Goal: Communication & Community: Answer question/provide support

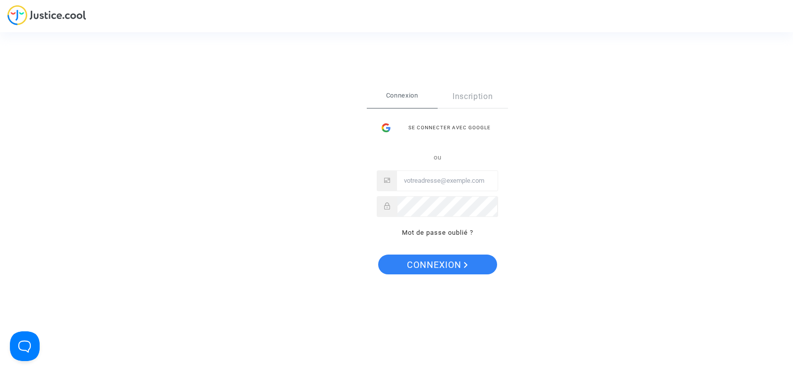
type input "[EMAIL_ADDRESS][DOMAIN_NAME]"
click at [437, 264] on span "Connexion" at bounding box center [437, 265] width 61 height 21
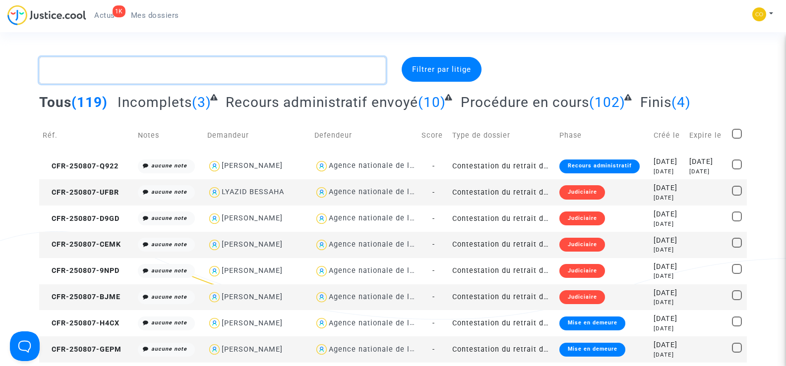
click at [95, 77] on textarea at bounding box center [212, 70] width 346 height 27
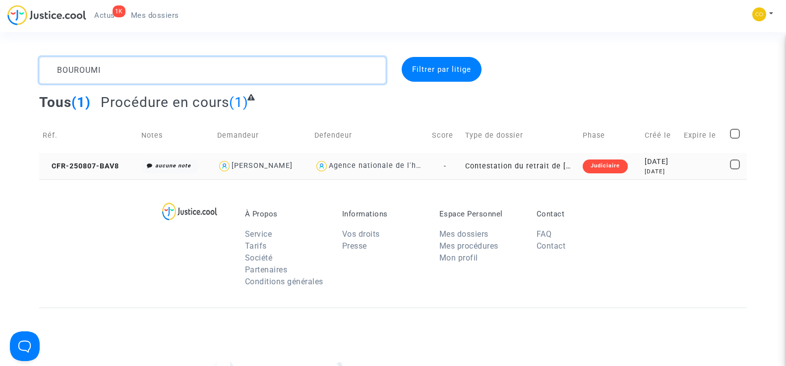
type textarea "BOUROUMI"
click at [91, 171] on td "CFR-250807-BAV8" at bounding box center [88, 166] width 99 height 26
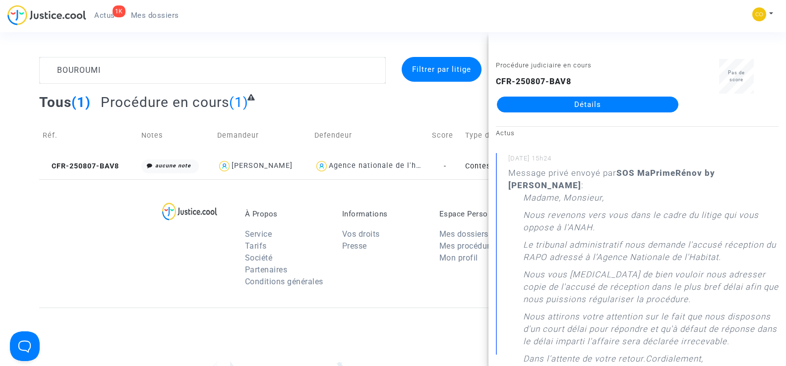
click at [619, 110] on link "Détails" at bounding box center [587, 105] width 181 height 16
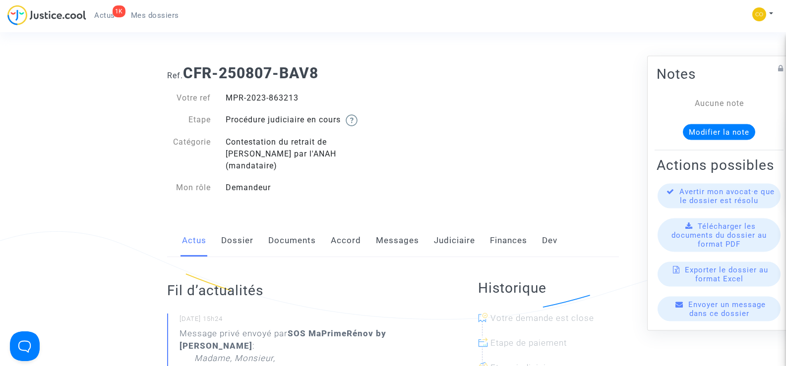
click at [279, 226] on link "Documents" at bounding box center [292, 241] width 48 height 33
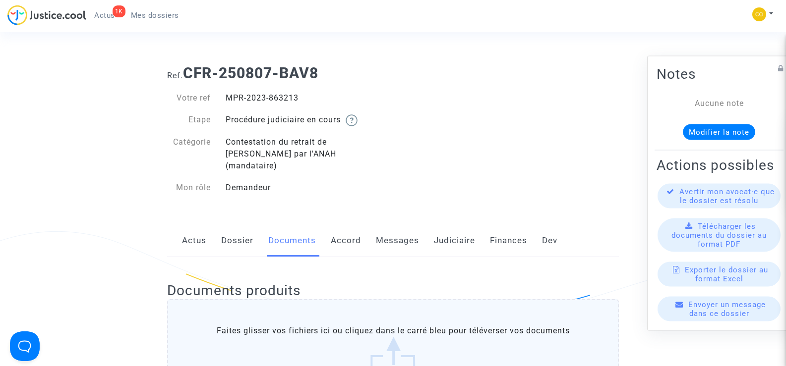
click at [393, 227] on link "Messages" at bounding box center [397, 241] width 43 height 33
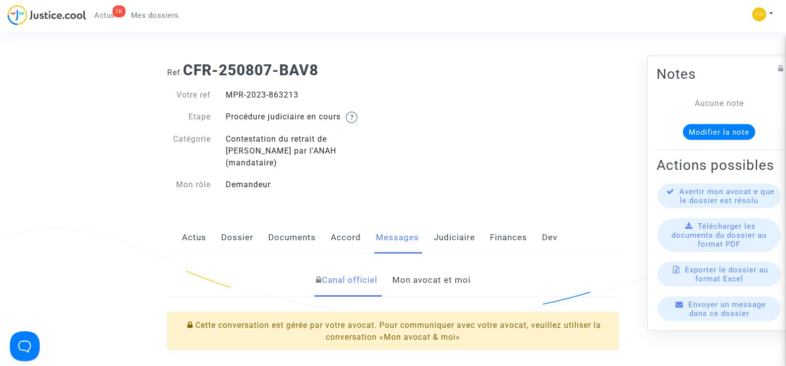
scroll to position [149, 0]
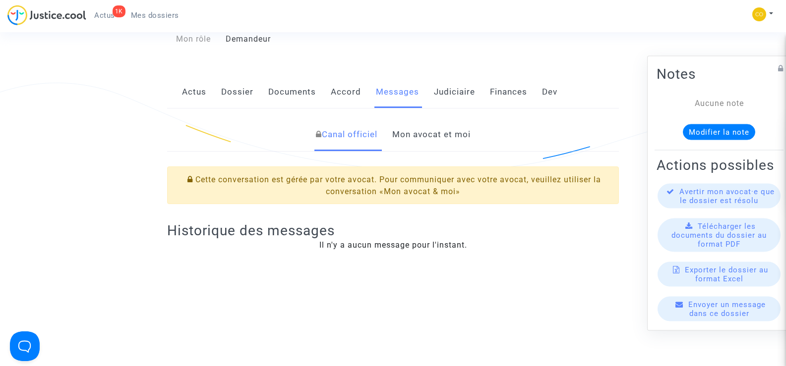
click at [433, 123] on link "Mon avocat et moi" at bounding box center [431, 135] width 78 height 33
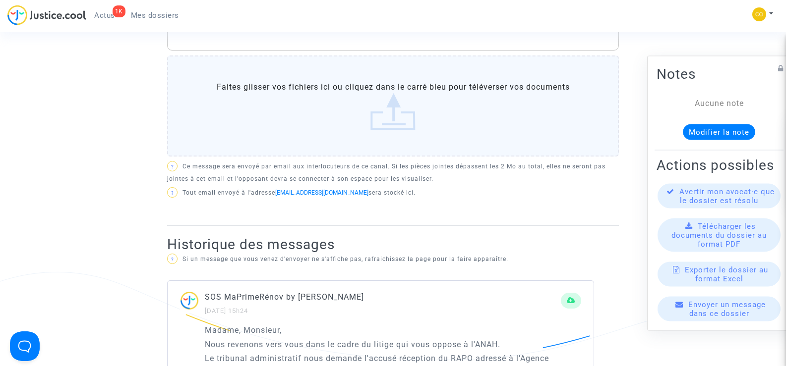
scroll to position [248, 0]
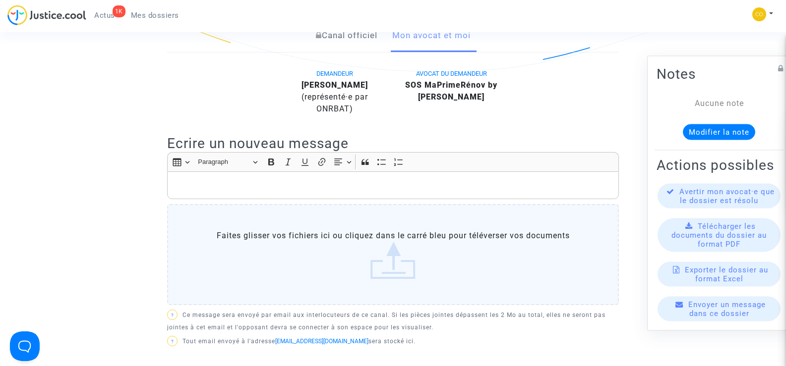
click at [266, 180] on p "Rich Text Editor, main" at bounding box center [393, 186] width 441 height 12
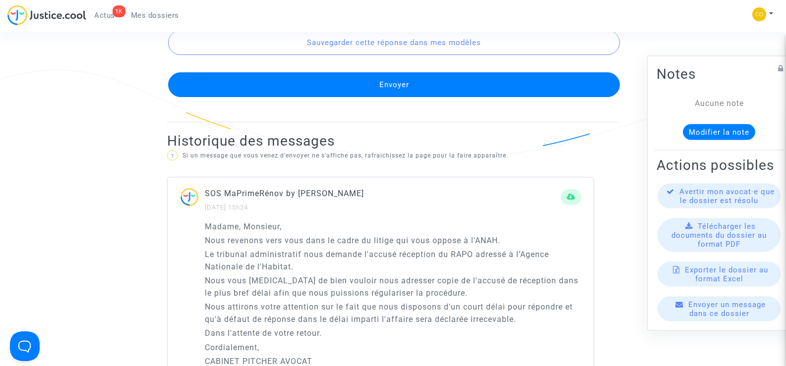
scroll to position [645, 0]
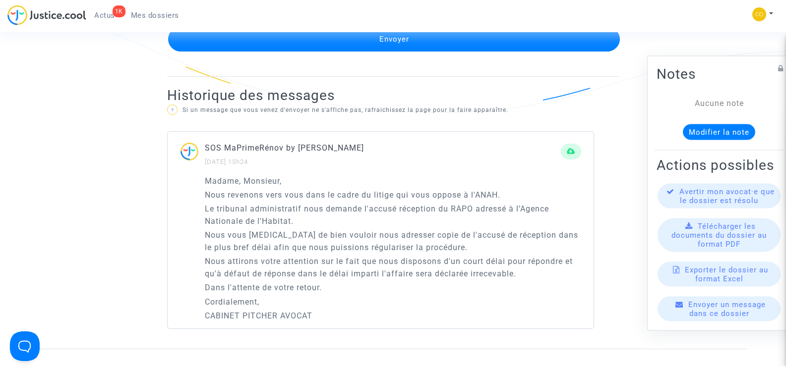
click at [362, 203] on p "Le tribunal administratif nous demande l'accusé réception du RAPO adressé à l’A…" at bounding box center [393, 215] width 376 height 25
drag, startPoint x: 399, startPoint y: 197, endPoint x: 474, endPoint y: 196, distance: 74.9
click at [474, 203] on p "Le tribunal administratif nous demande l'accusé réception du RAPO adressé à l’A…" at bounding box center [393, 215] width 376 height 25
click at [355, 216] on div "Madame, Monsieur, Nous revenons vers vous dans le cadre du litige qui vous oppo…" at bounding box center [393, 248] width 376 height 147
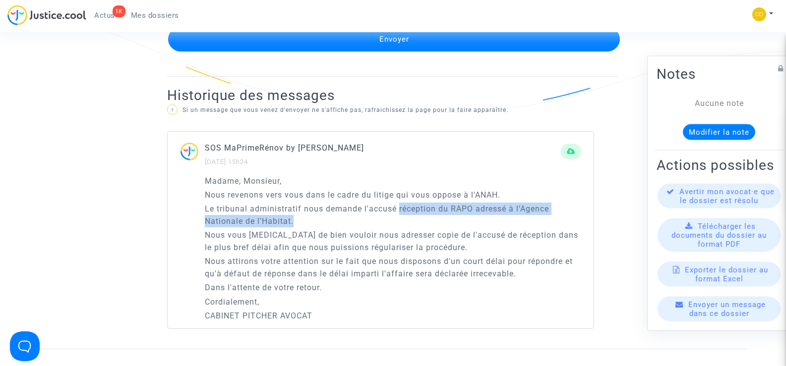
drag, startPoint x: 399, startPoint y: 197, endPoint x: 504, endPoint y: 204, distance: 105.4
click at [504, 204] on p "Le tribunal administratif nous demande l'accusé réception du RAPO adressé à l’A…" at bounding box center [393, 215] width 376 height 25
copy p "réception du RAPO adressé à l’Agence Nationale de l'Habitat."
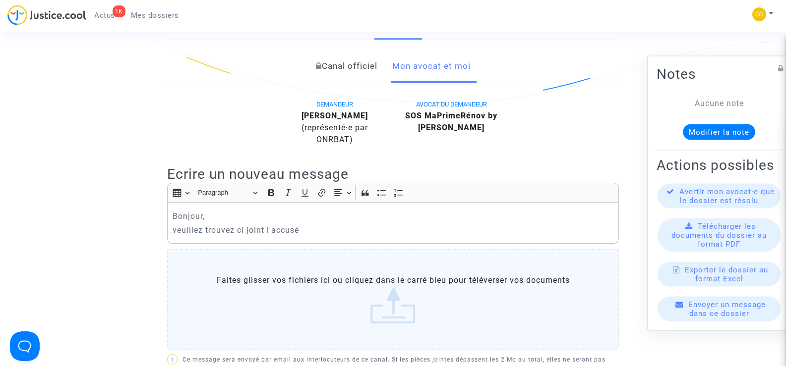
scroll to position [198, 0]
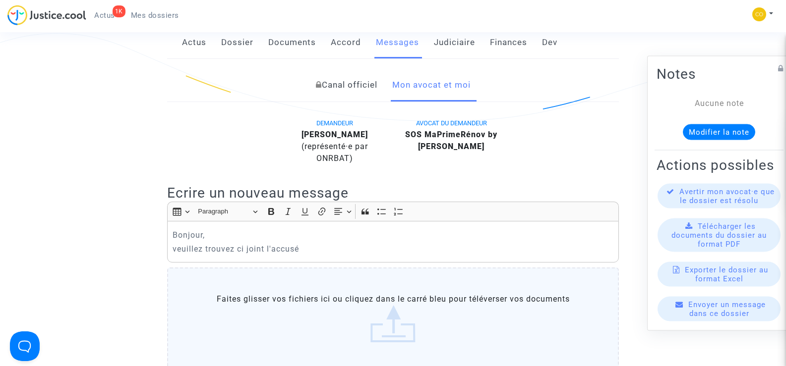
click at [311, 243] on p "veuillez trouvez ci joint l'accusé" at bounding box center [393, 249] width 441 height 12
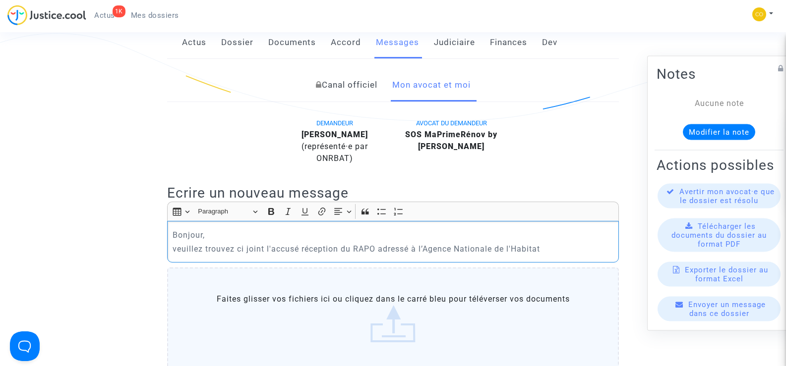
scroll to position [248, 0]
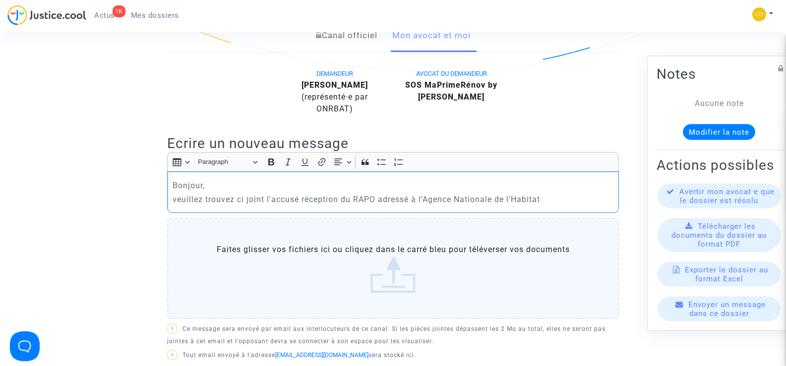
click at [395, 272] on label "Faites glisser vos fichiers ici ou cliquez dans le carré bleu pour téléverser v…" at bounding box center [393, 268] width 452 height 101
click at [0, 0] on input "Faites glisser vos fichiers ici ou cliquez dans le carré bleu pour téléverser v…" at bounding box center [0, 0] width 0 height 0
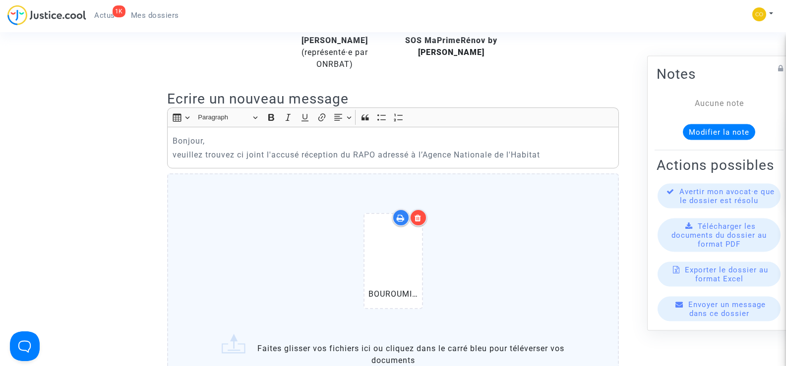
scroll to position [347, 0]
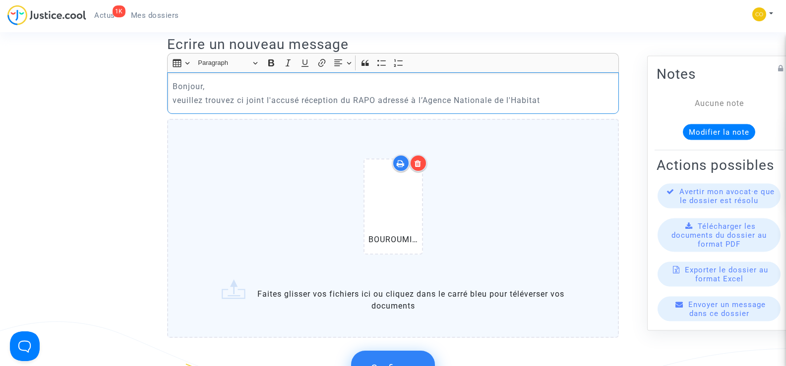
click at [556, 94] on p "veuillez trouvez ci joint l'accusé réception du RAPO adressé à l’Agence Nationa…" at bounding box center [393, 100] width 441 height 12
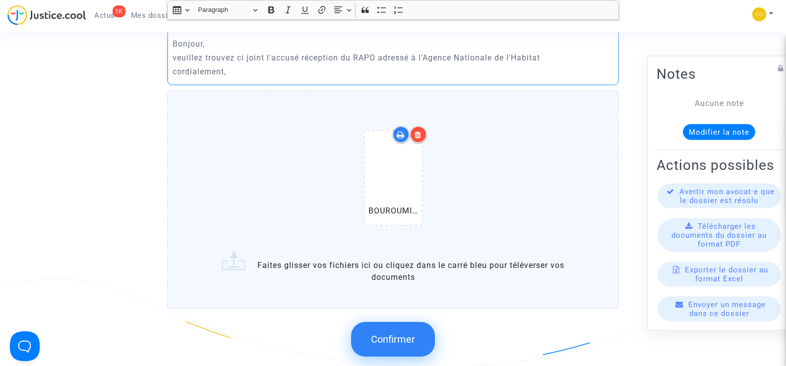
scroll to position [397, 0]
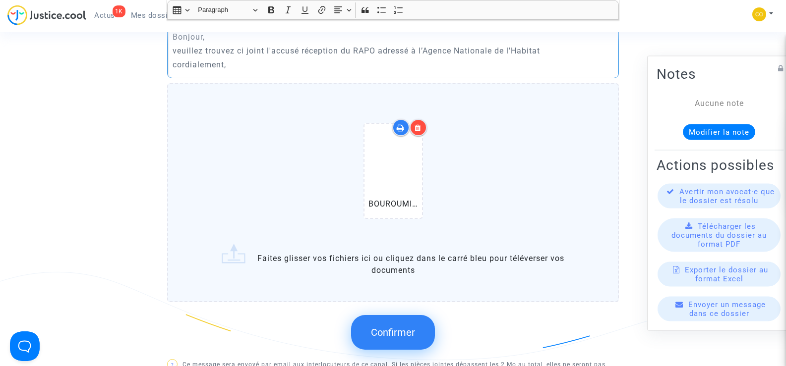
click at [395, 327] on span "Confirmer" at bounding box center [393, 333] width 44 height 12
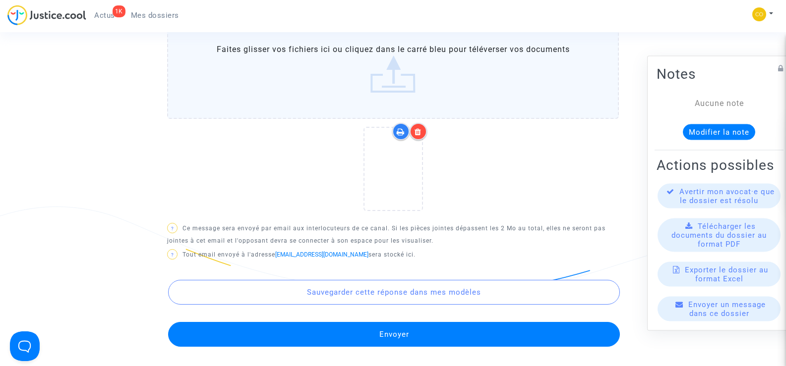
scroll to position [545, 0]
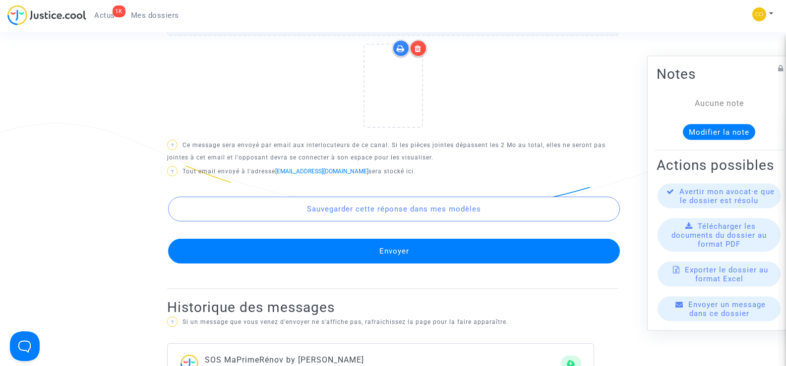
click at [397, 240] on button "Envoyer" at bounding box center [394, 251] width 452 height 25
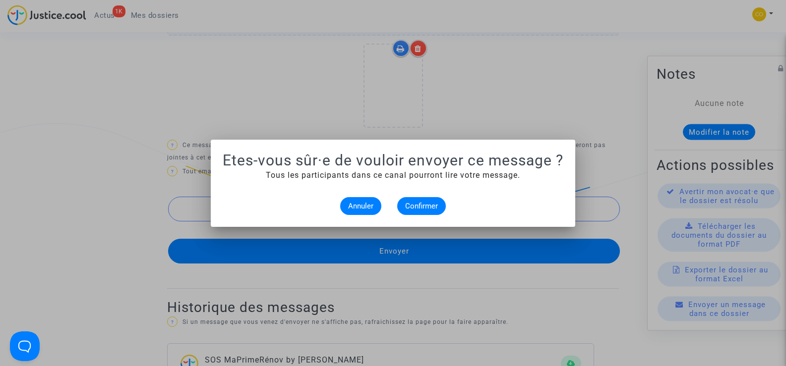
scroll to position [0, 0]
click at [428, 207] on span "Confirmer" at bounding box center [421, 206] width 33 height 9
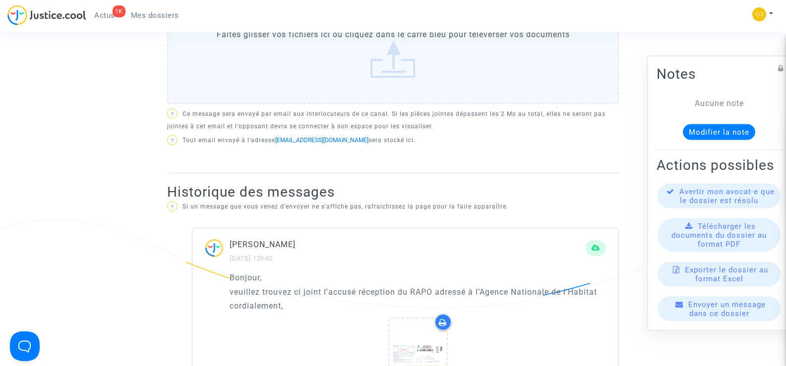
scroll to position [446, 0]
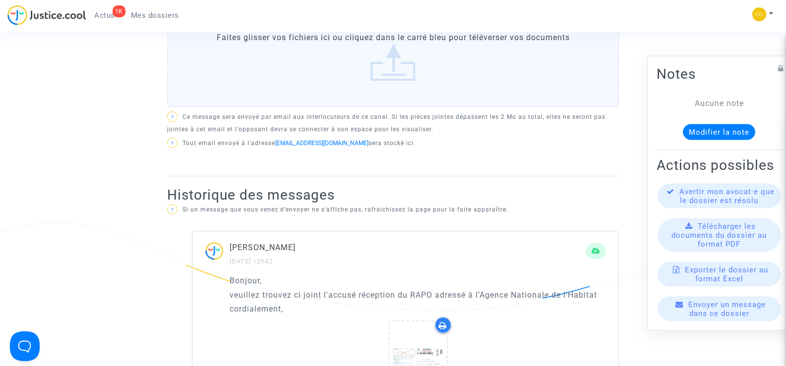
click at [110, 91] on ng-component "Ref. CFR-250807-BAV8 Votre ref MPR-2023-863213 Etape Procédure judiciaire en co…" at bounding box center [393, 131] width 708 height 1040
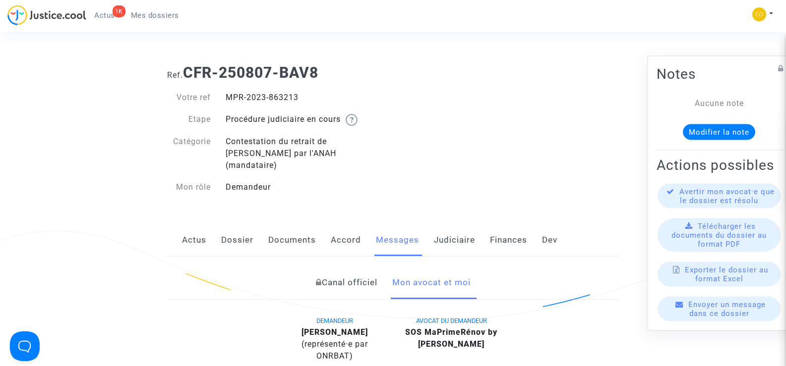
scroll to position [0, 0]
click at [152, 17] on span "Mes dossiers" at bounding box center [155, 15] width 48 height 9
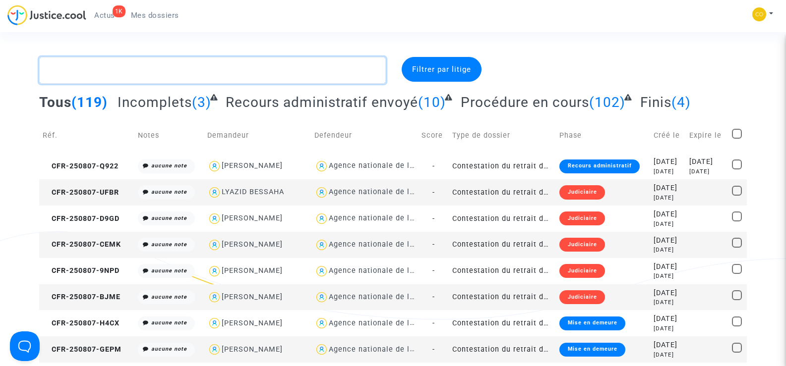
click at [86, 71] on textarea at bounding box center [212, 70] width 346 height 27
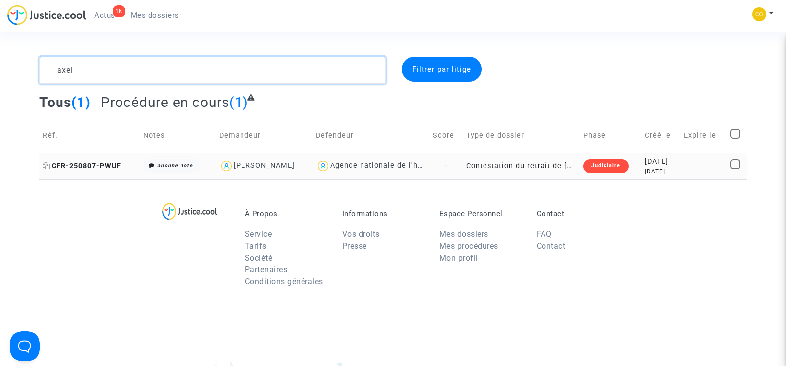
type textarea "axel"
click at [88, 166] on span "CFR-250807-PWUF" at bounding box center [82, 166] width 78 height 8
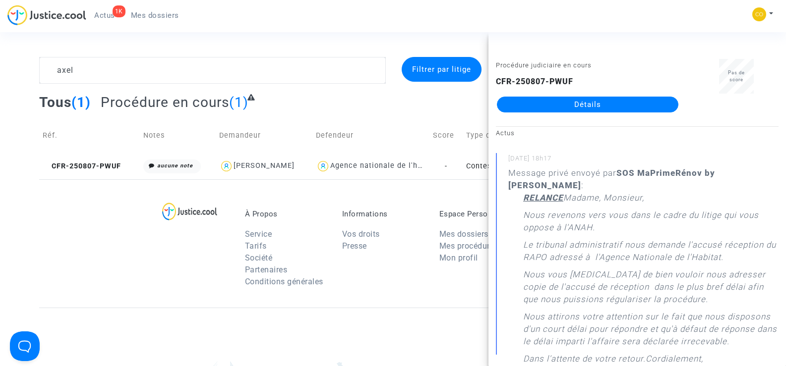
click at [588, 108] on link "Détails" at bounding box center [587, 105] width 181 height 16
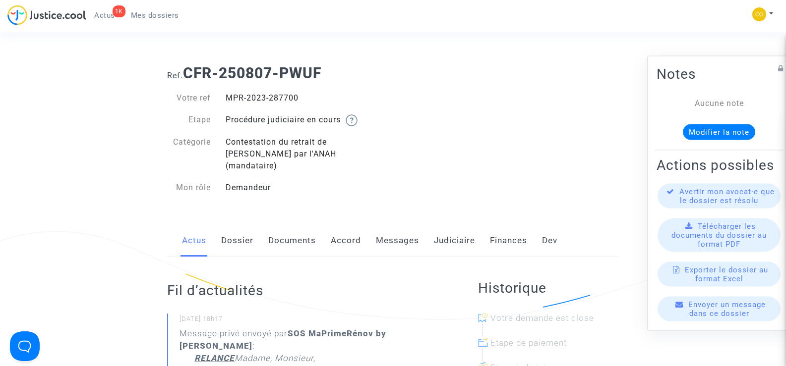
click at [399, 229] on link "Messages" at bounding box center [397, 241] width 43 height 33
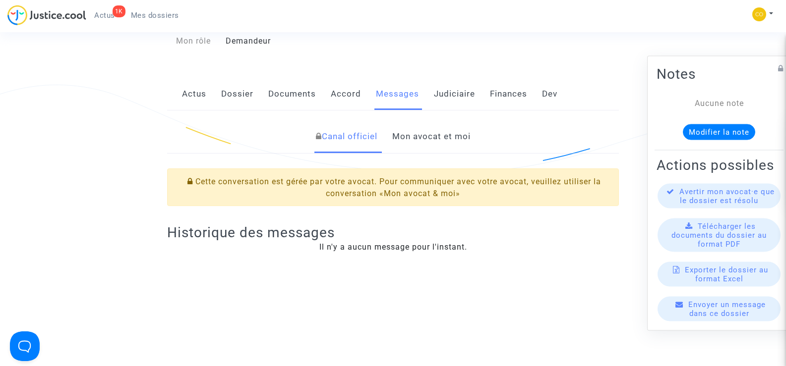
scroll to position [149, 0]
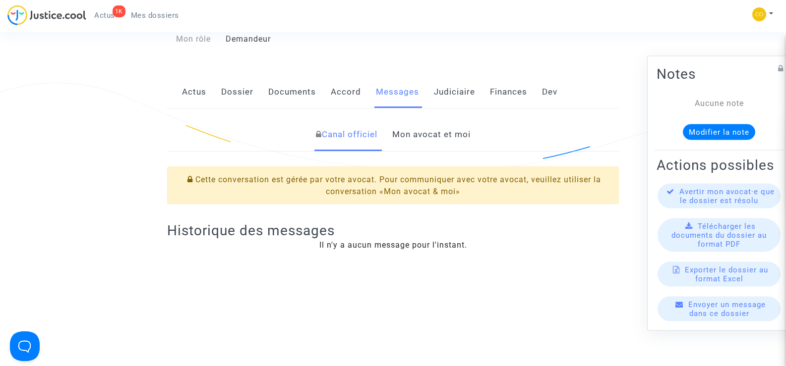
click at [435, 121] on link "Mon avocat et moi" at bounding box center [431, 135] width 78 height 33
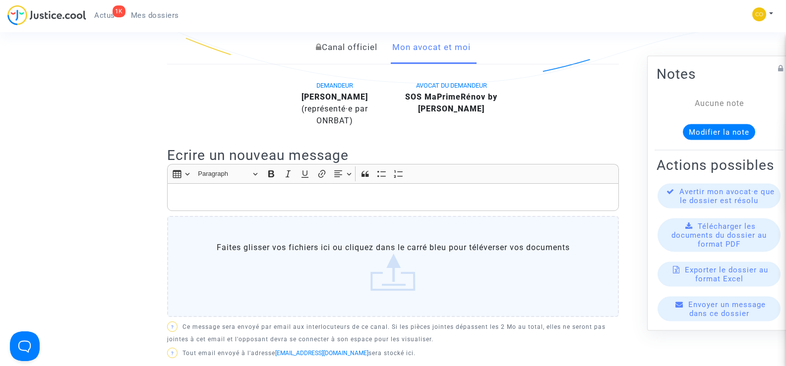
scroll to position [347, 0]
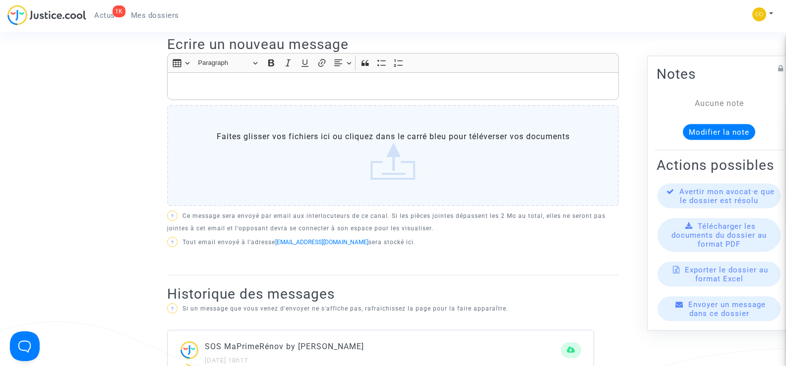
click at [234, 89] on p "Rich Text Editor, main" at bounding box center [393, 86] width 441 height 12
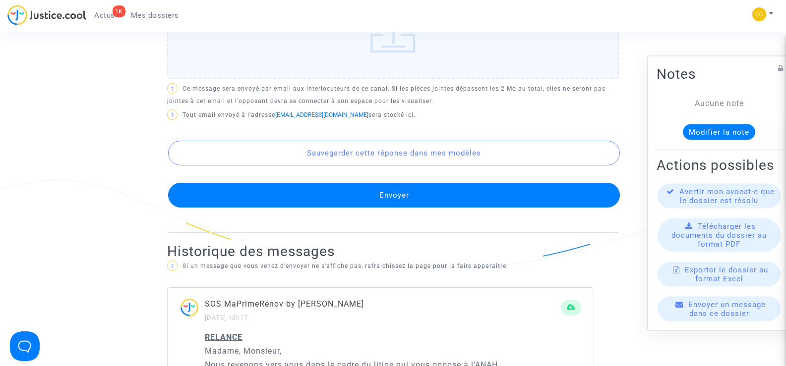
scroll to position [645, 0]
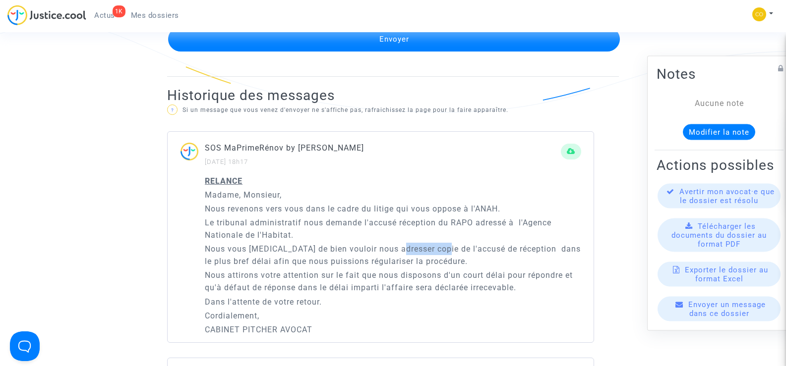
drag, startPoint x: 396, startPoint y: 249, endPoint x: 438, endPoint y: 253, distance: 42.4
click at [438, 253] on p "Nous vous prions de bien vouloir nous adresser copie de l'accusé de réception d…" at bounding box center [393, 255] width 376 height 25
click at [355, 226] on p "Le tribunal administratif nous demande l'accusé réception du RAPO adressé à l'A…" at bounding box center [393, 229] width 376 height 25
drag, startPoint x: 434, startPoint y: 249, endPoint x: 518, endPoint y: 253, distance: 84.4
click at [518, 253] on p "Nous vous prions de bien vouloir nous adresser copie de l'accusé de réception d…" at bounding box center [393, 255] width 376 height 25
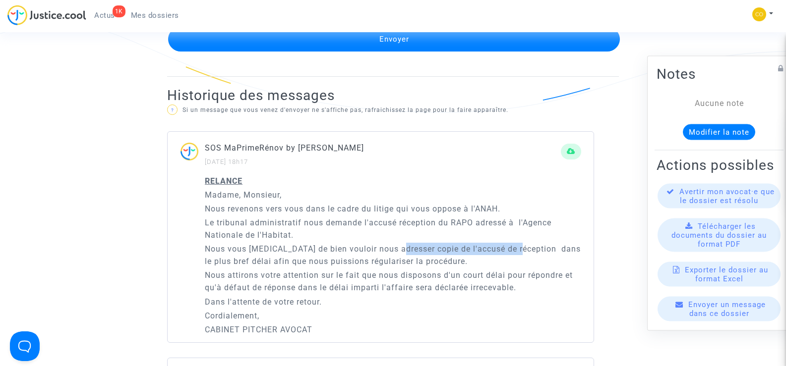
copy p "copie de l'accusé de réception"
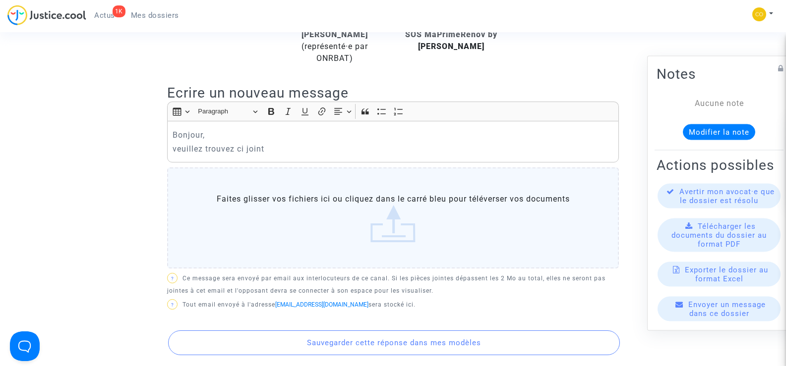
scroll to position [298, 0]
click at [287, 154] on p "veuillez trouvez ci joint" at bounding box center [393, 150] width 441 height 12
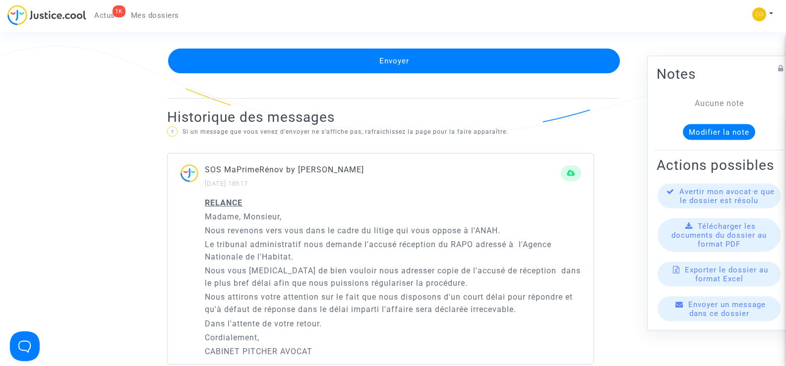
scroll to position [694, 0]
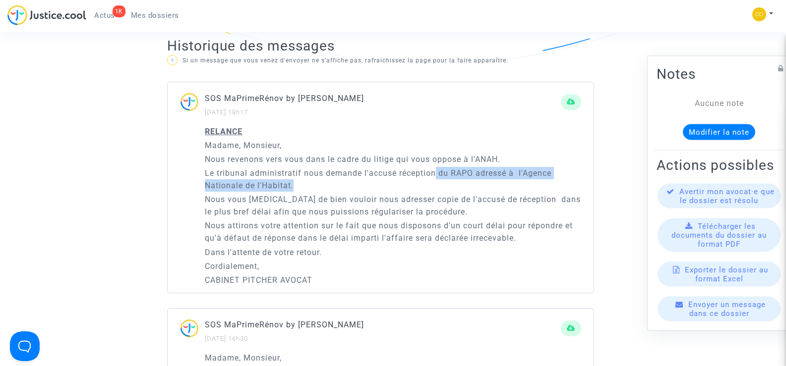
drag, startPoint x: 437, startPoint y: 175, endPoint x: 543, endPoint y: 186, distance: 106.7
click at [543, 186] on p "Le tribunal administratif nous demande l'accusé réception du RAPO adressé à l'A…" at bounding box center [393, 179] width 376 height 25
copy p "du RAPO adressé à l'Agence Nationale de l'Habitat."
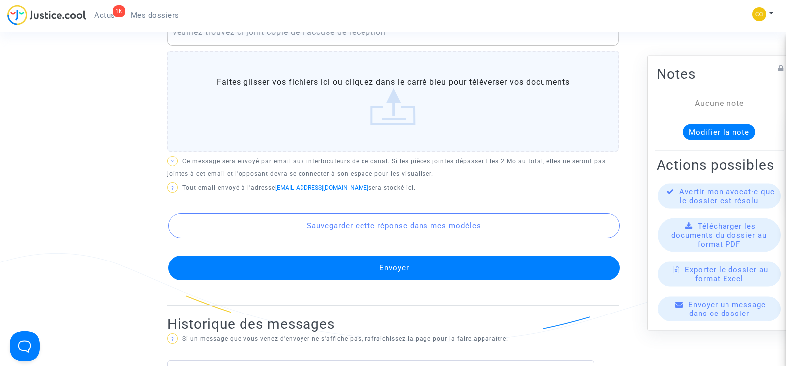
scroll to position [298, 0]
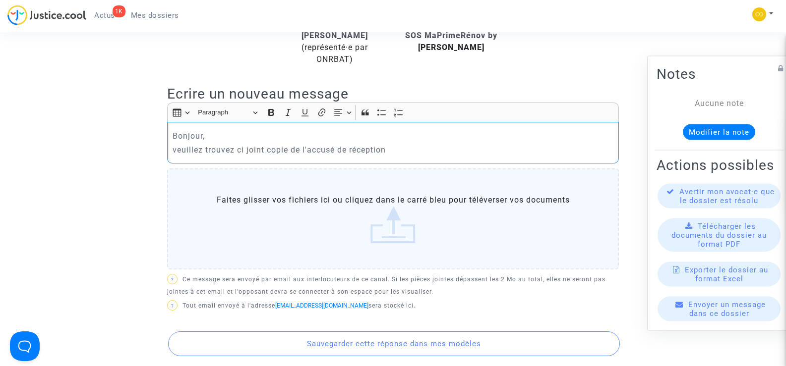
click at [396, 151] on p "veuillez trouvez ci joint copie de l'accusé de réception" at bounding box center [393, 150] width 441 height 12
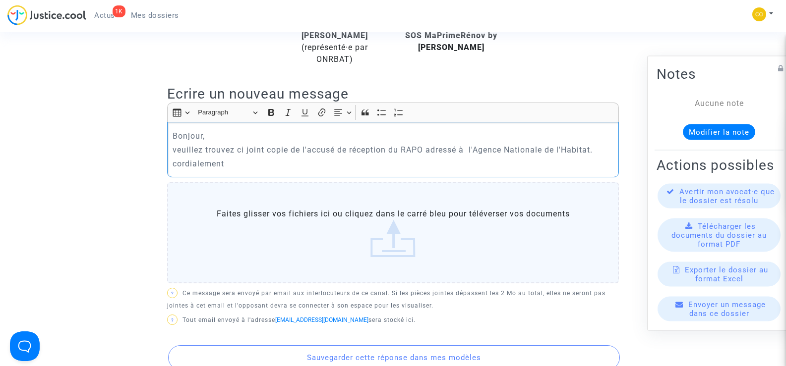
drag, startPoint x: 207, startPoint y: 163, endPoint x: 172, endPoint y: 138, distance: 43.5
click at [172, 138] on div "Bonjour, veuillez trouvez ci joint copie de l'accusé de réception du RAPO adres…" at bounding box center [393, 150] width 452 height 56
copy div "Bonjour, veuillez trouvez ci joint copie de l'accusé de réception du RAPO adres…"
click at [260, 158] on p "cordialement" at bounding box center [393, 164] width 441 height 12
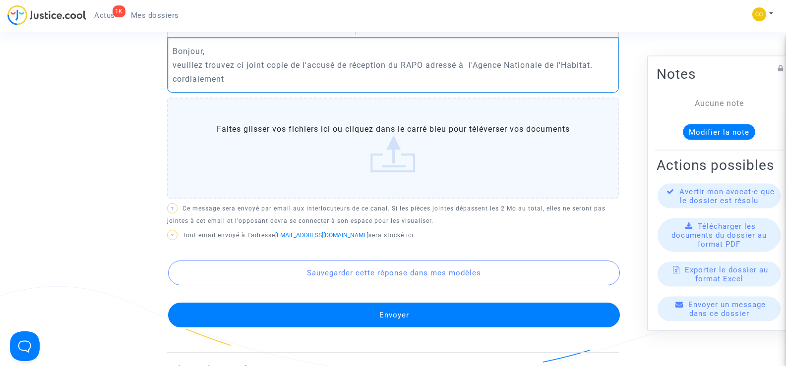
scroll to position [446, 0]
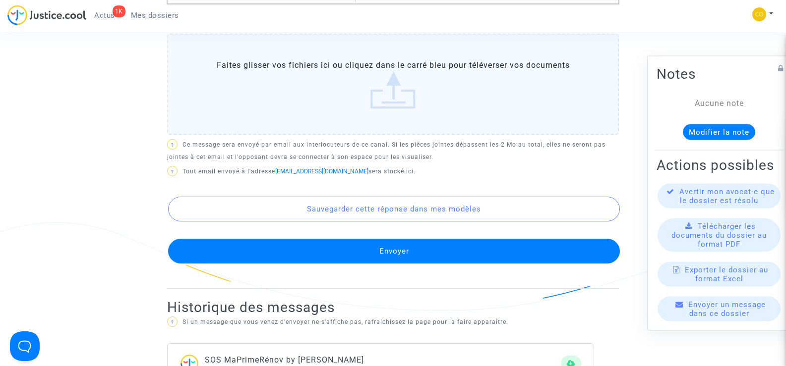
click at [401, 93] on label "Faites glisser vos fichiers ici ou cliquez dans le carré bleu pour téléverser v…" at bounding box center [393, 84] width 452 height 101
click at [0, 0] on input "Faites glisser vos fichiers ici ou cliquez dans le carré bleu pour téléverser v…" at bounding box center [0, 0] width 0 height 0
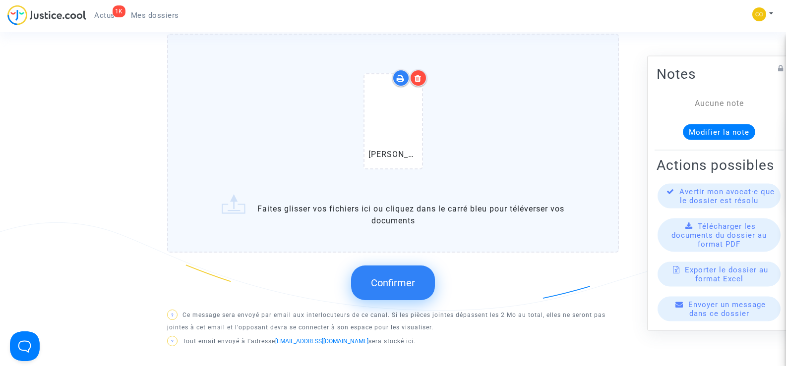
click at [415, 289] on button "Confirmer" at bounding box center [393, 283] width 84 height 35
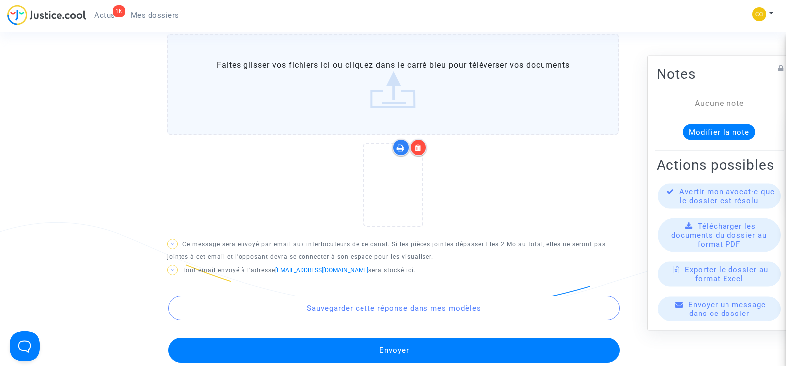
scroll to position [645, 0]
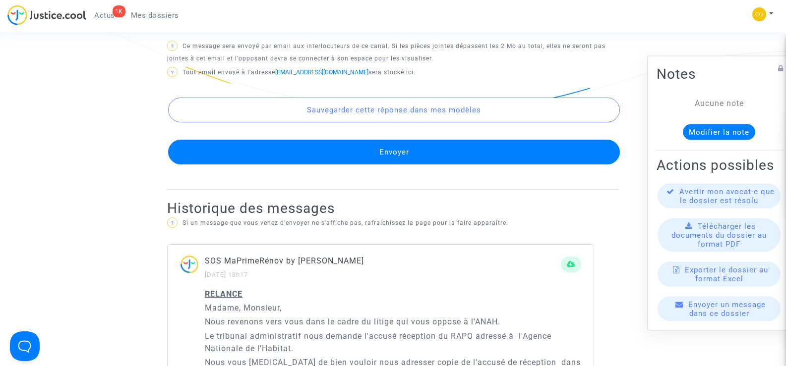
click at [421, 148] on button "Envoyer" at bounding box center [394, 152] width 452 height 25
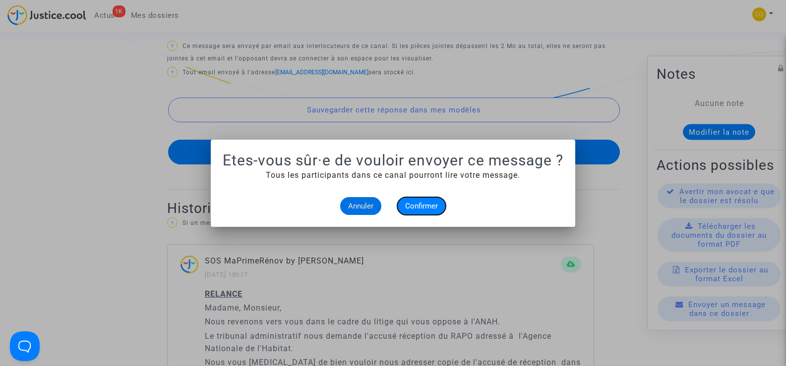
click at [414, 205] on span "Confirmer" at bounding box center [421, 206] width 33 height 9
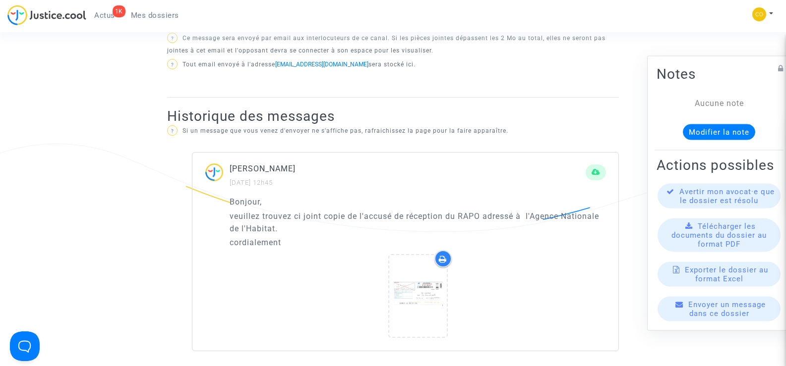
scroll to position [645, 0]
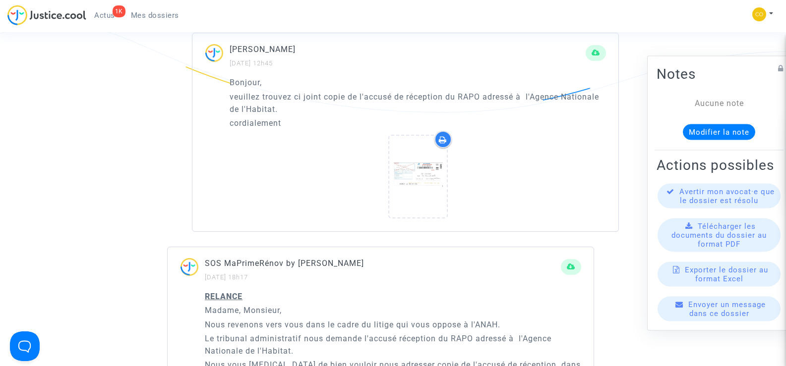
drag, startPoint x: 348, startPoint y: 52, endPoint x: 231, endPoint y: 50, distance: 117.0
click at [231, 50] on p "AXEL ARNAUD DUTHILLEUL" at bounding box center [408, 49] width 356 height 12
copy p "AXEL ARNAUD DUTHILLEUL"
click at [316, 169] on div at bounding box center [418, 179] width 376 height 96
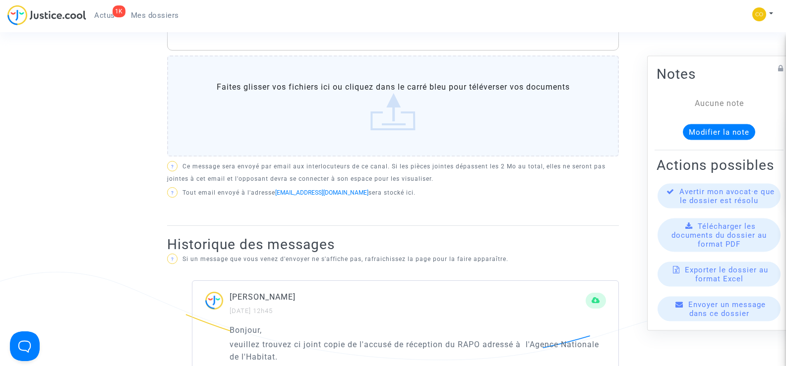
scroll to position [50, 0]
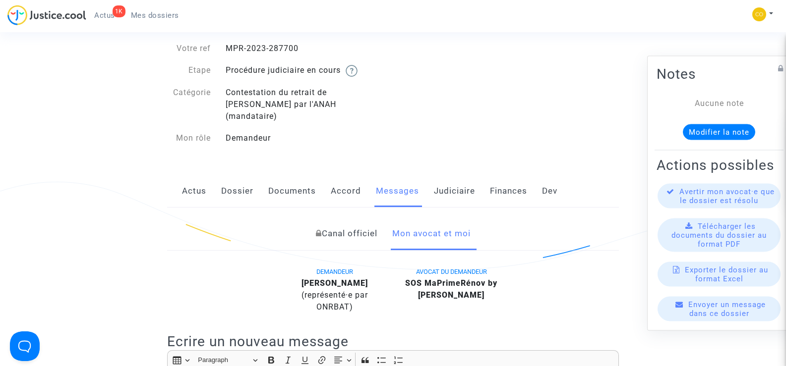
click at [150, 11] on span "Mes dossiers" at bounding box center [155, 15] width 48 height 9
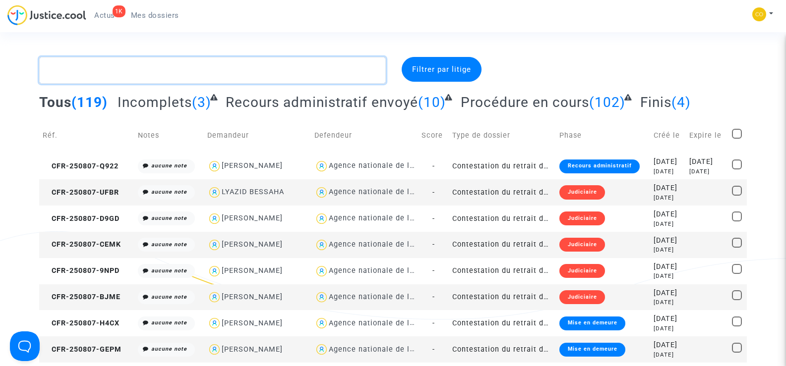
click at [132, 72] on textarea at bounding box center [212, 70] width 346 height 27
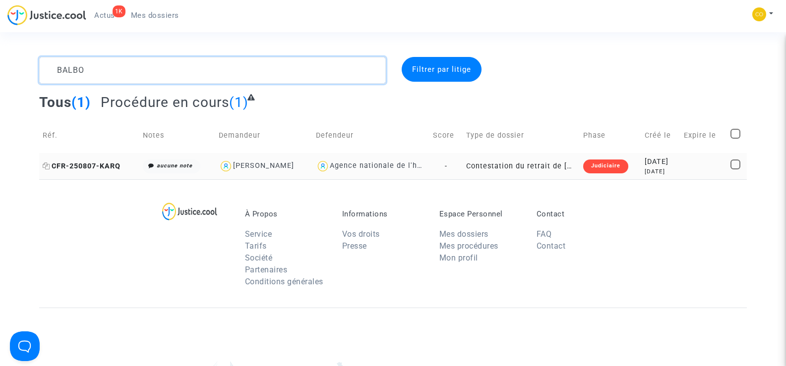
type textarea "BALBO"
click at [80, 166] on span "CFR-250807-KARQ" at bounding box center [82, 166] width 78 height 8
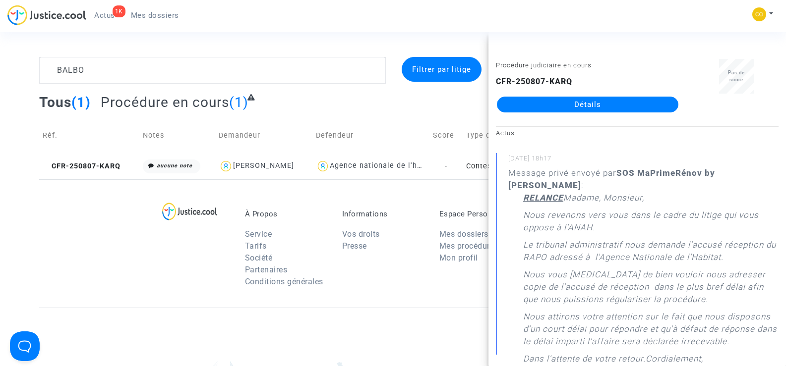
click at [604, 106] on link "Détails" at bounding box center [587, 105] width 181 height 16
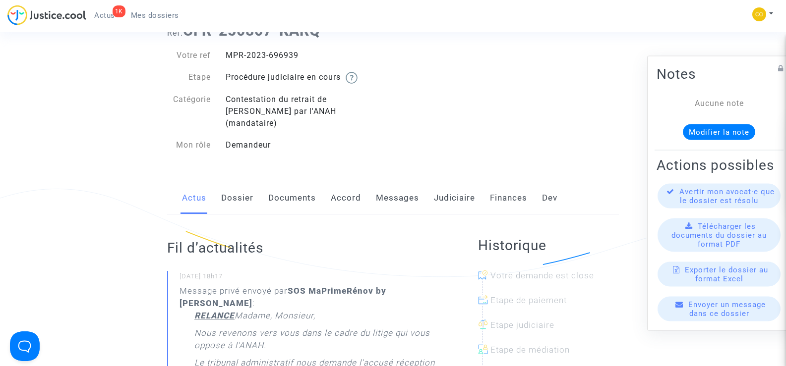
scroll to position [99, 0]
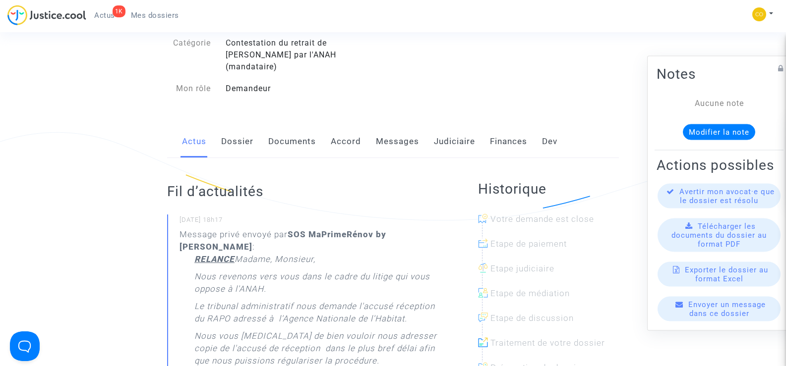
click at [400, 131] on link "Messages" at bounding box center [397, 141] width 43 height 33
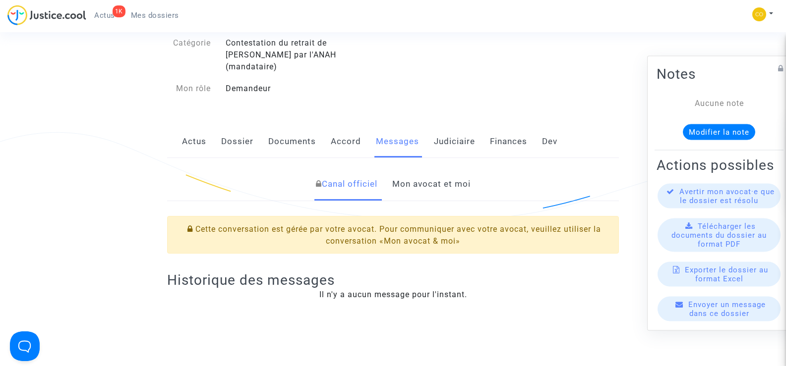
click at [449, 175] on link "Mon avocat et moi" at bounding box center [431, 184] width 78 height 33
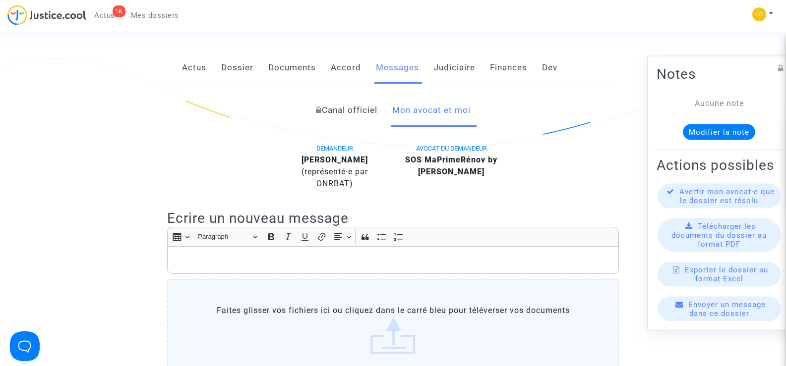
scroll to position [298, 0]
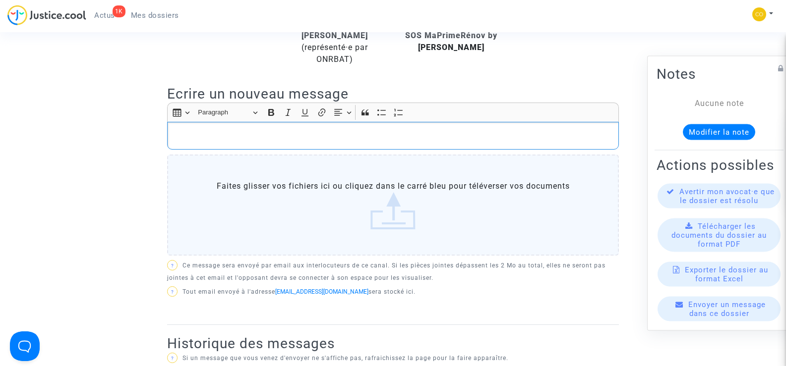
click at [225, 130] on p "Rich Text Editor, main" at bounding box center [393, 136] width 441 height 12
click at [208, 130] on p "Rich Text Editor, main" at bounding box center [393, 136] width 441 height 12
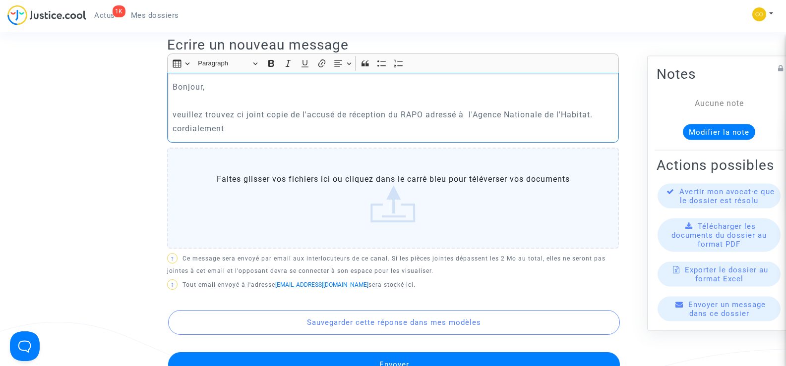
scroll to position [347, 0]
click at [403, 205] on label "Faites glisser vos fichiers ici ou cliquez dans le carré bleu pour téléverser v…" at bounding box center [393, 197] width 452 height 101
click at [0, 0] on input "Faites glisser vos fichiers ici ou cliquez dans le carré bleu pour téléverser v…" at bounding box center [0, 0] width 0 height 0
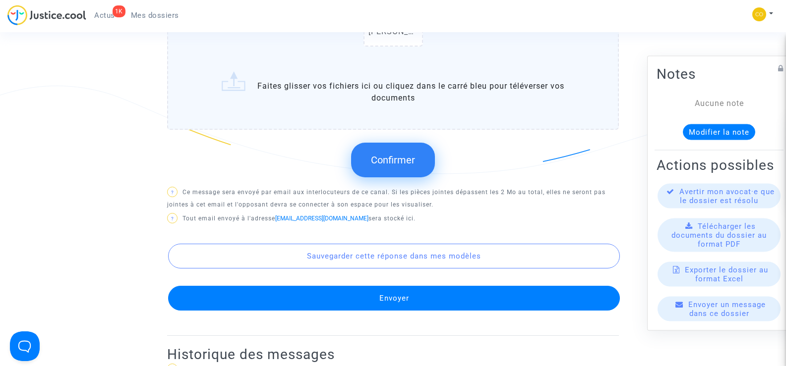
scroll to position [595, 0]
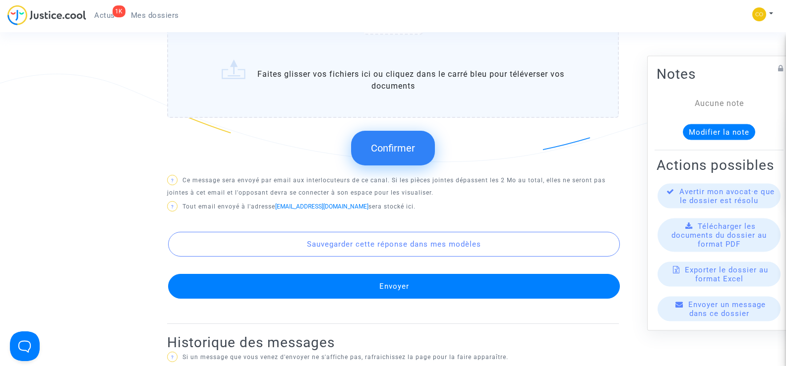
click at [387, 142] on span "Confirmer" at bounding box center [393, 148] width 44 height 12
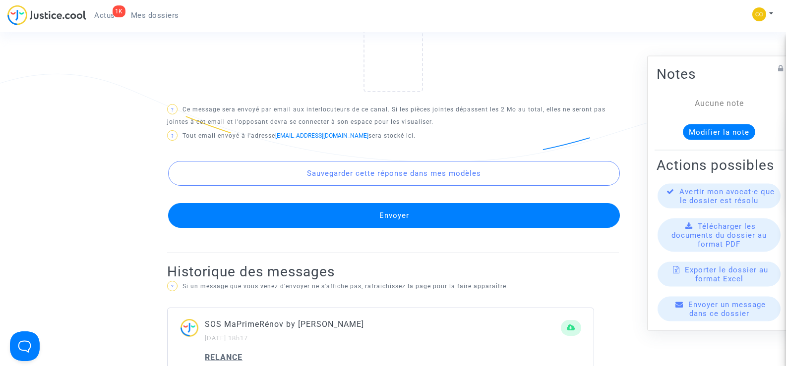
click at [427, 207] on button "Envoyer" at bounding box center [394, 215] width 452 height 25
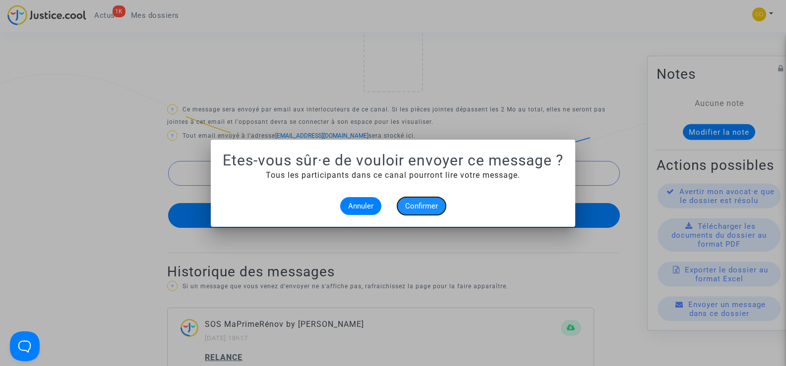
click at [434, 208] on span "Confirmer" at bounding box center [421, 206] width 33 height 9
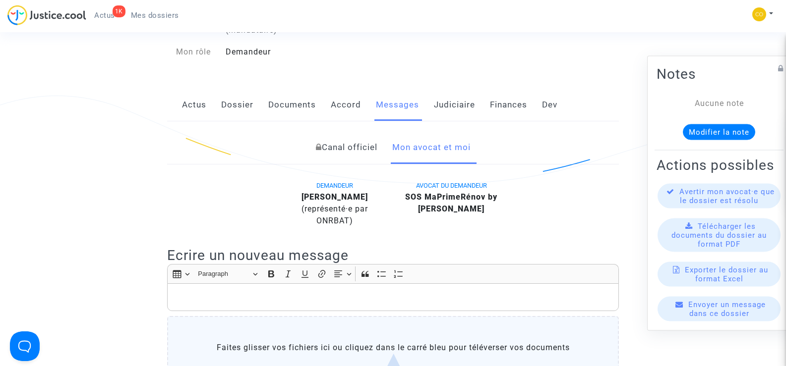
scroll to position [99, 0]
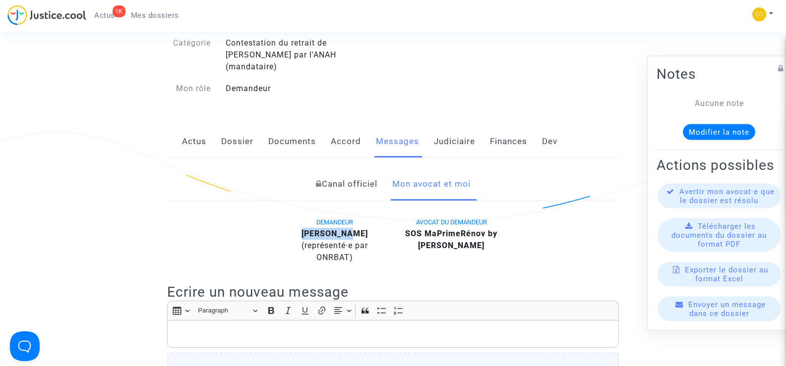
drag, startPoint x: 363, startPoint y: 221, endPoint x: 308, endPoint y: 220, distance: 55.5
click at [308, 228] on div "ENZO BALBO (représenté·e par ONRBAT)" at bounding box center [335, 246] width 102 height 36
copy b "ENZO BALBO"
click at [206, 173] on div "Canal officiel Mon avocat et moi" at bounding box center [393, 184] width 452 height 33
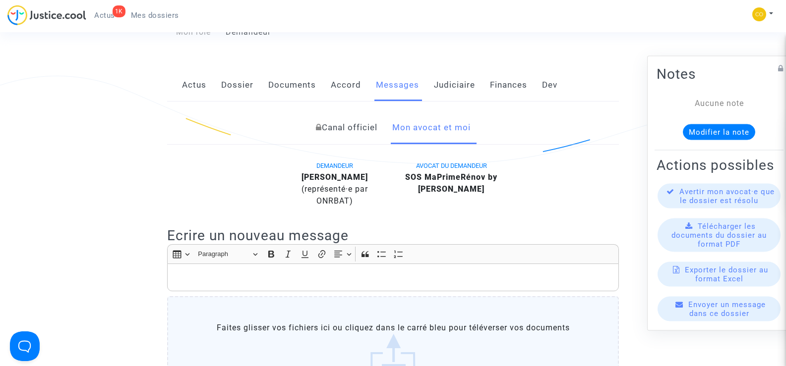
scroll to position [50, 0]
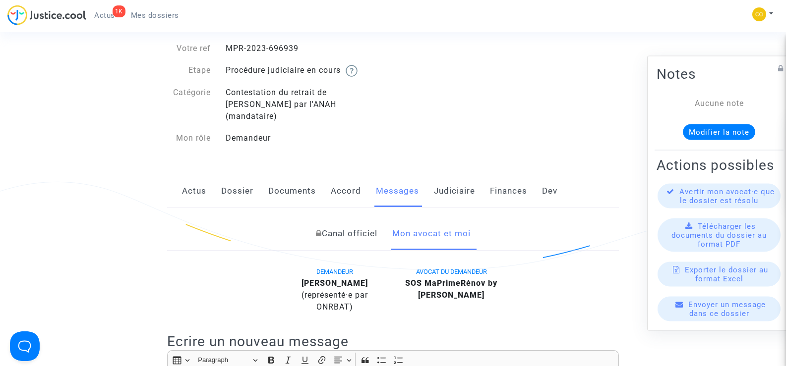
click at [153, 11] on span "Mes dossiers" at bounding box center [155, 15] width 48 height 9
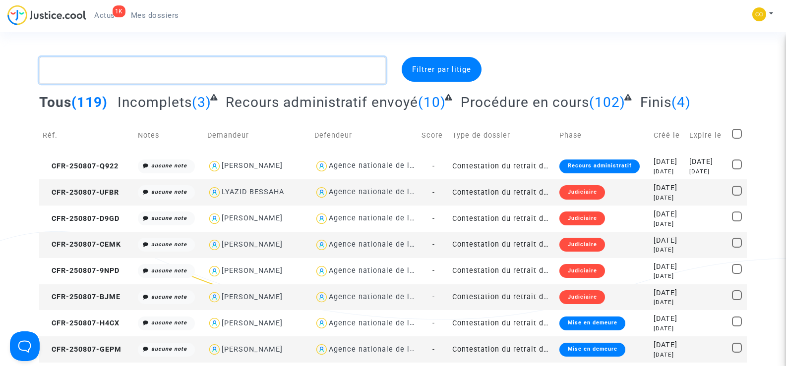
click at [155, 73] on textarea at bounding box center [212, 70] width 346 height 27
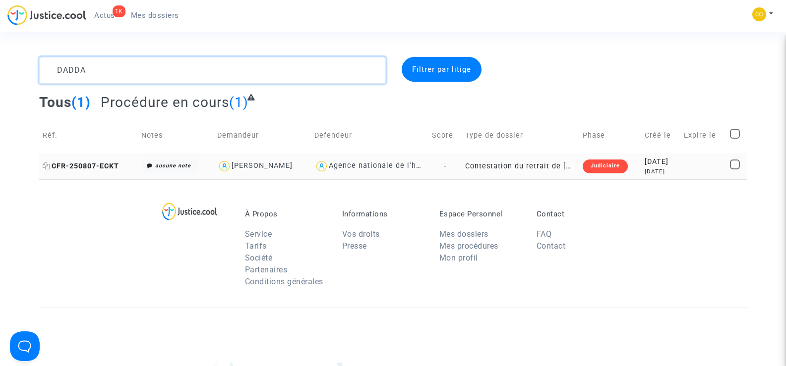
type textarea "DADDA"
click at [78, 164] on span "CFR-250807-ECKT" at bounding box center [81, 166] width 76 height 8
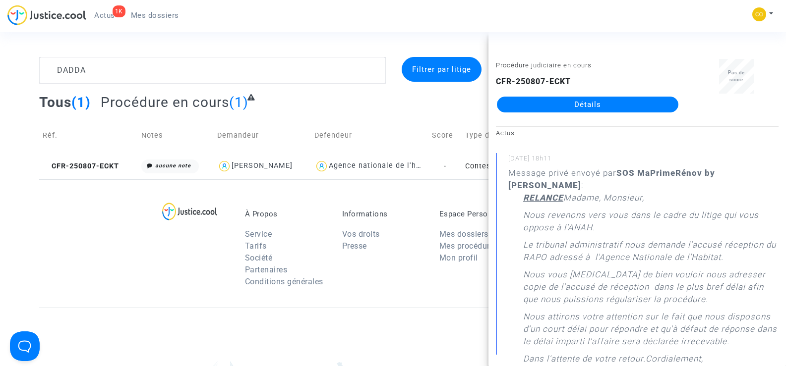
click at [626, 108] on link "Détails" at bounding box center [587, 105] width 181 height 16
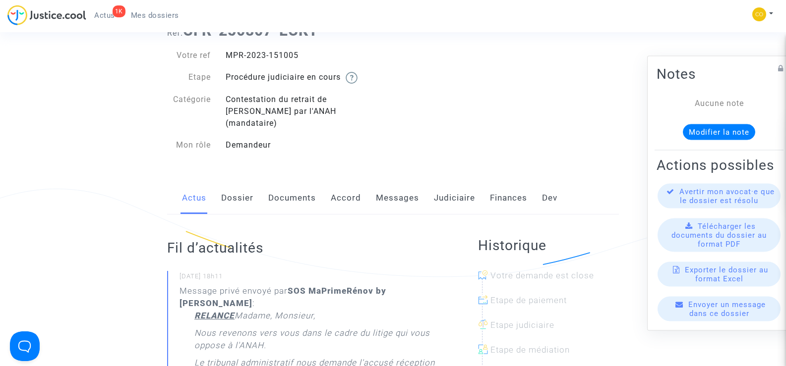
scroll to position [99, 0]
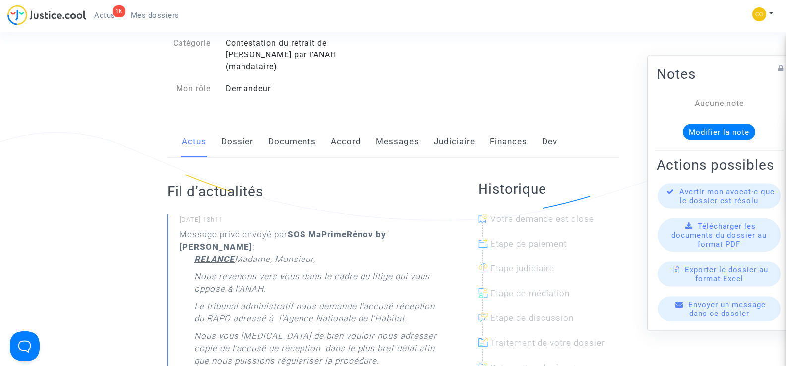
click at [384, 132] on link "Messages" at bounding box center [397, 141] width 43 height 33
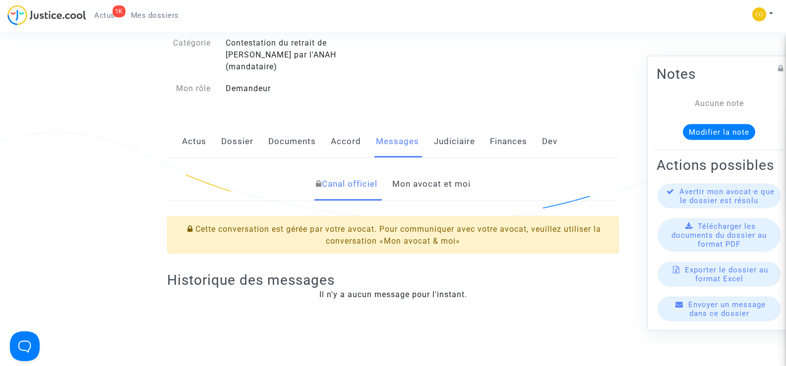
click at [422, 172] on link "Mon avocat et moi" at bounding box center [431, 184] width 78 height 33
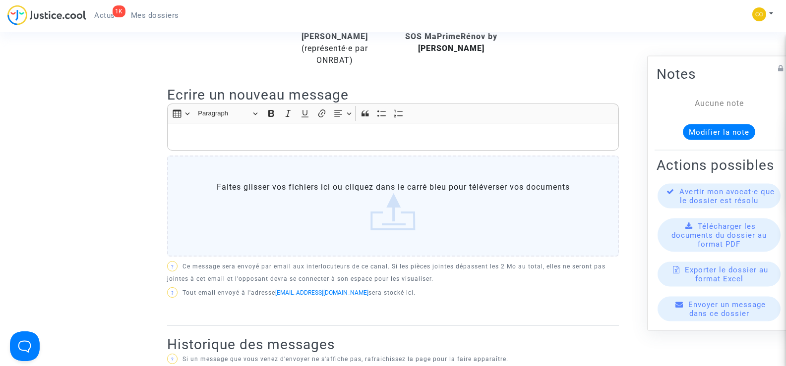
scroll to position [298, 0]
click at [210, 130] on p "Rich Text Editor, main" at bounding box center [393, 136] width 441 height 12
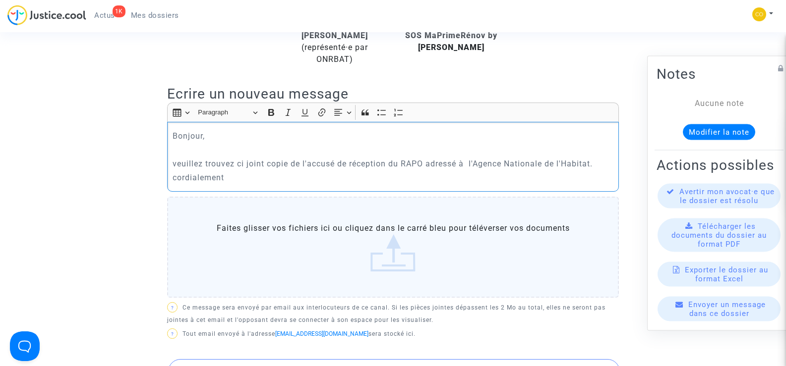
click at [395, 247] on label "Faites glisser vos fichiers ici ou cliquez dans le carré bleu pour téléverser v…" at bounding box center [393, 247] width 452 height 101
click at [0, 0] on input "Faites glisser vos fichiers ici ou cliquez dans le carré bleu pour téléverser v…" at bounding box center [0, 0] width 0 height 0
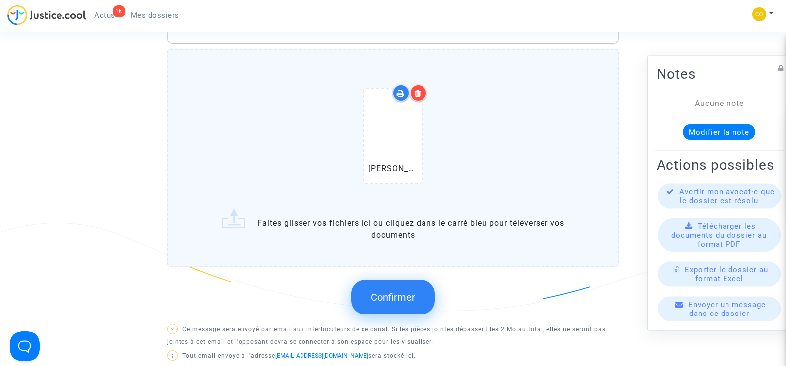
scroll to position [446, 0]
click at [387, 291] on span "Confirmer" at bounding box center [393, 297] width 44 height 12
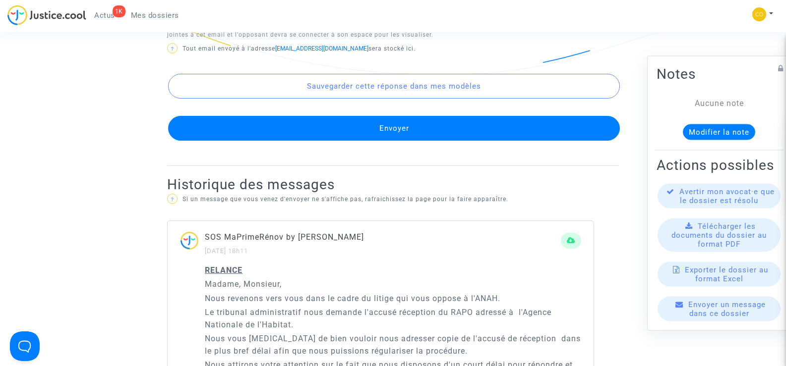
scroll to position [694, 0]
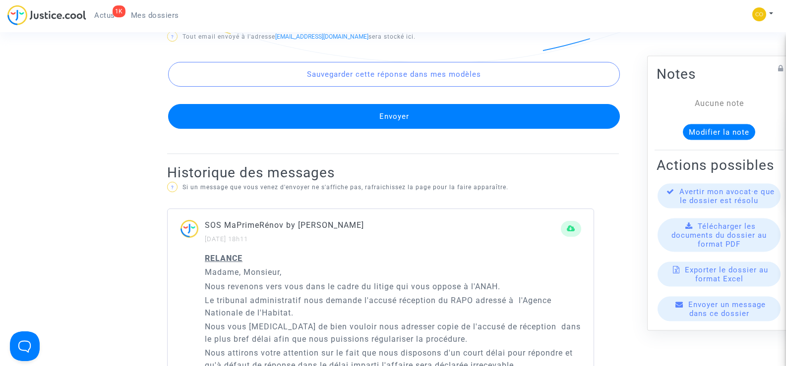
click at [444, 108] on button "Envoyer" at bounding box center [394, 116] width 452 height 25
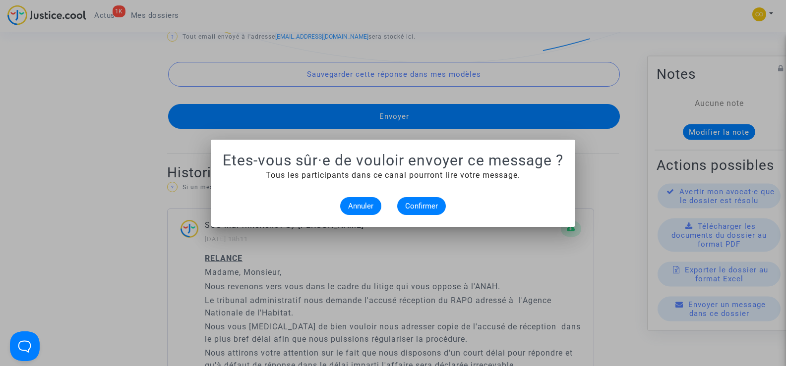
scroll to position [0, 0]
click at [413, 206] on span "Confirmer" at bounding box center [421, 206] width 33 height 9
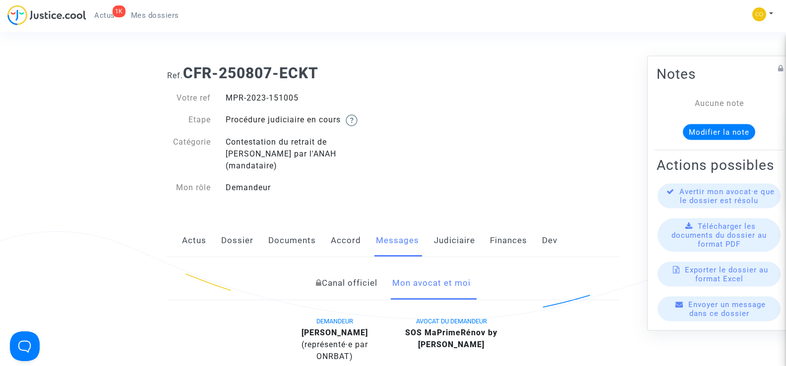
click at [153, 11] on span "Mes dossiers" at bounding box center [155, 15] width 48 height 9
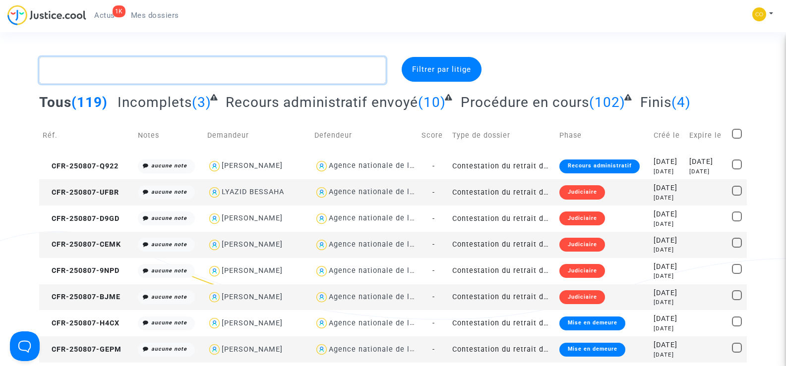
click at [117, 65] on textarea at bounding box center [212, 70] width 346 height 27
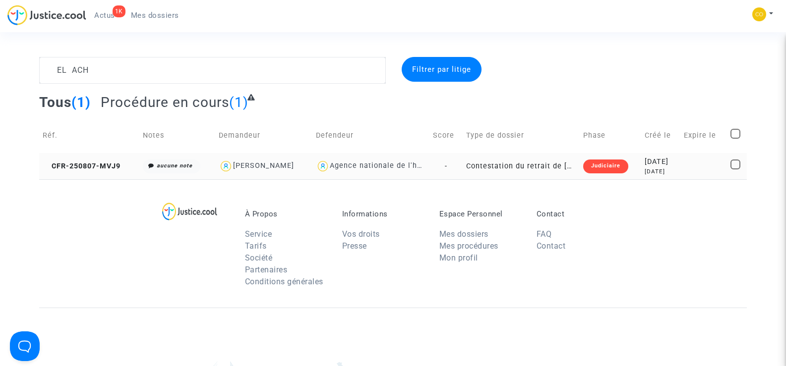
click at [264, 164] on div "MOHAMED EL ACHHAB" at bounding box center [263, 166] width 61 height 8
type textarea "EL ACH @"MOHAMED EL ACHHAB" @"SOS MaPrimeRénov by Pitcher Avocat""
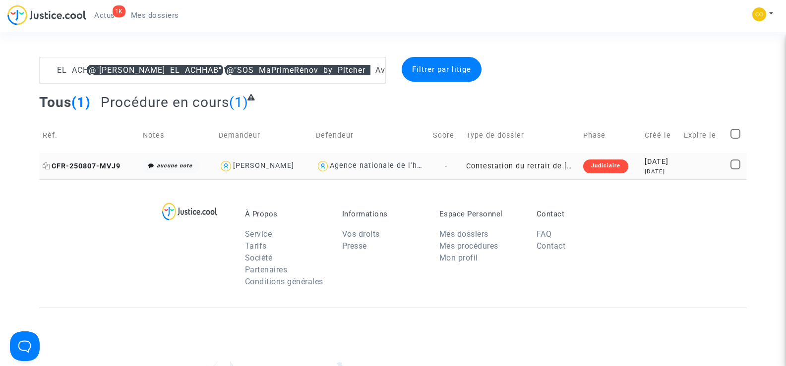
click at [88, 165] on span "CFR-250807-MVJ9" at bounding box center [82, 166] width 78 height 8
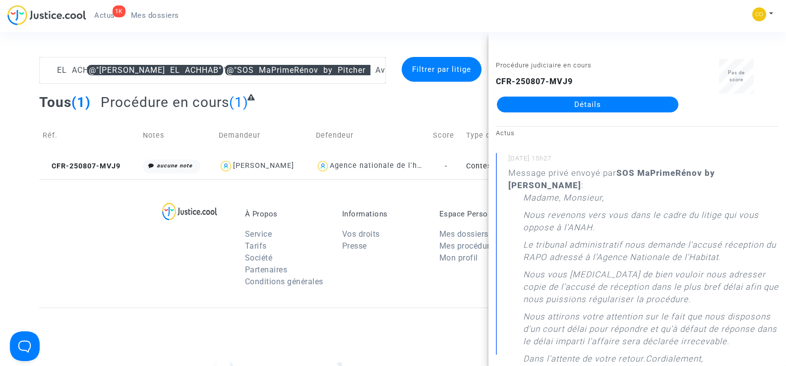
click at [592, 106] on link "Détails" at bounding box center [587, 105] width 181 height 16
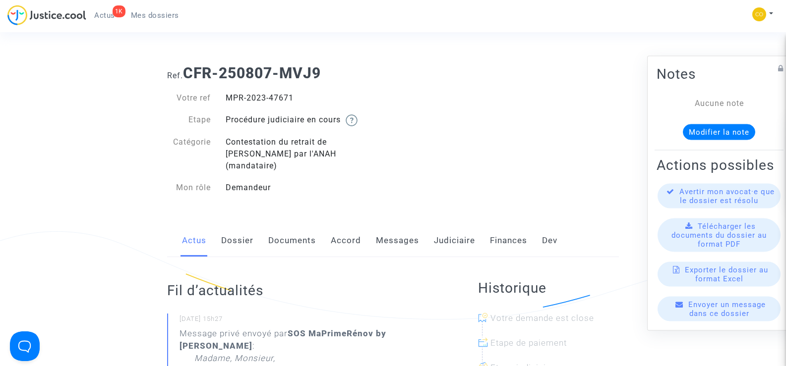
click at [410, 228] on link "Messages" at bounding box center [397, 241] width 43 height 33
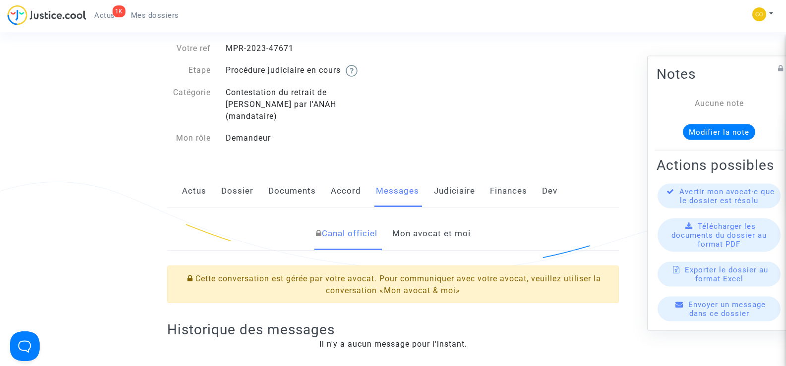
scroll to position [149, 0]
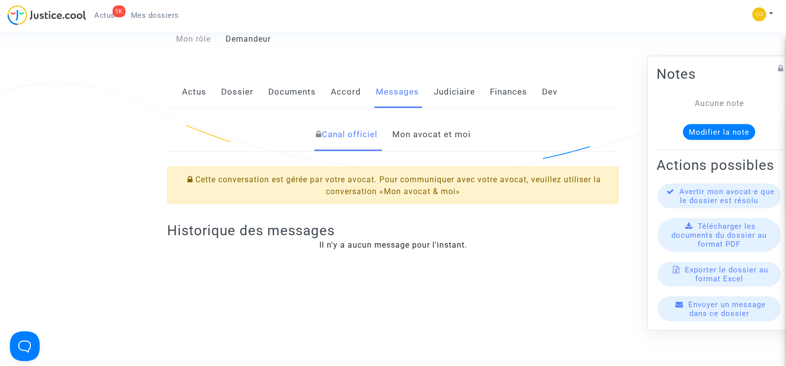
click at [425, 122] on link "Mon avocat et moi" at bounding box center [431, 135] width 78 height 33
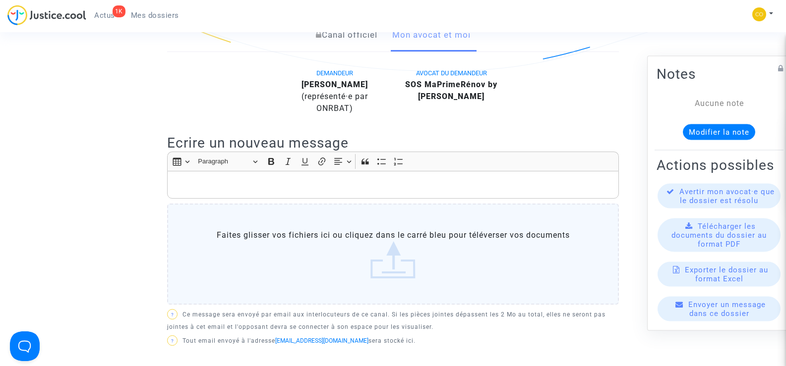
scroll to position [298, 0]
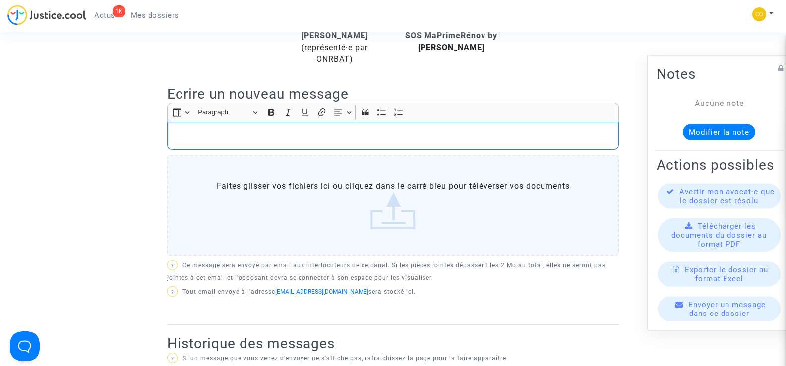
click at [297, 130] on p "Rich Text Editor, main" at bounding box center [393, 136] width 441 height 12
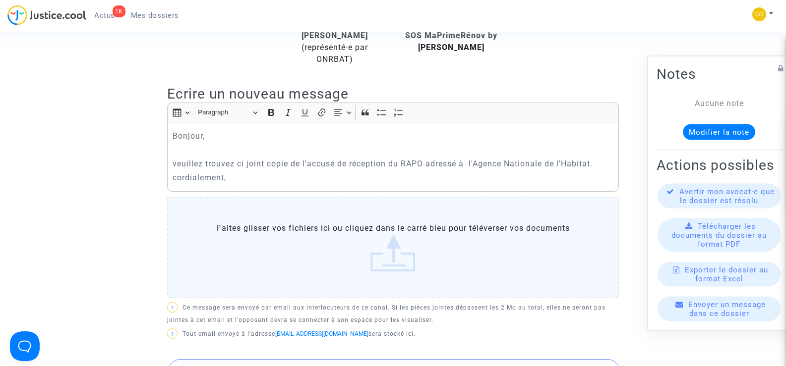
click at [394, 243] on label "Faites glisser vos fichiers ici ou cliquez dans le carré bleu pour téléverser v…" at bounding box center [393, 247] width 452 height 101
click at [0, 0] on input "Faites glisser vos fichiers ici ou cliquez dans le carré bleu pour téléverser v…" at bounding box center [0, 0] width 0 height 0
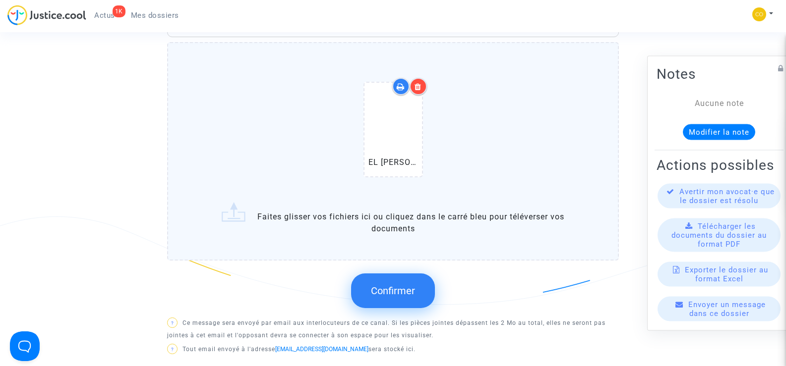
scroll to position [496, 0]
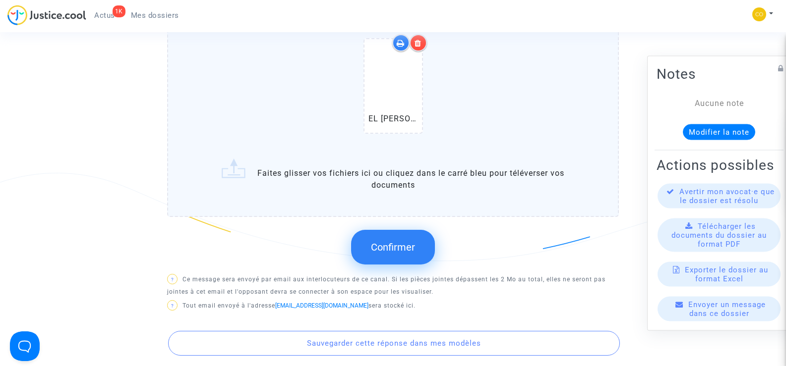
click at [405, 241] on span "Confirmer" at bounding box center [393, 247] width 44 height 12
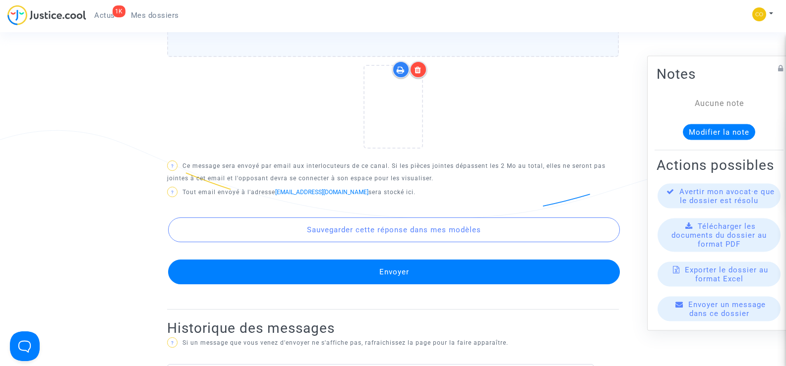
scroll to position [595, 0]
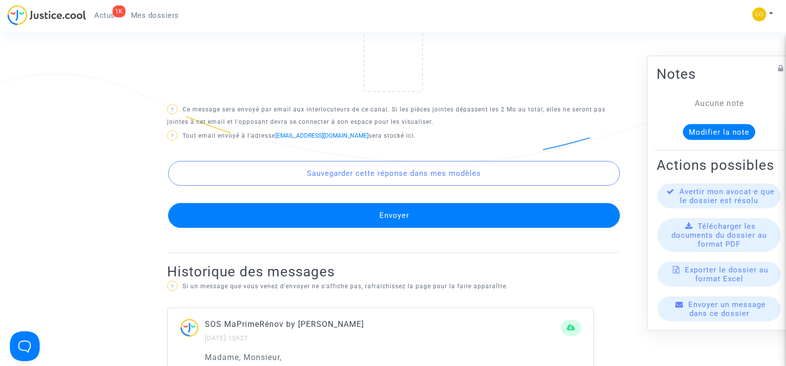
click at [369, 207] on button "Envoyer" at bounding box center [394, 215] width 452 height 25
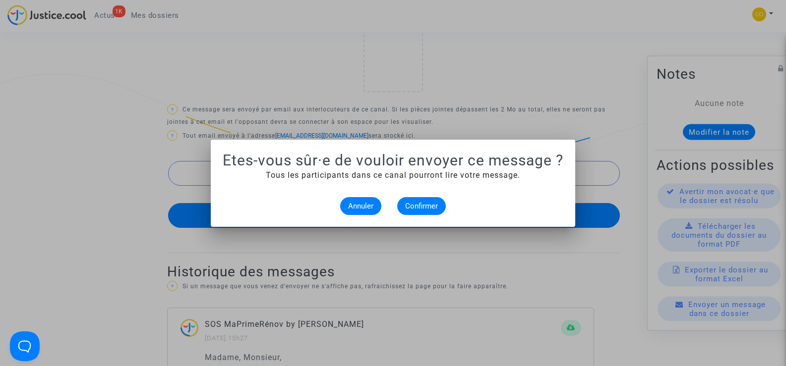
scroll to position [0, 0]
click at [421, 204] on span "Confirmer" at bounding box center [421, 206] width 33 height 9
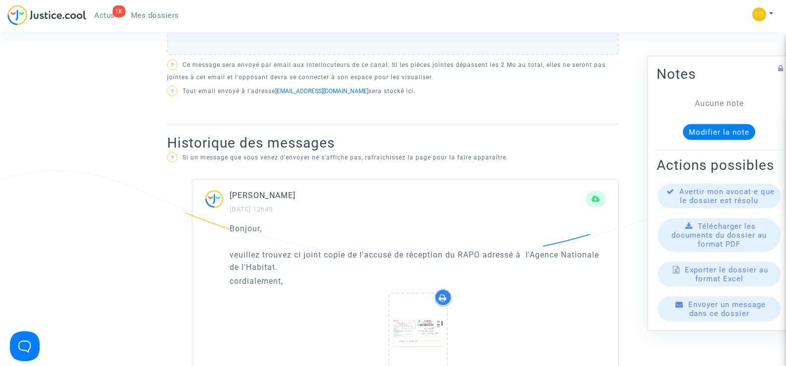
scroll to position [496, 0]
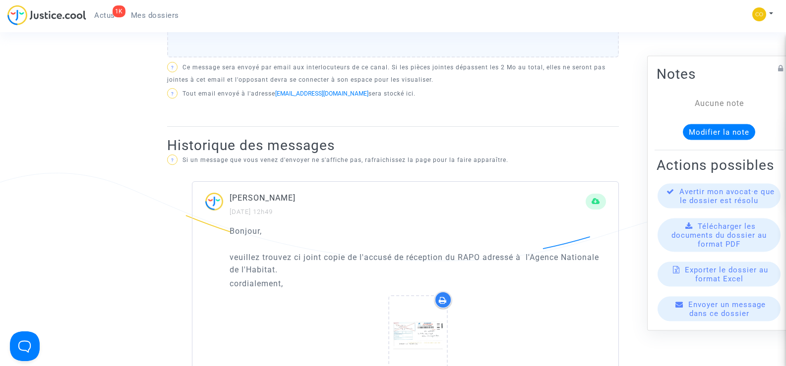
drag, startPoint x: 330, startPoint y: 190, endPoint x: 232, endPoint y: 183, distance: 98.9
click at [232, 192] on p "MOHAMED EL ACHHAB" at bounding box center [408, 198] width 356 height 12
copy p "MOHAMED EL ACHHAB"
click at [148, 217] on ng-component "Ref. CFR-250807-MVJ9 Votre ref MPR-2023-47671 Etape Procédure judiciaire en cou…" at bounding box center [393, 93] width 708 height 1065
click at [147, 21] on link "Mes dossiers" at bounding box center [155, 15] width 64 height 15
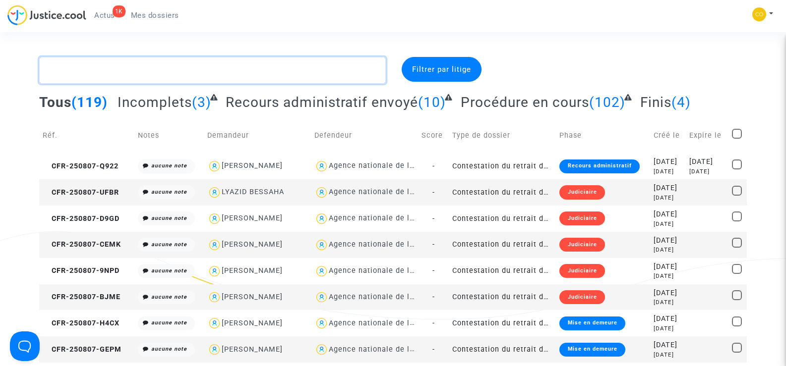
click at [114, 74] on textarea at bounding box center [212, 70] width 346 height 27
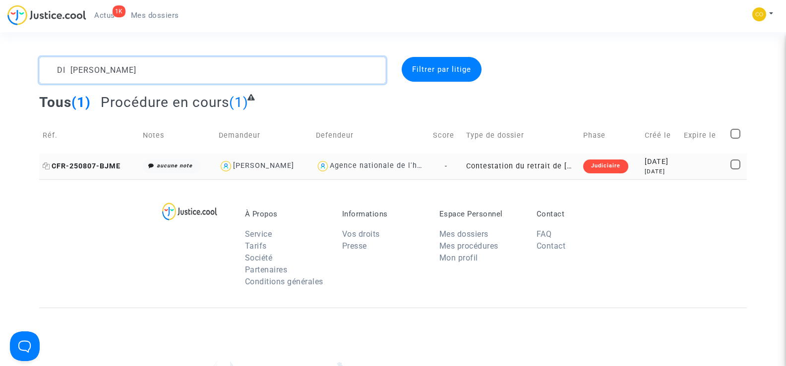
type textarea "DI PIET"
click at [76, 167] on span "CFR-250807-BJME" at bounding box center [82, 166] width 78 height 8
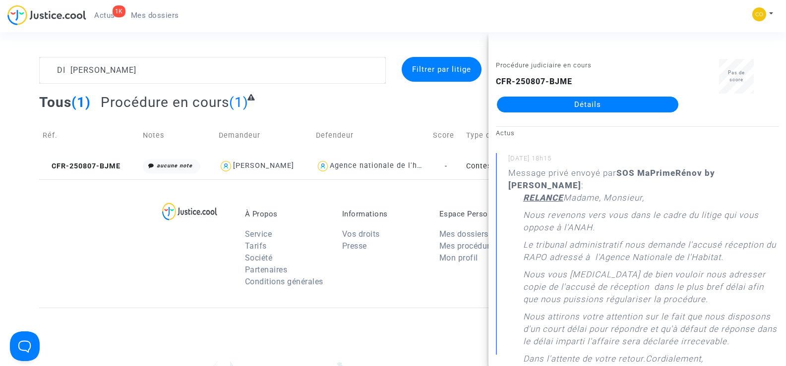
click at [596, 102] on link "Détails" at bounding box center [587, 105] width 181 height 16
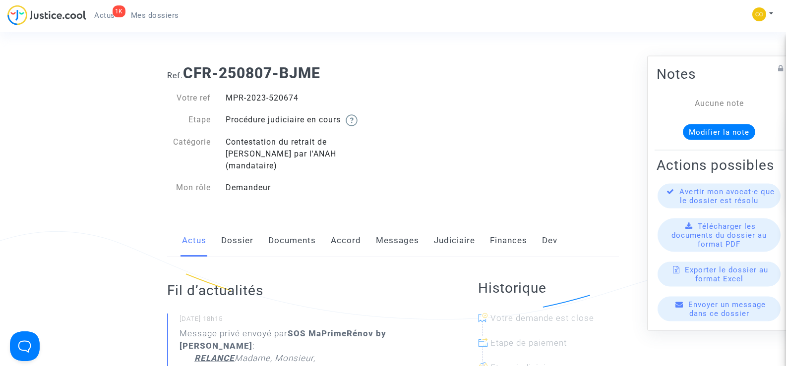
click at [401, 229] on link "Messages" at bounding box center [397, 241] width 43 height 33
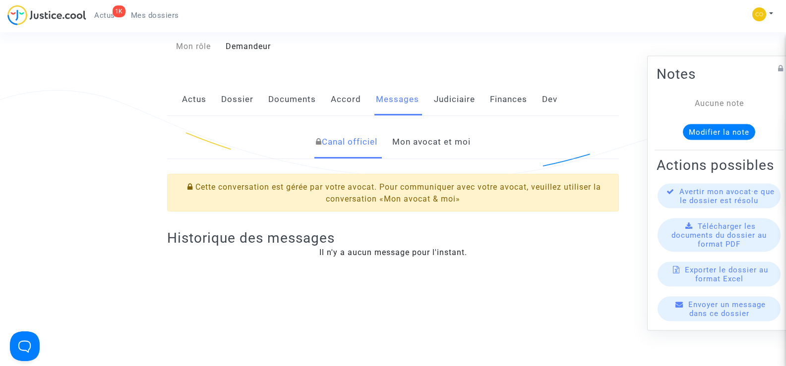
scroll to position [149, 0]
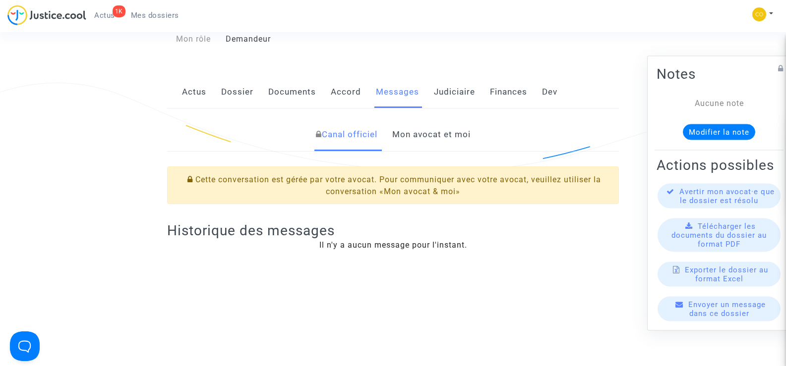
click at [450, 125] on link "Mon avocat et moi" at bounding box center [431, 135] width 78 height 33
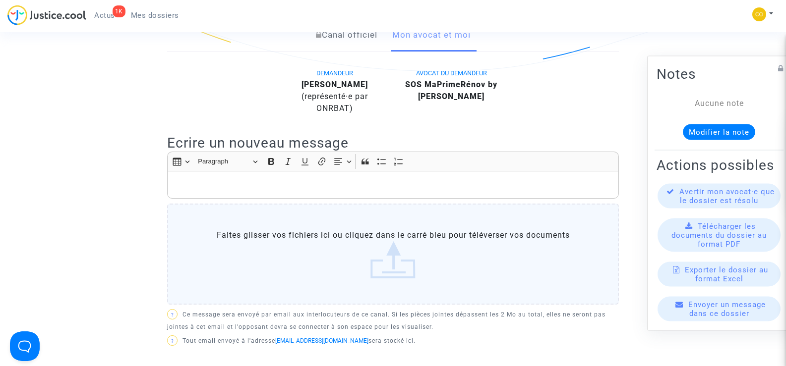
scroll to position [248, 0]
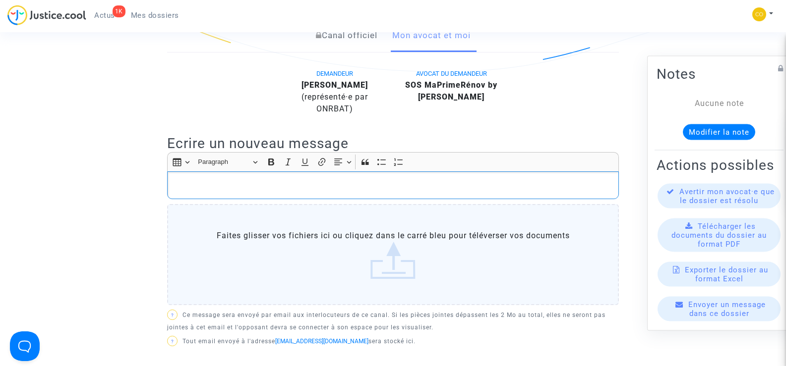
click at [210, 187] on p "Rich Text Editor, main" at bounding box center [393, 186] width 441 height 12
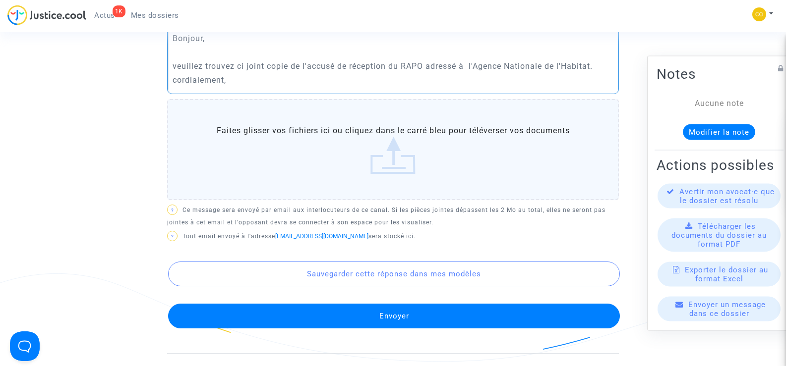
scroll to position [397, 0]
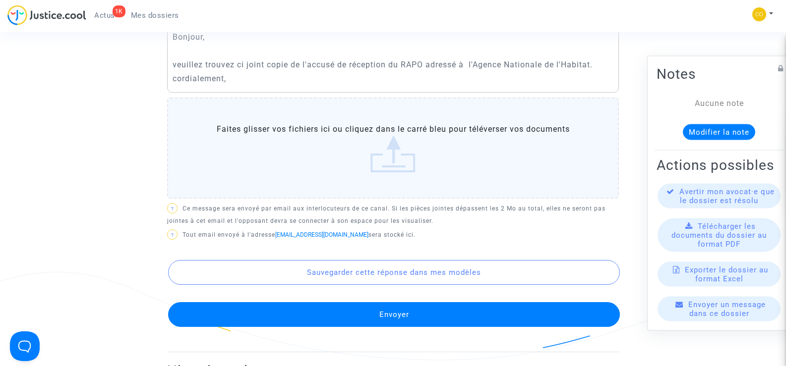
click at [394, 150] on label "Faites glisser vos fichiers ici ou cliquez dans le carré bleu pour téléverser v…" at bounding box center [393, 148] width 452 height 101
click at [0, 0] on input "Faites glisser vos fichiers ici ou cliquez dans le carré bleu pour téléverser v…" at bounding box center [0, 0] width 0 height 0
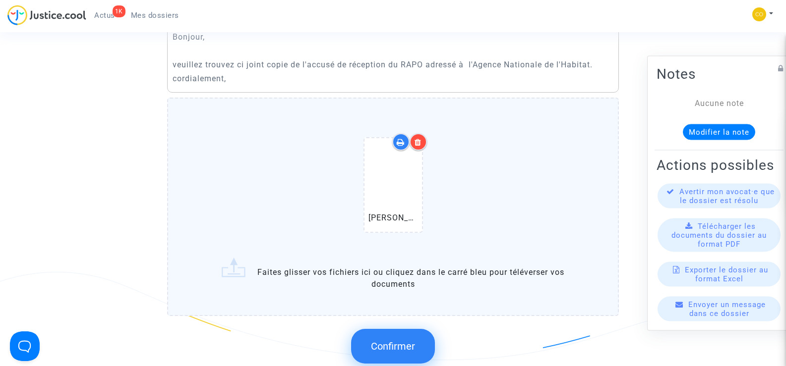
scroll to position [446, 0]
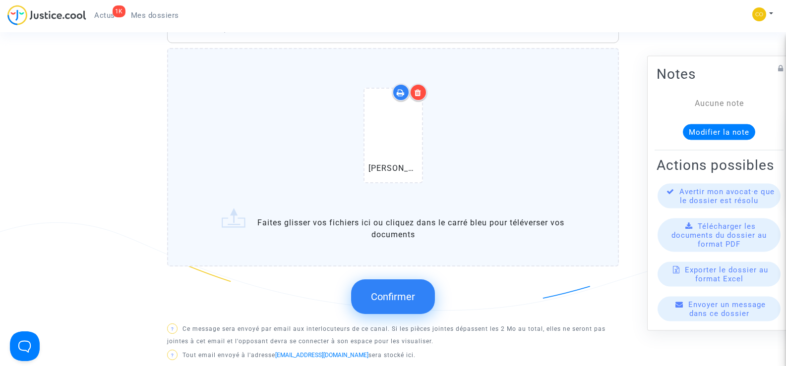
click at [413, 300] on span "Confirmer" at bounding box center [393, 297] width 44 height 12
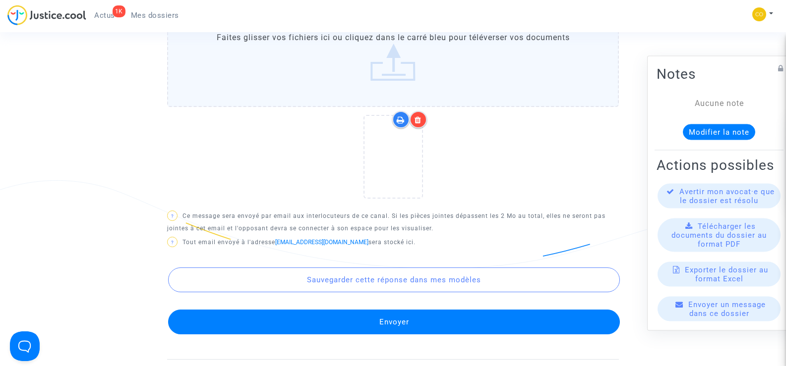
scroll to position [545, 0]
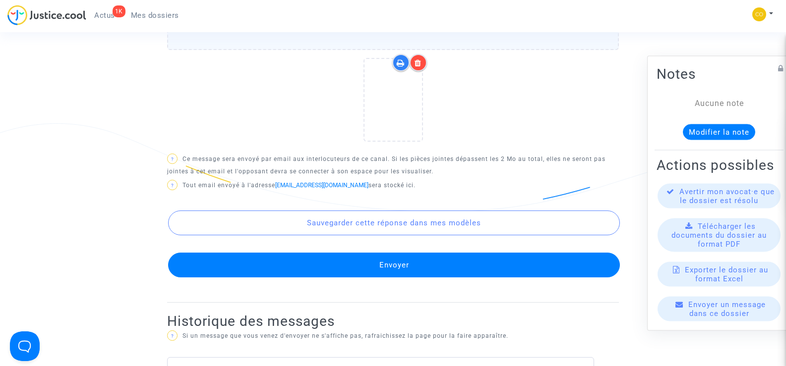
click at [407, 262] on button "Envoyer" at bounding box center [394, 265] width 452 height 25
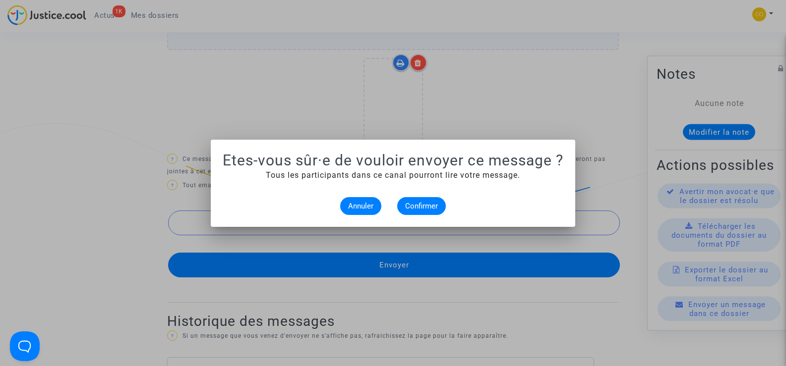
scroll to position [0, 0]
click at [420, 204] on span "Confirmer" at bounding box center [421, 206] width 33 height 9
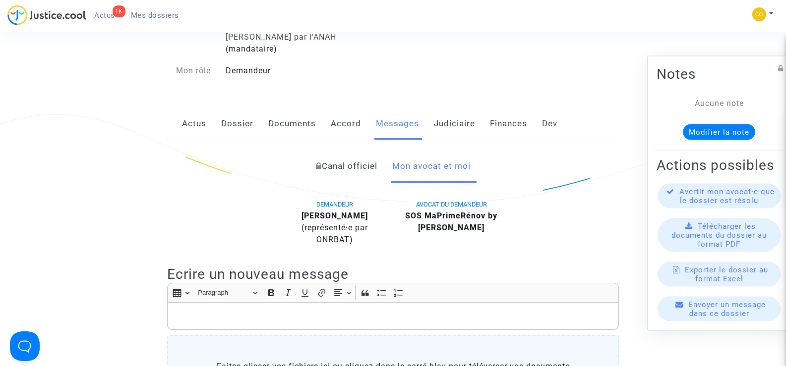
scroll to position [99, 0]
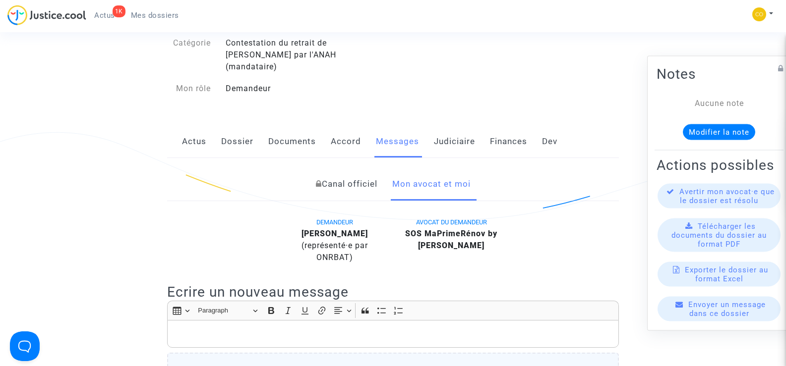
click at [370, 235] on div "SEBASTIEN DI PIETRANTONIO (représenté·e par ONRBAT)" at bounding box center [335, 246] width 102 height 36
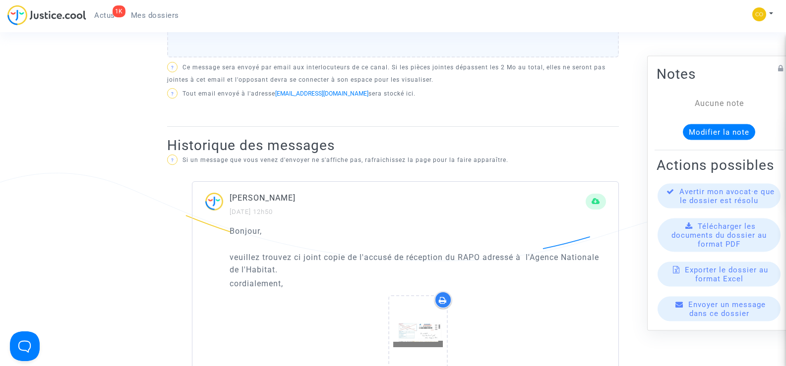
scroll to position [595, 0]
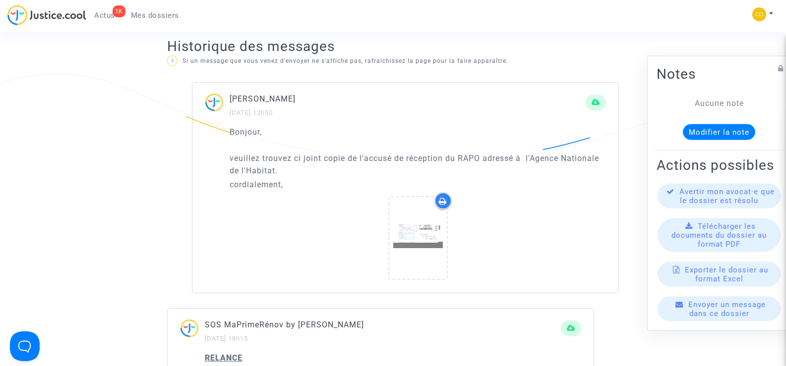
drag, startPoint x: 353, startPoint y: 98, endPoint x: 228, endPoint y: 100, distance: 125.5
click at [228, 100] on div "SEBASTIEN DI PIETRANTONIO 09/10/2025 - 12h50" at bounding box center [405, 106] width 426 height 26
copy div "SEBASTIEN DI PIETRANTONIO"
click at [122, 226] on ng-component "Ref. CFR-250807-BJME Votre ref MPR-2023-520674 Etape Procédure judiciaire en co…" at bounding box center [393, 107] width 708 height 1291
click at [150, 13] on span "Mes dossiers" at bounding box center [155, 15] width 48 height 9
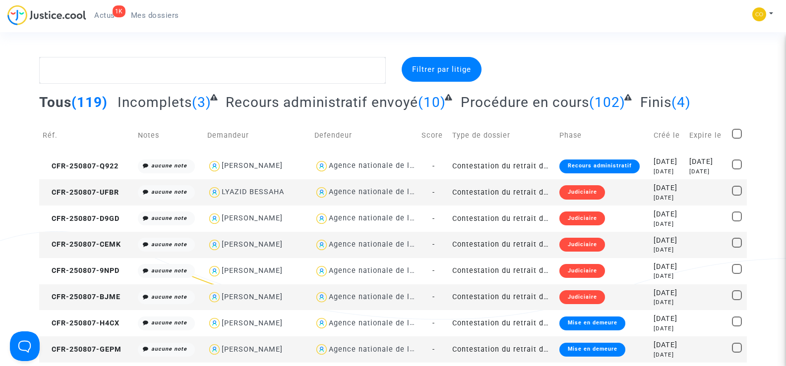
click at [431, 129] on td "Score" at bounding box center [433, 135] width 31 height 35
click at [76, 70] on textarea at bounding box center [212, 70] width 346 height 27
paste textarea "BESSAHA LYAZID"
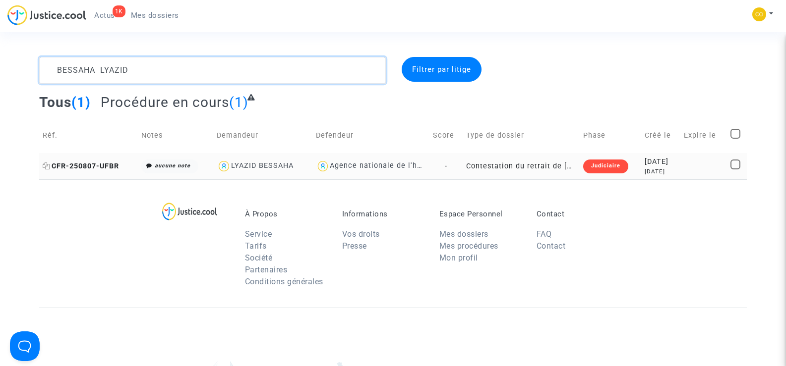
type textarea "BESSAHA LYAZID"
click at [66, 168] on span "CFR-250807-UFBR" at bounding box center [81, 166] width 76 height 8
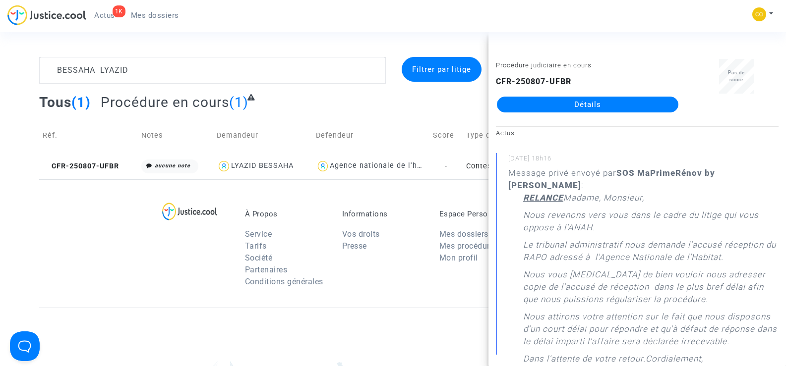
click at [606, 103] on link "Détails" at bounding box center [587, 105] width 181 height 16
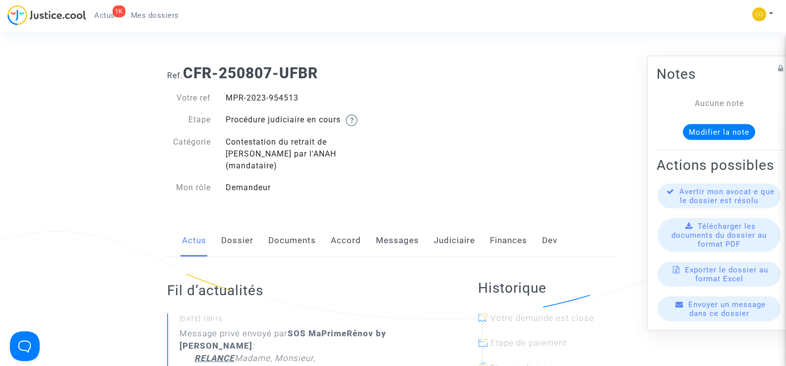
click at [397, 231] on link "Messages" at bounding box center [397, 241] width 43 height 33
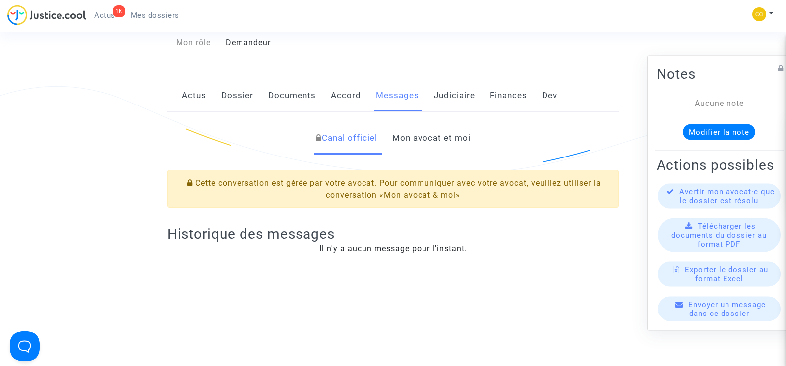
scroll to position [149, 0]
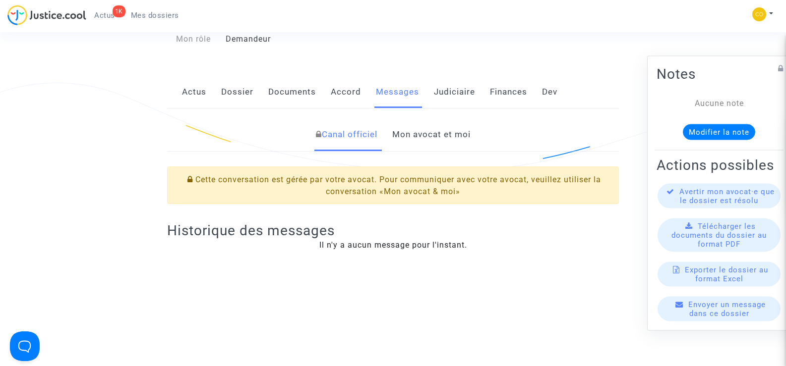
click at [433, 128] on link "Mon avocat et moi" at bounding box center [431, 135] width 78 height 33
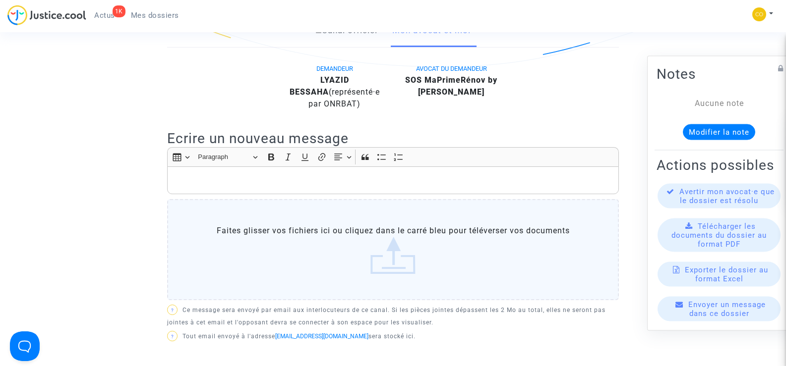
scroll to position [248, 0]
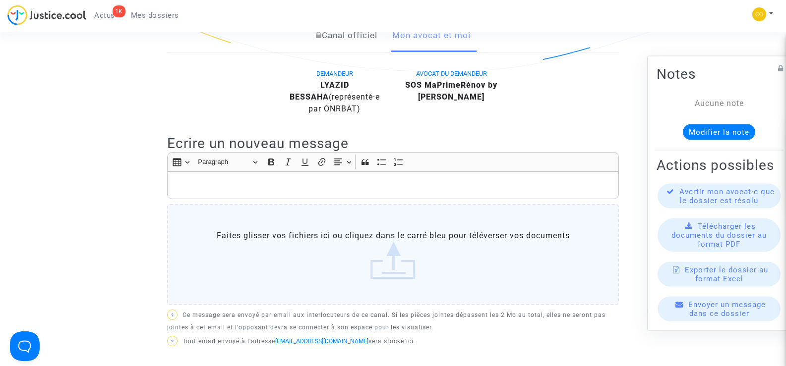
click at [214, 180] on p "Rich Text Editor, main" at bounding box center [393, 186] width 441 height 12
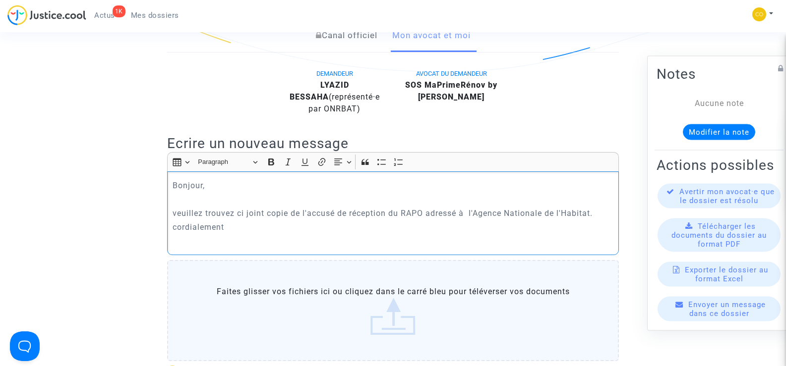
click at [219, 193] on p "Rich Text Editor, main" at bounding box center [393, 199] width 441 height 12
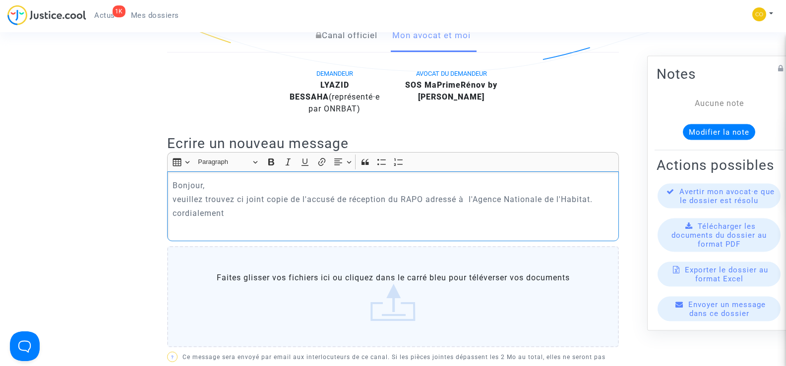
click at [305, 221] on p "Rich Text Editor, main" at bounding box center [393, 227] width 441 height 12
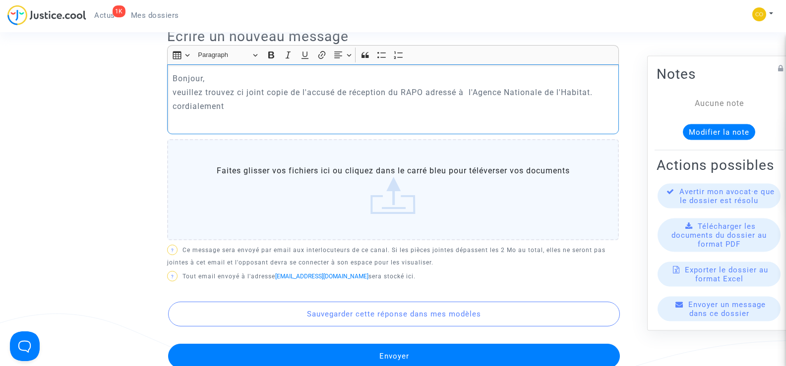
scroll to position [347, 0]
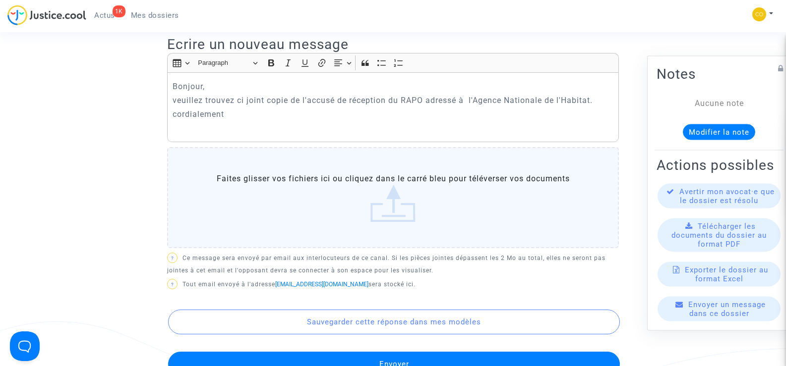
click at [400, 183] on label "Faites glisser vos fichiers ici ou cliquez dans le carré bleu pour téléverser v…" at bounding box center [393, 197] width 452 height 101
click at [0, 0] on input "Faites glisser vos fichiers ici ou cliquez dans le carré bleu pour téléverser v…" at bounding box center [0, 0] width 0 height 0
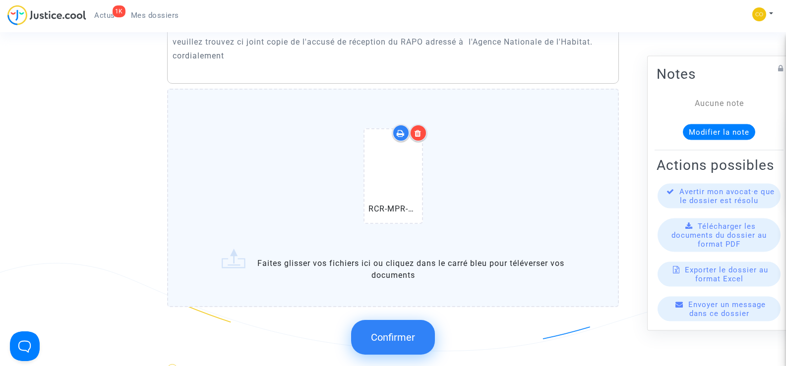
scroll to position [496, 0]
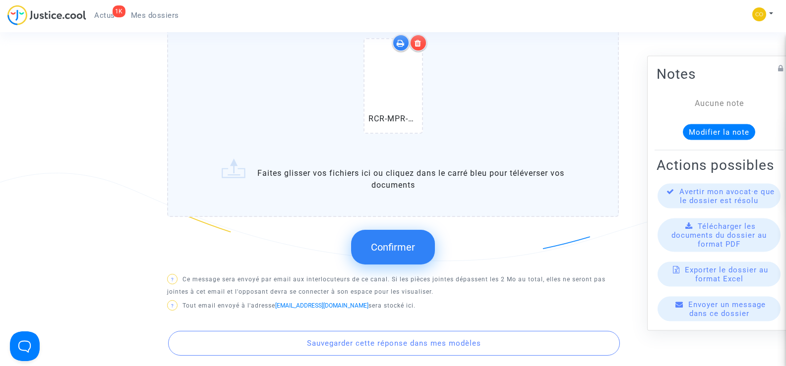
click at [397, 246] on button "Confirmer" at bounding box center [393, 247] width 84 height 35
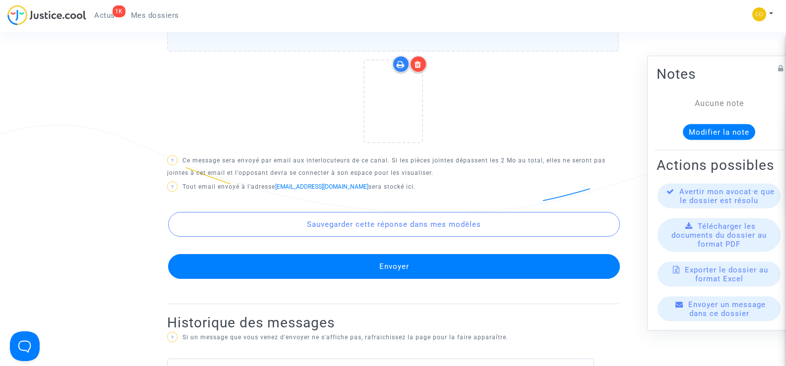
scroll to position [645, 0]
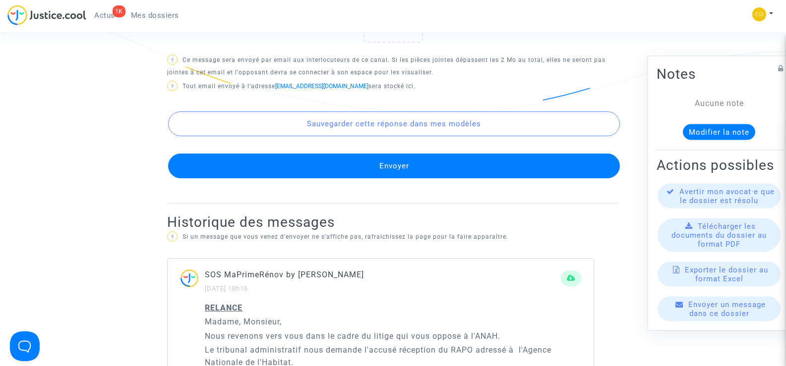
click at [421, 158] on button "Envoyer" at bounding box center [394, 166] width 452 height 25
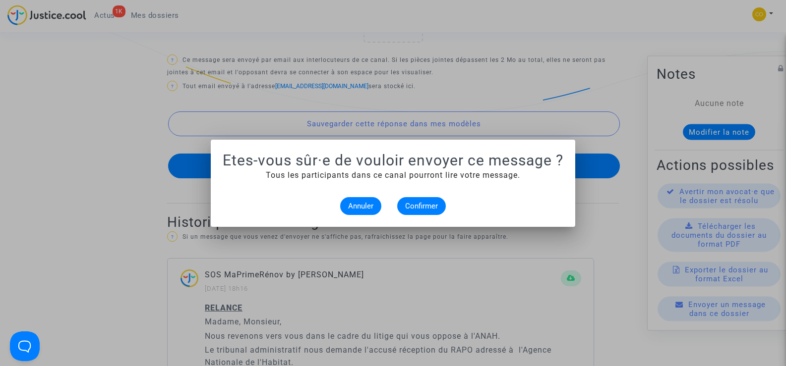
scroll to position [0, 0]
click at [420, 206] on span "Confirmer" at bounding box center [421, 206] width 33 height 9
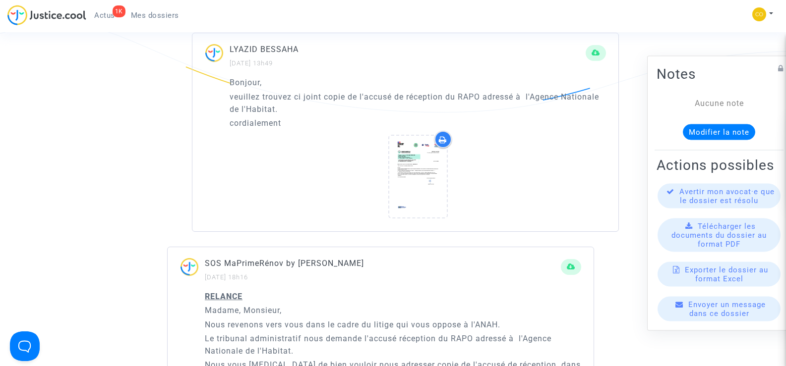
click at [122, 148] on ng-component "Ref. CFR-250807-UFBR Votre ref MPR-2023-954513 Etape Procédure judiciaire en co…" at bounding box center [393, 51] width 708 height 1279
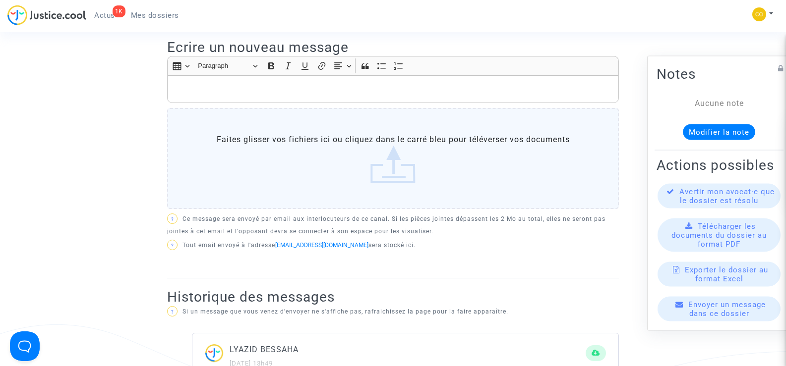
scroll to position [149, 0]
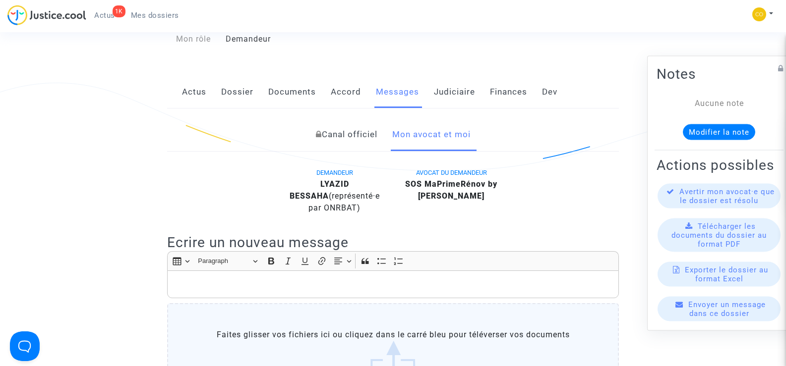
click at [160, 15] on span "Mes dossiers" at bounding box center [155, 15] width 48 height 9
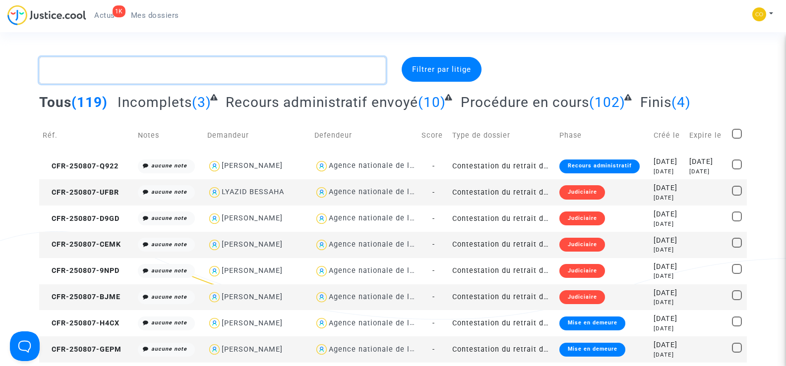
click at [110, 68] on textarea at bounding box center [212, 70] width 346 height 27
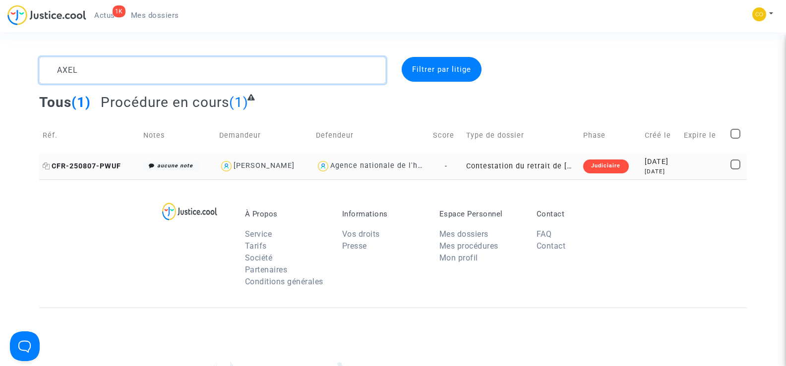
type textarea "AXEL"
click at [81, 164] on span "CFR-250807-PWUF" at bounding box center [82, 166] width 78 height 8
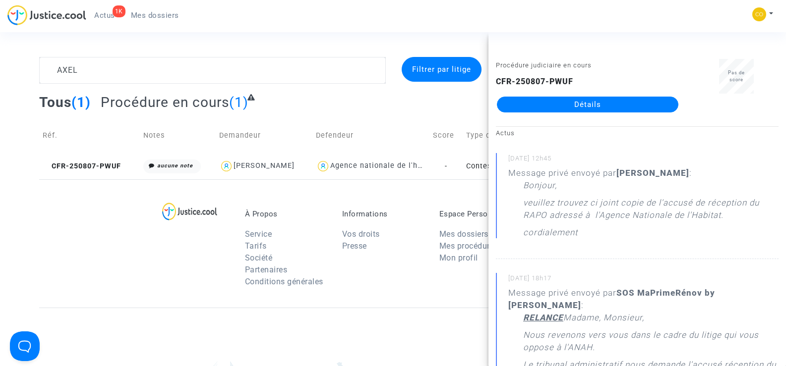
click at [587, 107] on link "Détails" at bounding box center [587, 105] width 181 height 16
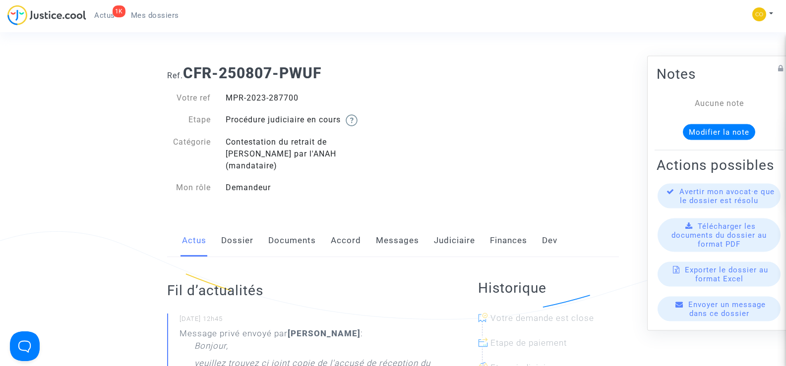
click at [398, 225] on link "Messages" at bounding box center [397, 241] width 43 height 33
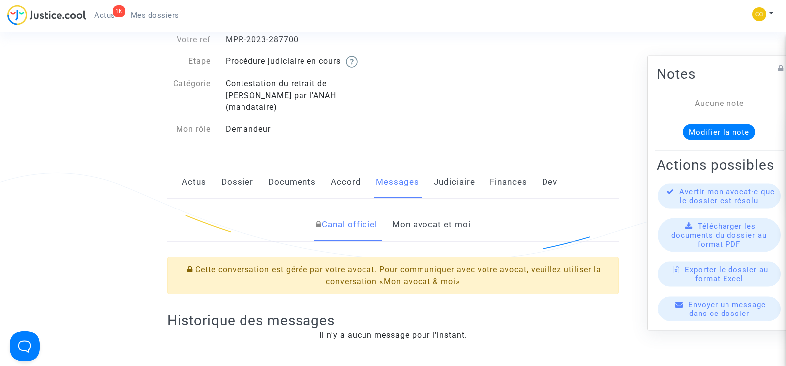
scroll to position [149, 0]
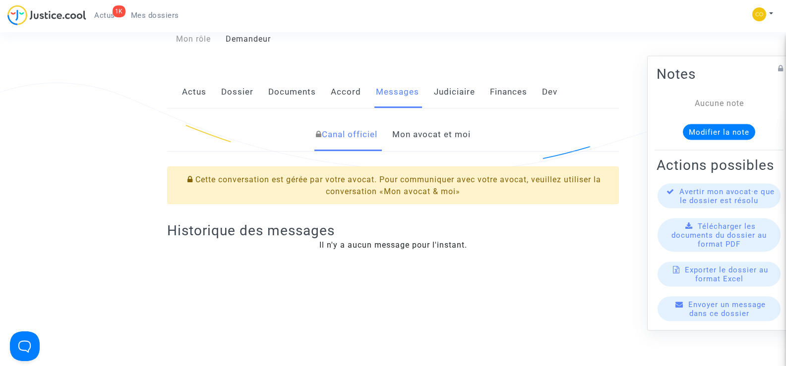
click at [429, 126] on link "Mon avocat et moi" at bounding box center [431, 135] width 78 height 33
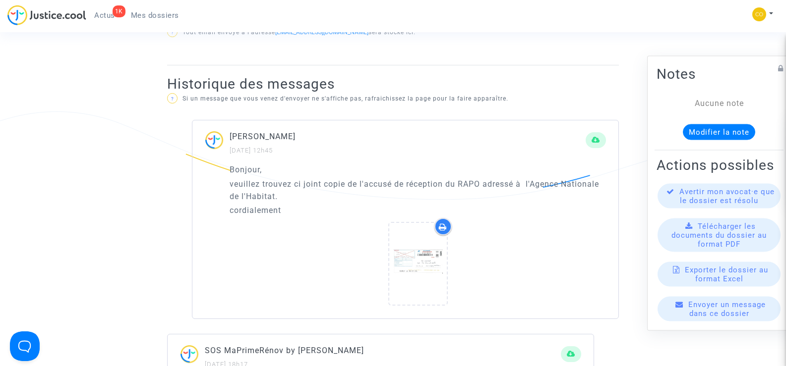
scroll to position [545, 0]
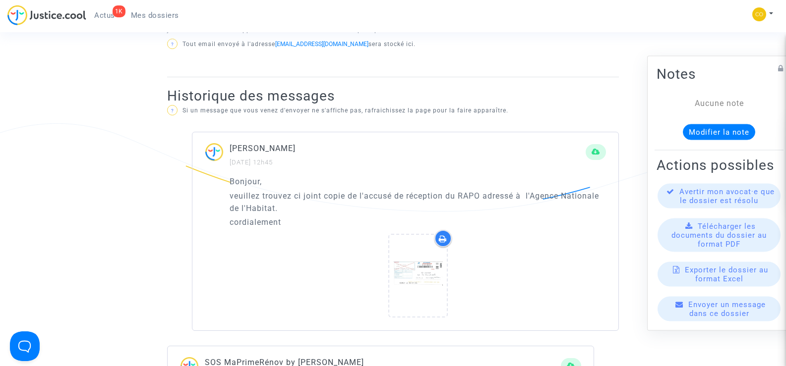
drag, startPoint x: 284, startPoint y: 224, endPoint x: 228, endPoint y: 184, distance: 68.2
click at [228, 184] on div "Bonjour, veuillez trouvez ci joint copie de l'accusé de réception du RAPO adres…" at bounding box center [405, 253] width 426 height 155
copy div "Bonjour, veuillez trouvez ci joint copie de l'accusé de réception du RAPO adres…"
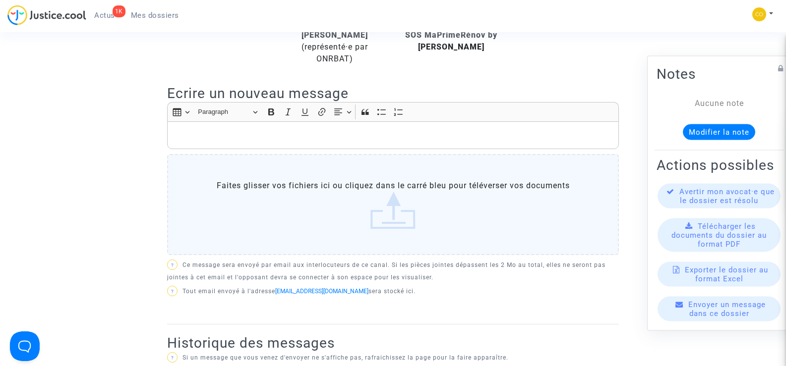
scroll to position [298, 0]
click at [268, 133] on p "Rich Text Editor, main" at bounding box center [393, 136] width 441 height 12
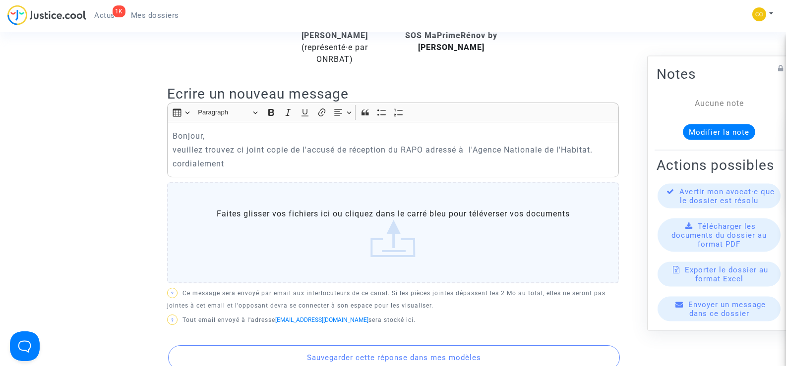
click at [407, 235] on label "Faites glisser vos fichiers ici ou cliquez dans le carré bleu pour téléverser v…" at bounding box center [393, 232] width 452 height 101
click at [0, 0] on input "Faites glisser vos fichiers ici ou cliquez dans le carré bleu pour téléverser v…" at bounding box center [0, 0] width 0 height 0
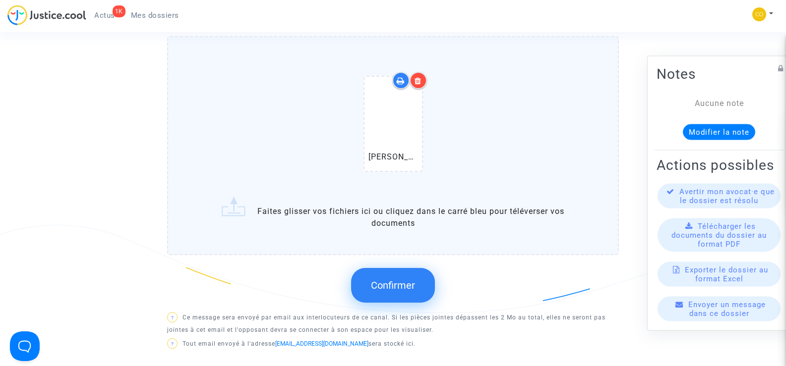
scroll to position [446, 0]
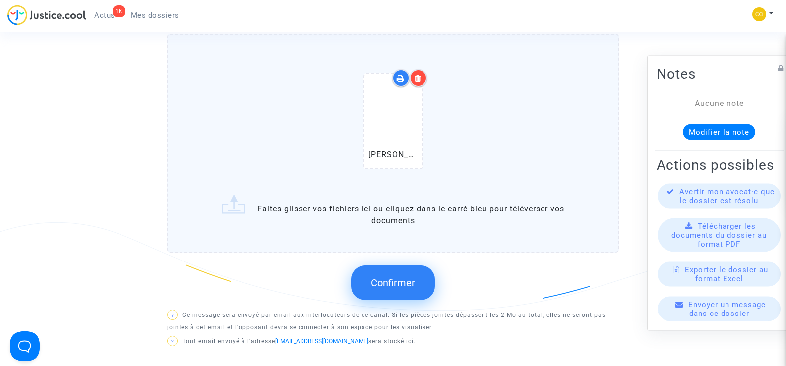
click at [412, 287] on span "Confirmer" at bounding box center [393, 283] width 44 height 12
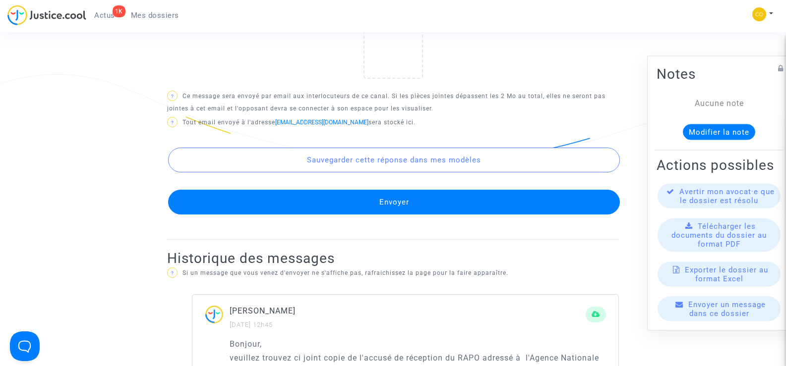
scroll to position [595, 0]
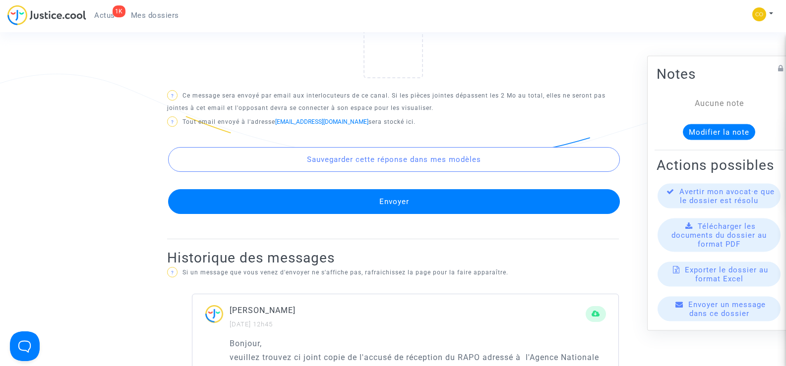
click at [431, 206] on button "Envoyer" at bounding box center [394, 201] width 452 height 25
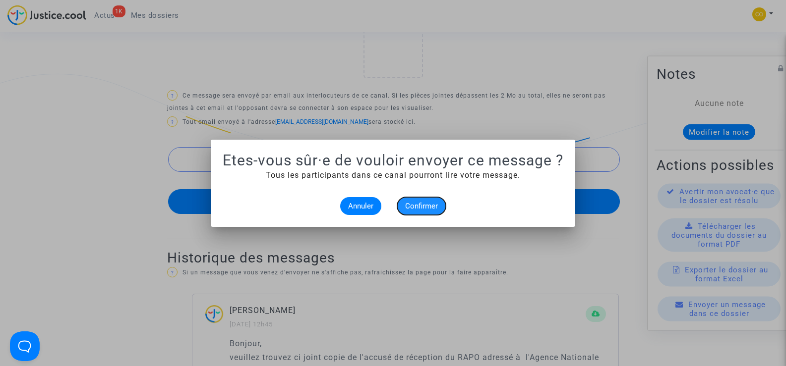
click at [430, 203] on span "Confirmer" at bounding box center [421, 206] width 33 height 9
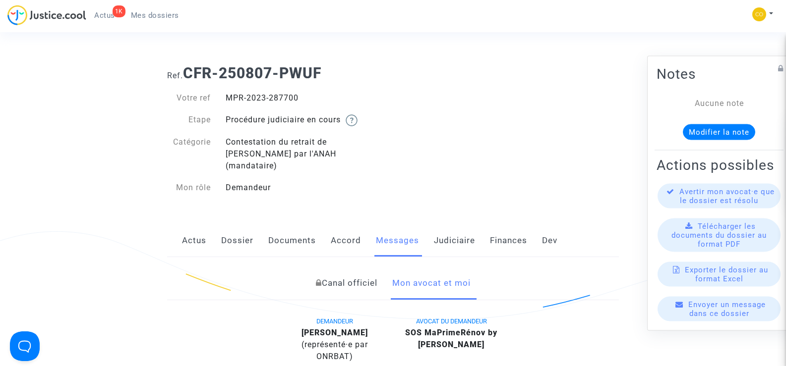
click at [163, 11] on span "Mes dossiers" at bounding box center [155, 15] width 48 height 9
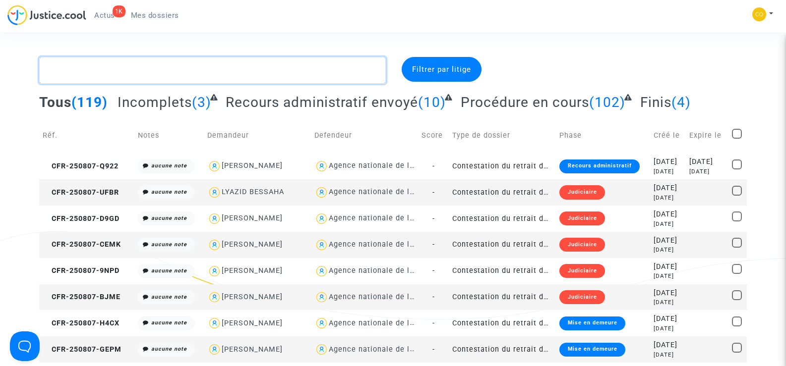
click at [115, 71] on textarea at bounding box center [212, 70] width 346 height 27
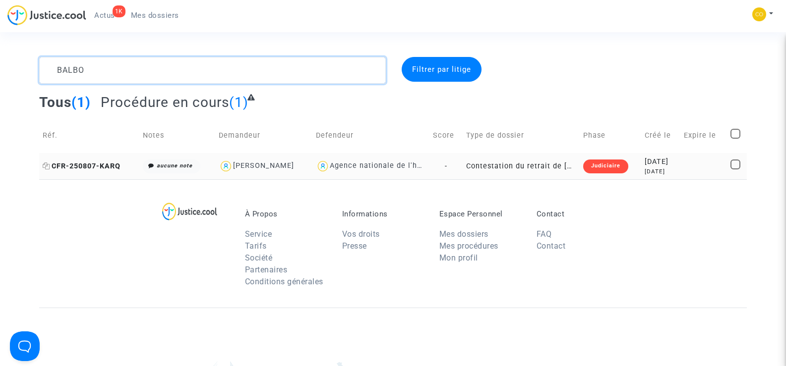
type textarea "BALBO"
click at [98, 168] on span "CFR-250807-KARQ" at bounding box center [82, 166] width 78 height 8
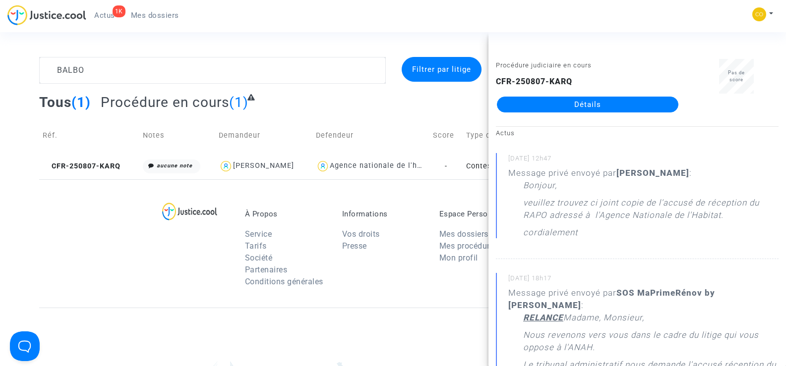
click at [584, 109] on link "Détails" at bounding box center [587, 105] width 181 height 16
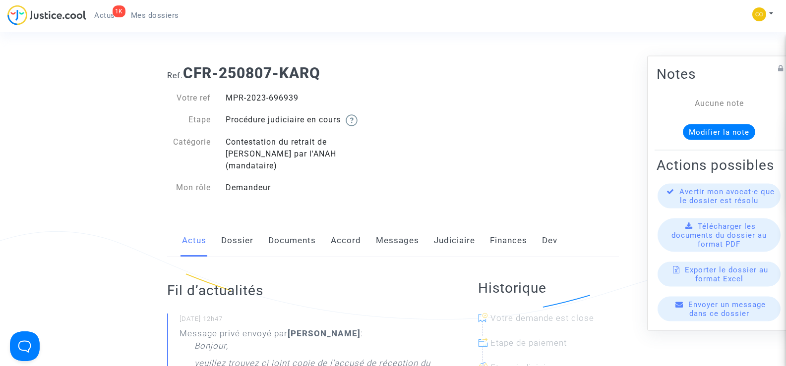
click at [399, 232] on link "Messages" at bounding box center [397, 241] width 43 height 33
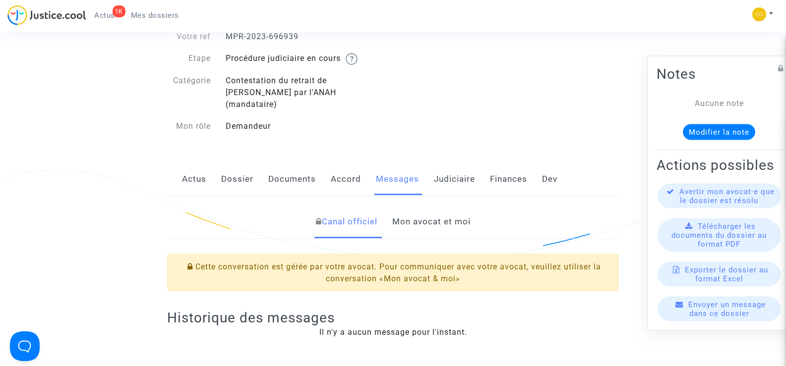
scroll to position [149, 0]
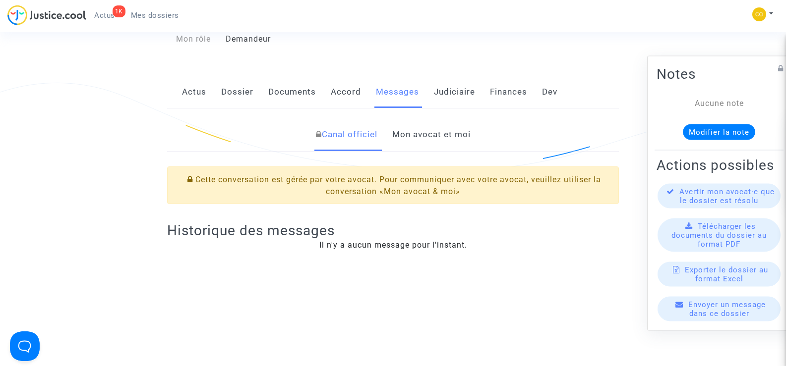
click at [419, 121] on link "Mon avocat et moi" at bounding box center [431, 135] width 78 height 33
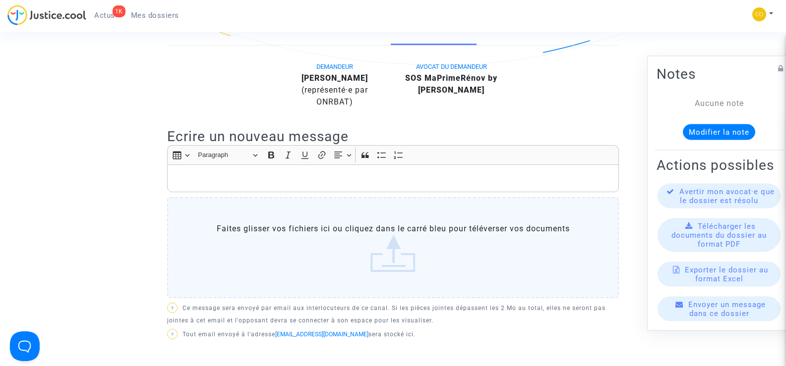
scroll to position [248, 0]
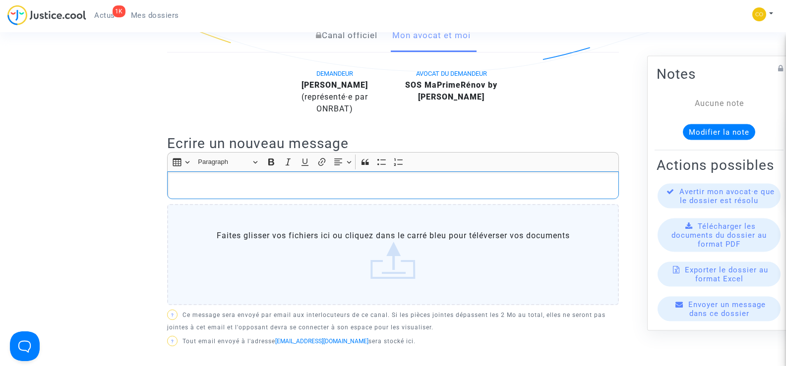
click at [232, 180] on p "Rich Text Editor, main" at bounding box center [393, 186] width 441 height 12
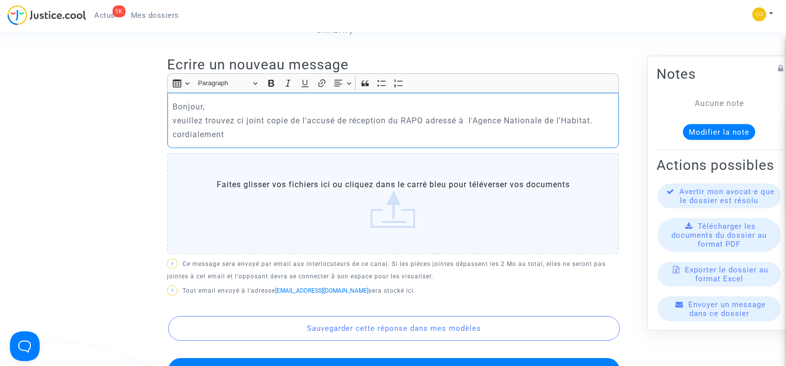
scroll to position [347, 0]
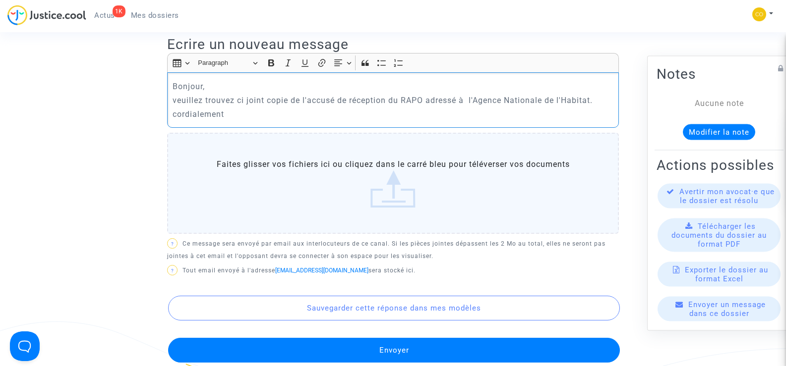
click at [403, 187] on label "Faites glisser vos fichiers ici ou cliquez dans le carré bleu pour téléverser v…" at bounding box center [393, 183] width 452 height 101
click at [0, 0] on input "Faites glisser vos fichiers ici ou cliquez dans le carré bleu pour téléverser v…" at bounding box center [0, 0] width 0 height 0
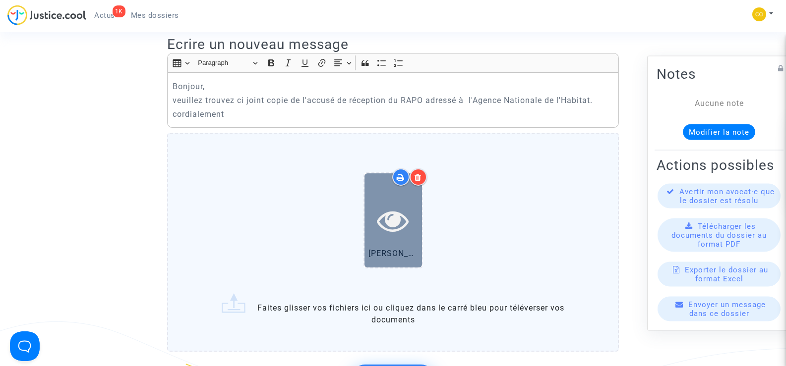
click at [395, 205] on icon at bounding box center [393, 221] width 32 height 32
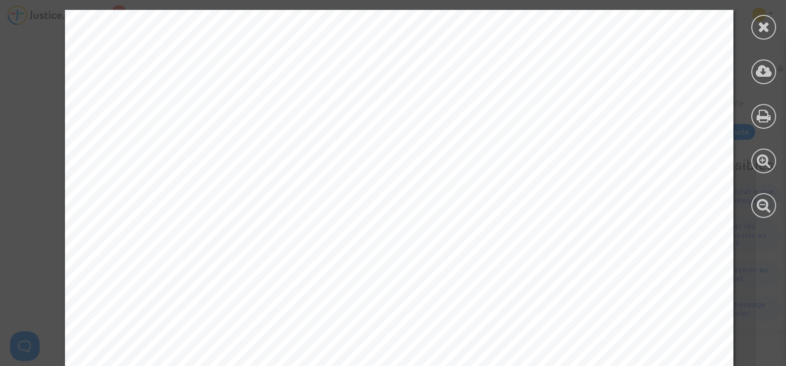
scroll to position [99, 0]
click at [763, 24] on icon at bounding box center [764, 26] width 12 height 15
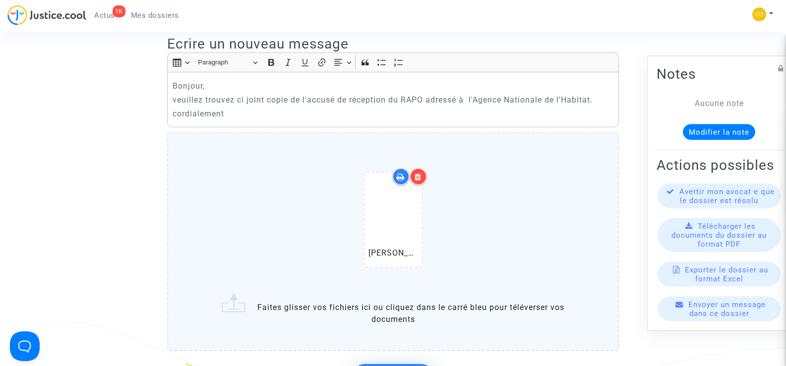
scroll to position [545, 0]
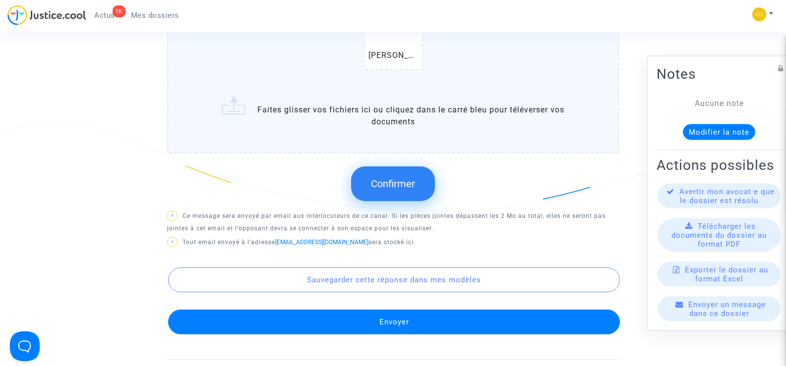
click at [431, 172] on button "Confirmer" at bounding box center [393, 184] width 84 height 35
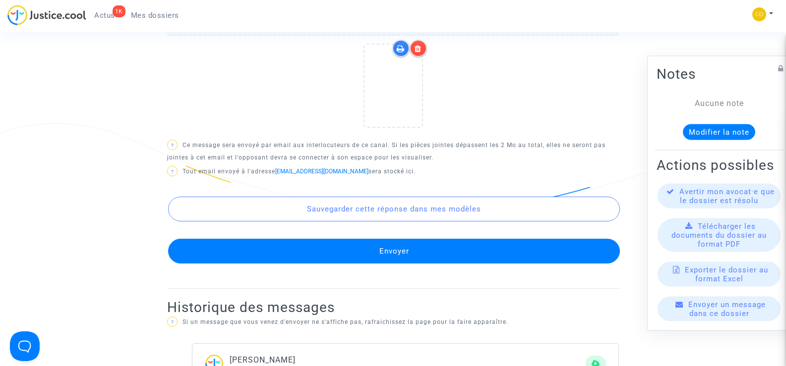
click at [407, 245] on button "Envoyer" at bounding box center [394, 251] width 452 height 25
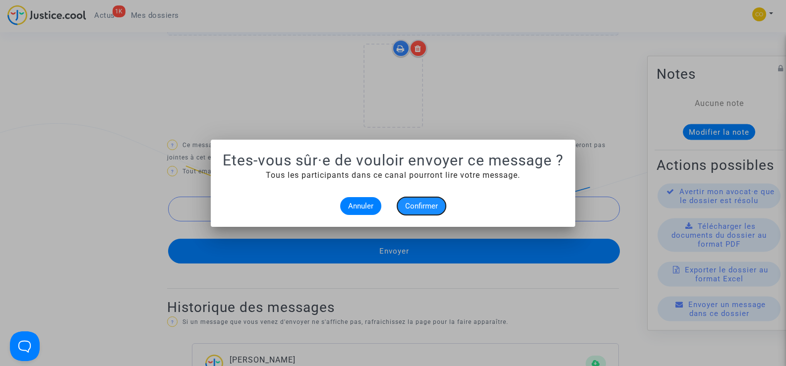
click at [417, 206] on span "Confirmer" at bounding box center [421, 206] width 33 height 9
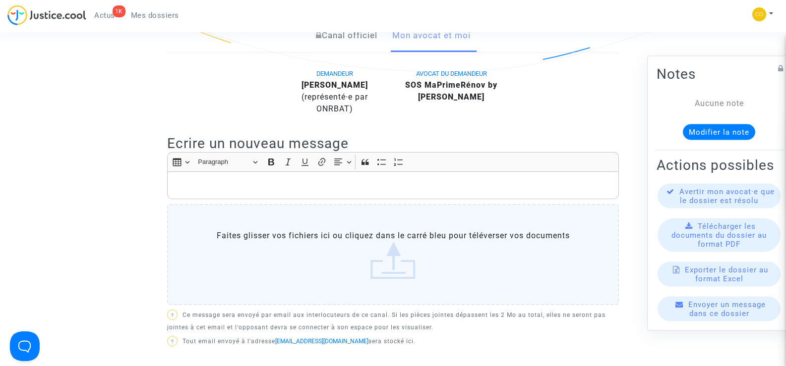
scroll to position [50, 0]
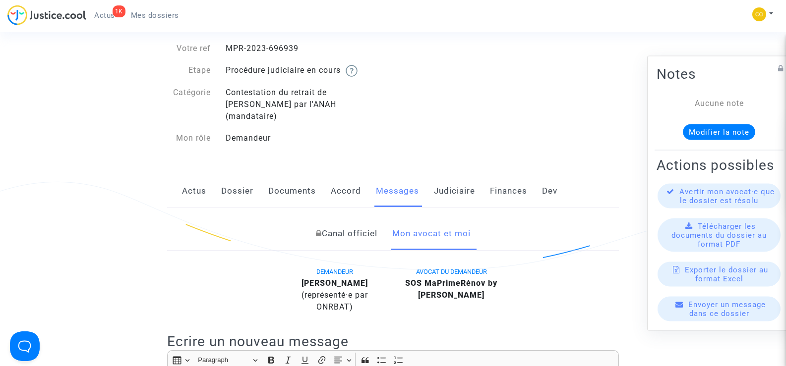
click at [156, 13] on span "Mes dossiers" at bounding box center [155, 15] width 48 height 9
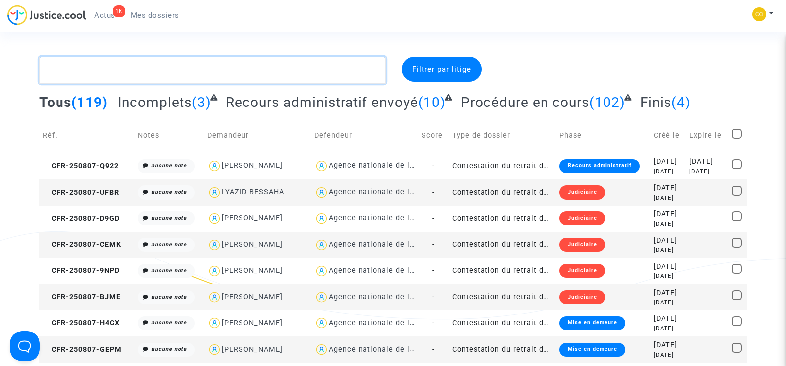
click at [105, 70] on textarea at bounding box center [212, 70] width 346 height 27
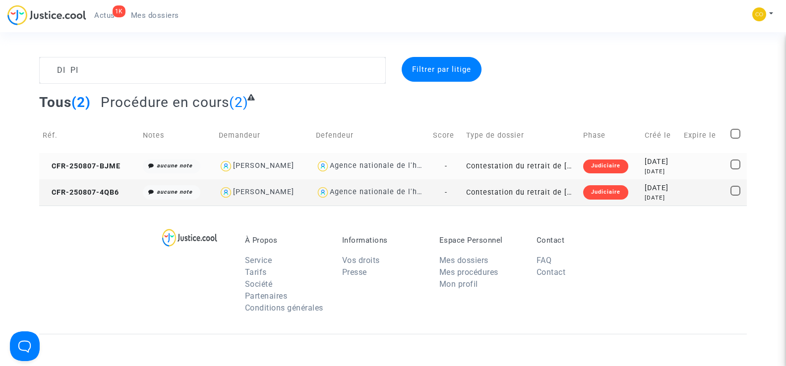
click at [294, 168] on div "SEBASTIEN DI PIETRANTONIO" at bounding box center [263, 166] width 61 height 8
type textarea "DI PI @"SEBASTIEN DI PIETRANTONIO" @"SOS MaPrimeRénov by Pitcher Avocat""
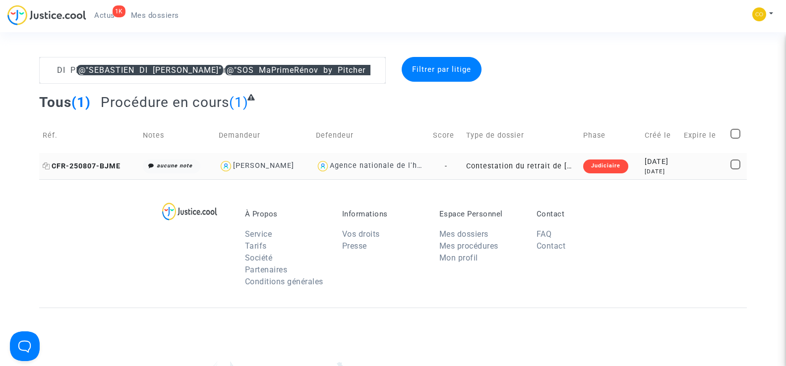
click at [78, 167] on span "CFR-250807-BJME" at bounding box center [82, 166] width 78 height 8
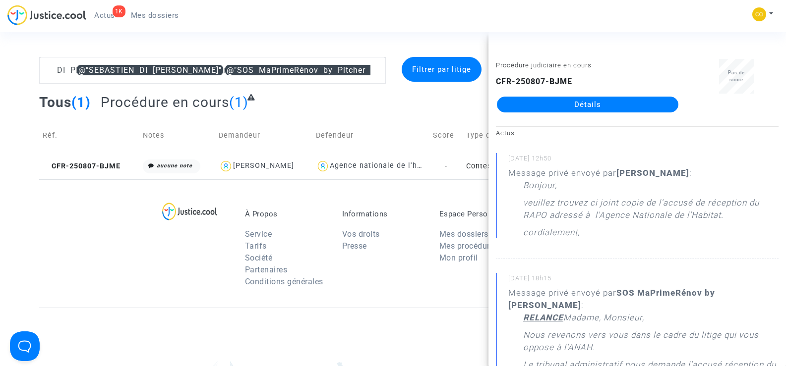
click at [588, 104] on link "Détails" at bounding box center [587, 105] width 181 height 16
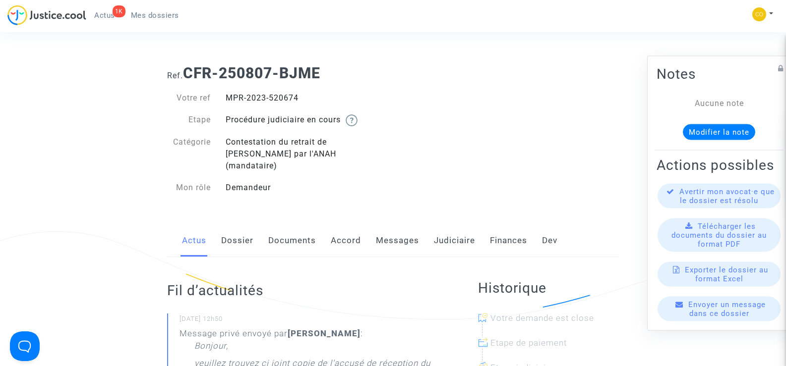
click at [407, 226] on link "Messages" at bounding box center [397, 241] width 43 height 33
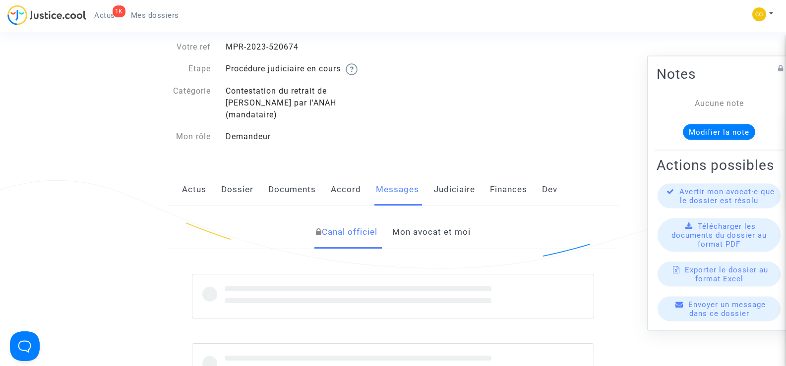
scroll to position [99, 0]
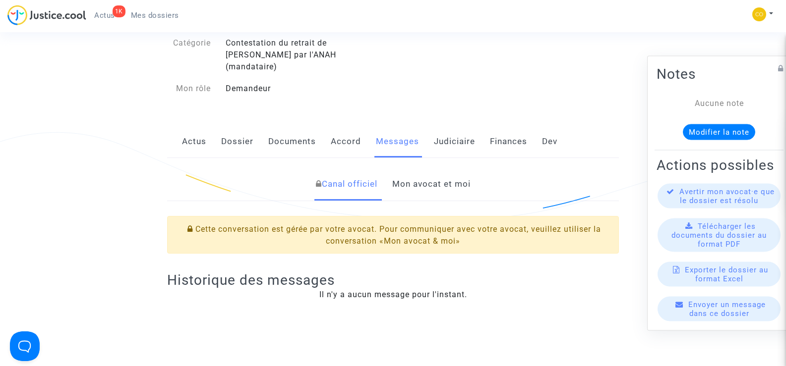
click at [434, 173] on link "Mon avocat et moi" at bounding box center [431, 184] width 78 height 33
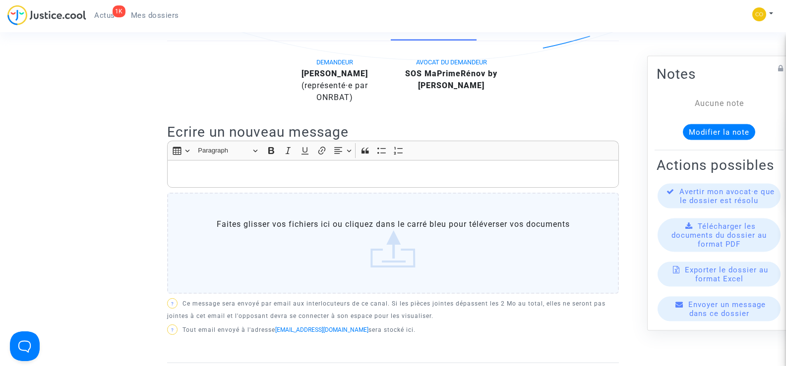
scroll to position [298, 0]
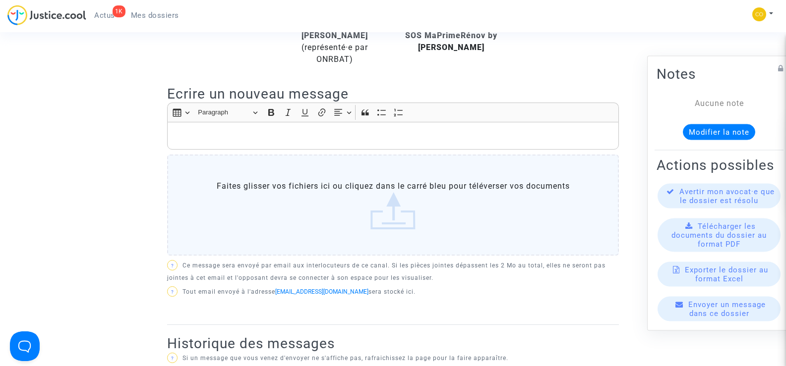
click at [239, 135] on p "Rich Text Editor, main" at bounding box center [393, 136] width 441 height 12
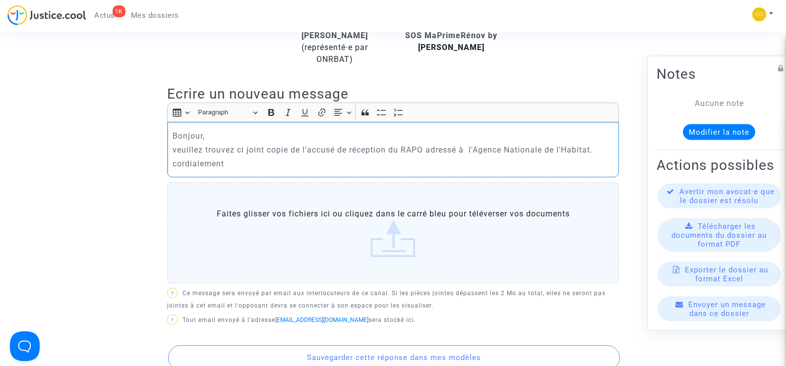
click at [392, 245] on label "Faites glisser vos fichiers ici ou cliquez dans le carré bleu pour téléverser v…" at bounding box center [393, 232] width 452 height 101
click at [0, 0] on input "Faites glisser vos fichiers ici ou cliquez dans le carré bleu pour téléverser v…" at bounding box center [0, 0] width 0 height 0
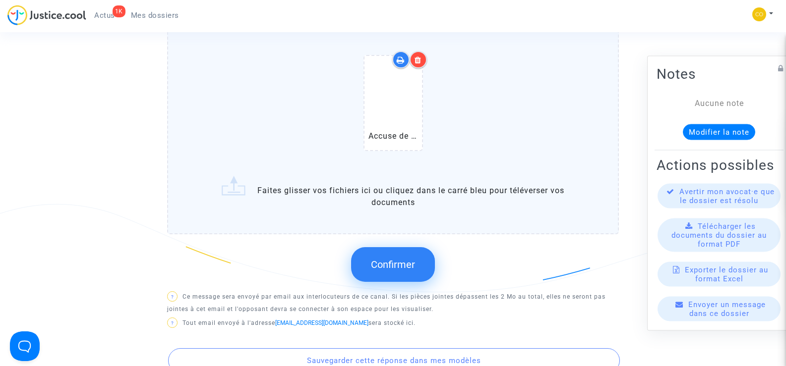
scroll to position [496, 0]
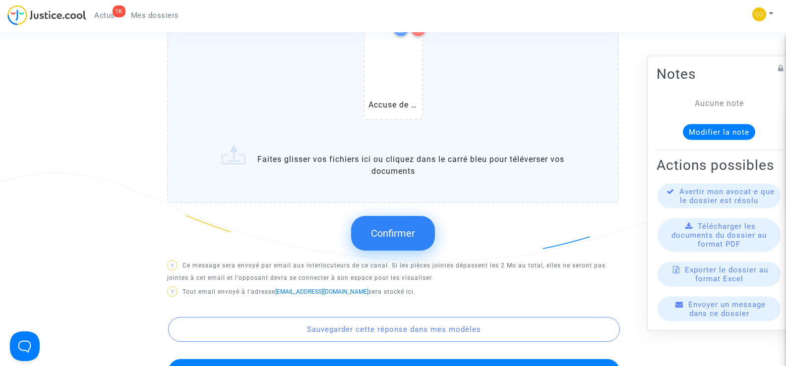
click at [400, 239] on span "Confirmer" at bounding box center [393, 234] width 44 height 12
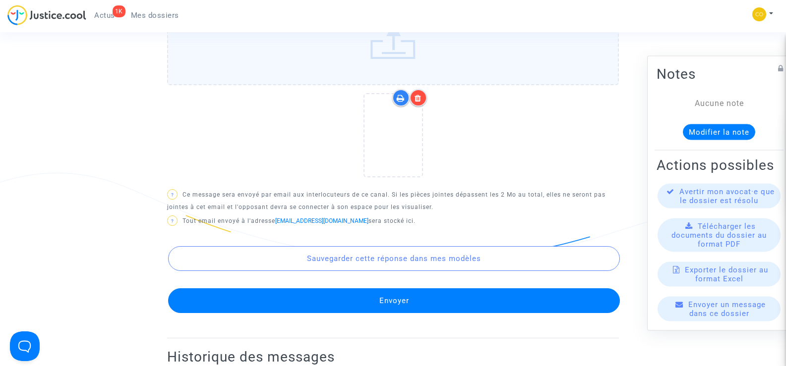
scroll to position [645, 0]
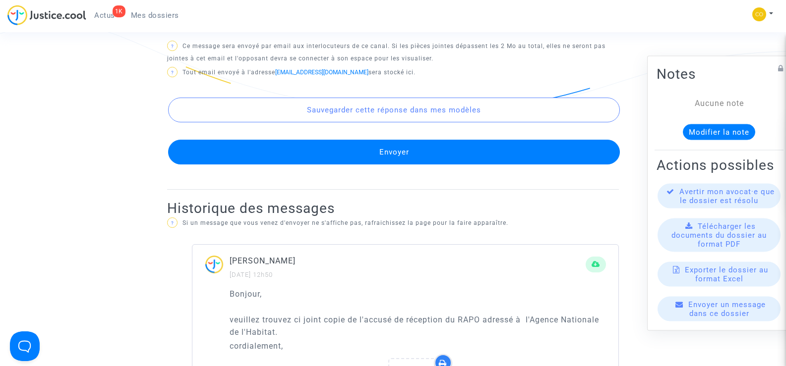
click at [409, 159] on button "Envoyer" at bounding box center [394, 152] width 452 height 25
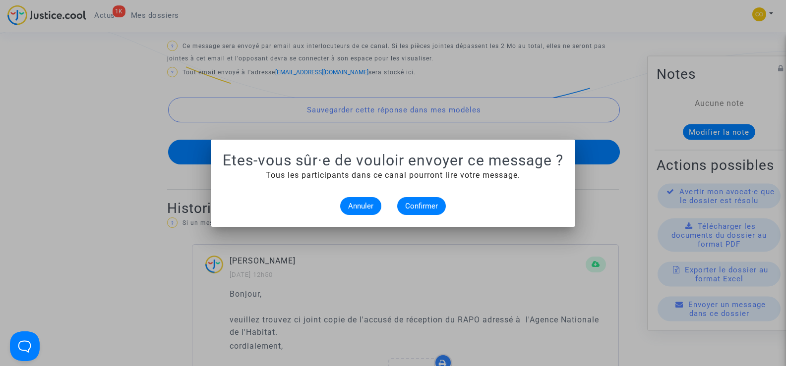
scroll to position [0, 0]
click at [427, 206] on span "Confirmer" at bounding box center [421, 206] width 33 height 9
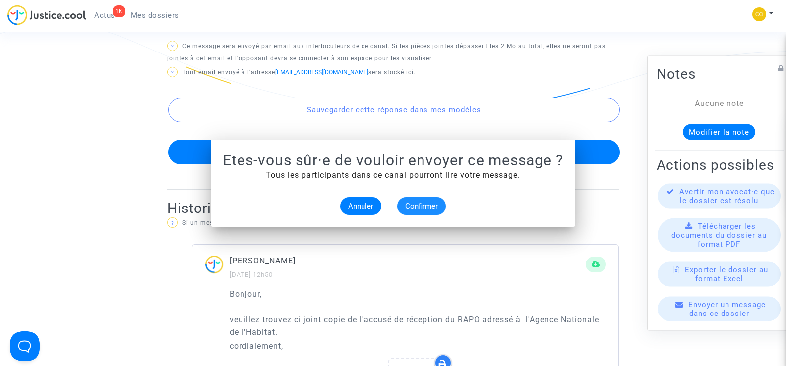
scroll to position [645, 0]
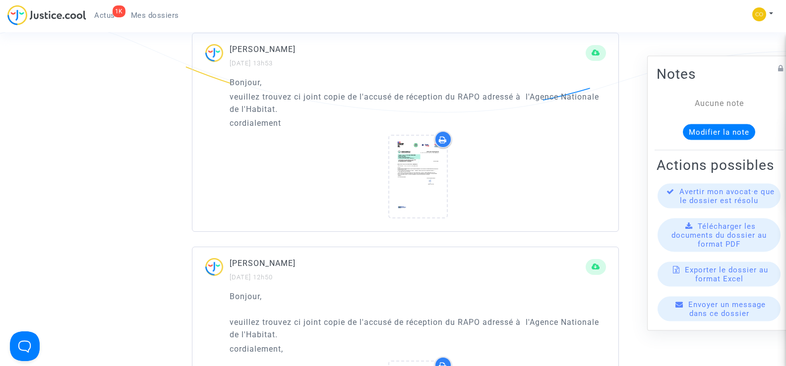
click at [118, 157] on ng-component "Ref. CFR-250807-BJME Votre ref MPR-2023-520674 Etape Procédure judiciaire en co…" at bounding box center [393, 164] width 708 height 1505
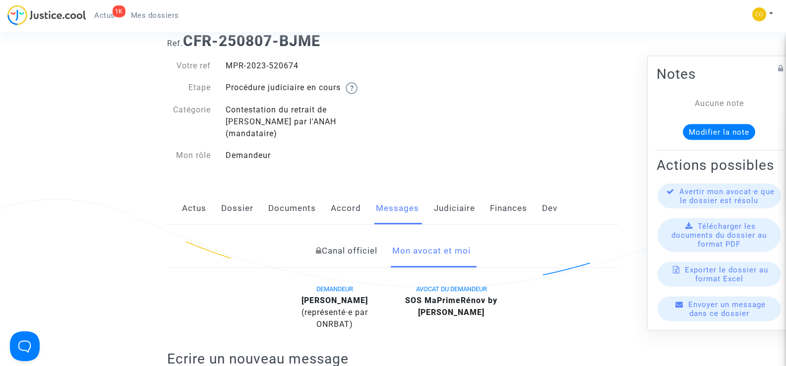
scroll to position [50, 0]
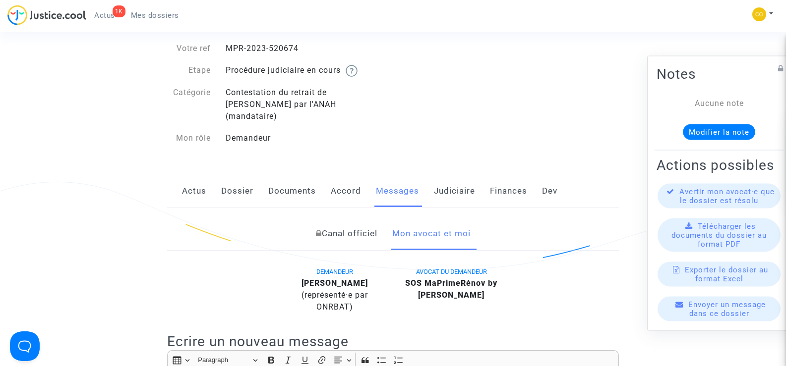
click at [154, 17] on span "Mes dossiers" at bounding box center [155, 15] width 48 height 9
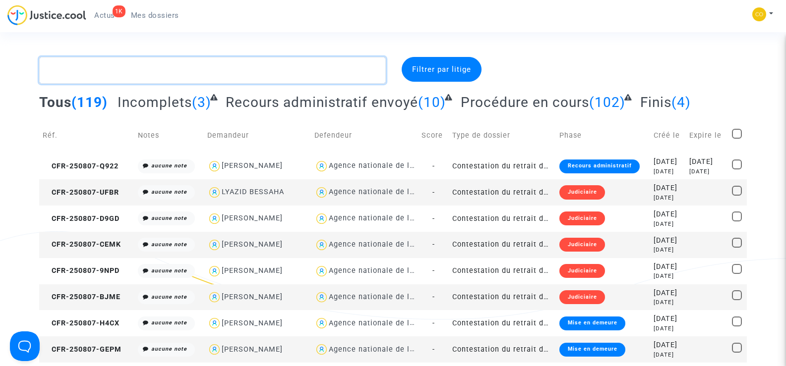
click at [126, 66] on textarea at bounding box center [212, 70] width 346 height 27
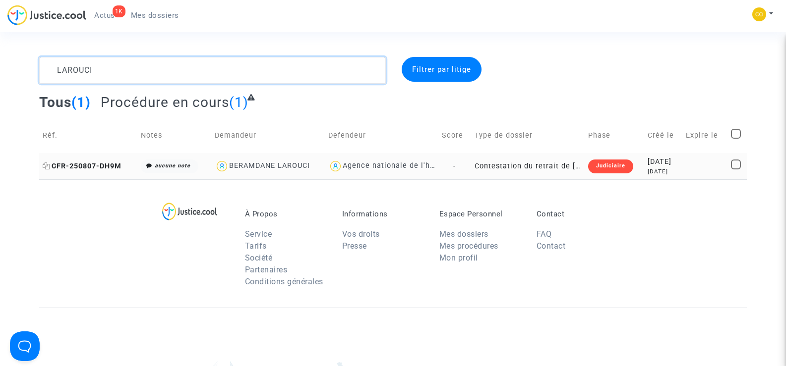
type textarea "LAROUCI"
click at [89, 164] on span "CFR-250807-DH9M" at bounding box center [82, 166] width 79 height 8
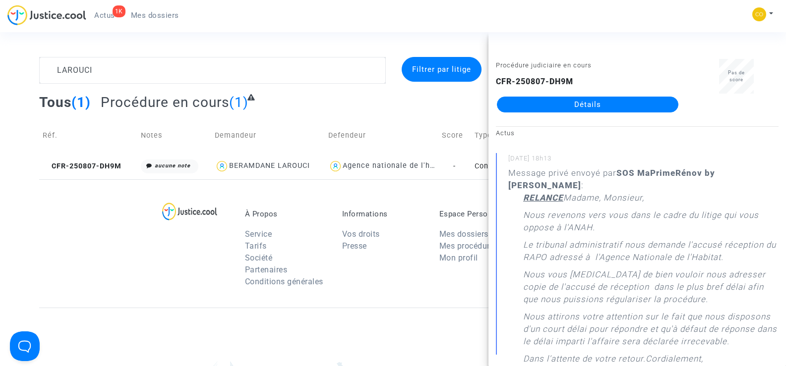
click at [607, 110] on link "Détails" at bounding box center [587, 105] width 181 height 16
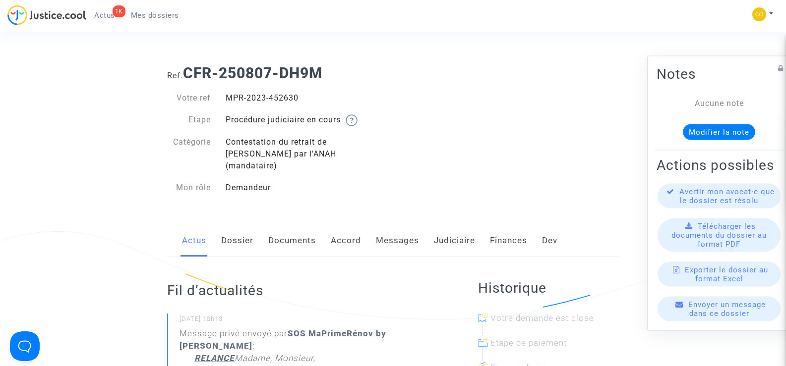
click at [408, 227] on link "Messages" at bounding box center [397, 241] width 43 height 33
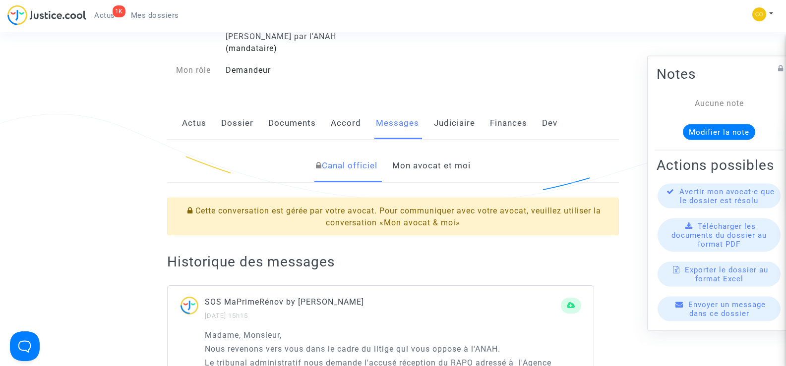
scroll to position [149, 0]
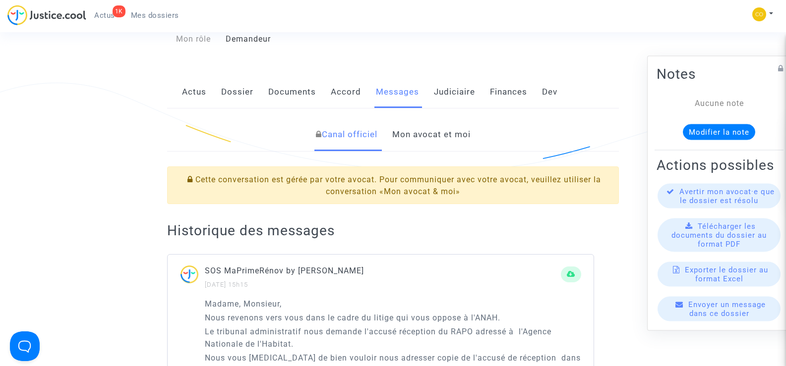
click at [412, 125] on link "Mon avocat et moi" at bounding box center [431, 135] width 78 height 33
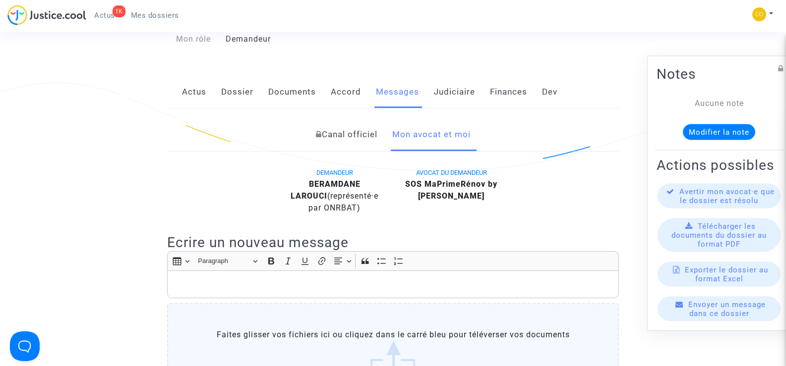
scroll to position [298, 0]
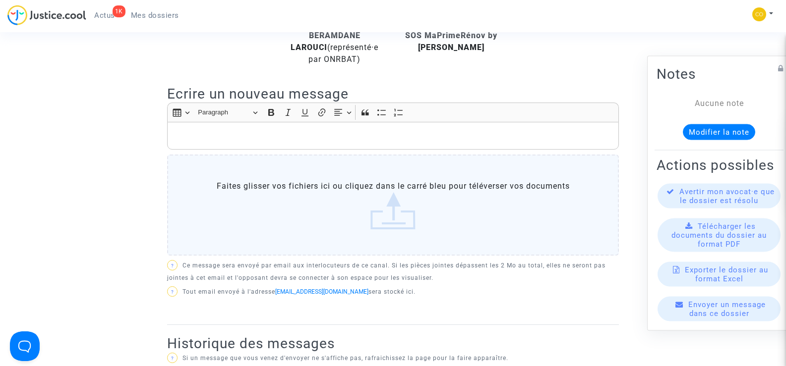
click at [279, 132] on div "Rich Text Editor, main" at bounding box center [393, 136] width 452 height 28
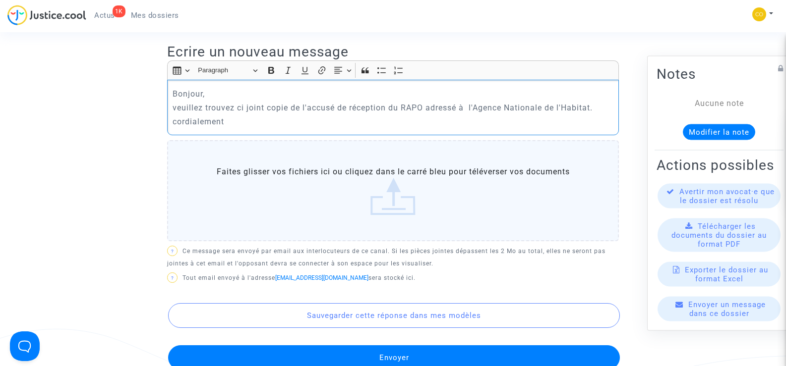
scroll to position [397, 0]
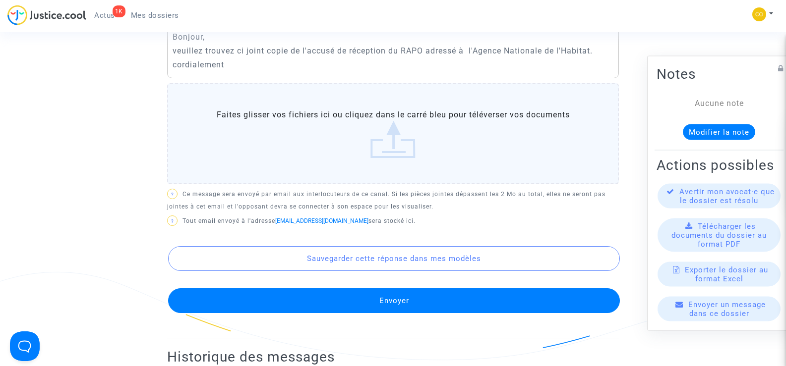
click at [397, 132] on label "Faites glisser vos fichiers ici ou cliquez dans le carré bleu pour téléverser v…" at bounding box center [393, 133] width 452 height 101
click at [0, 0] on input "Faites glisser vos fichiers ici ou cliquez dans le carré bleu pour téléverser v…" at bounding box center [0, 0] width 0 height 0
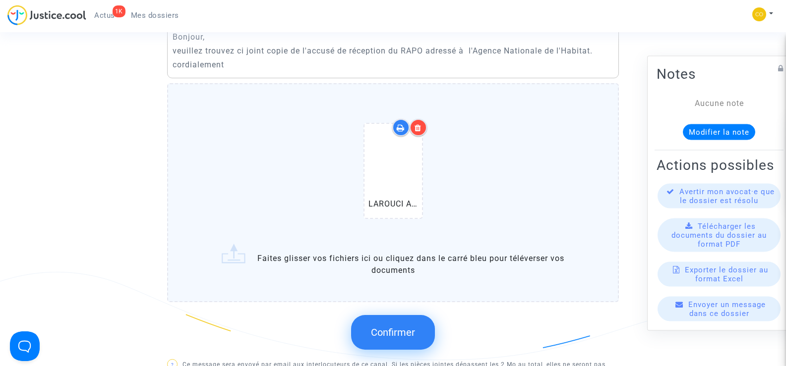
click at [400, 327] on span "Confirmer" at bounding box center [393, 333] width 44 height 12
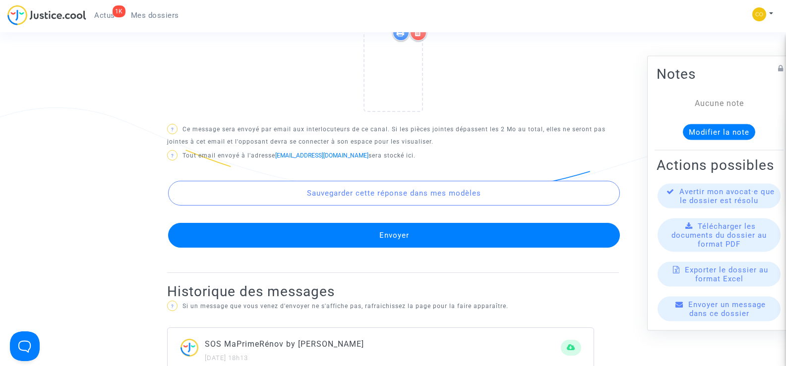
scroll to position [595, 0]
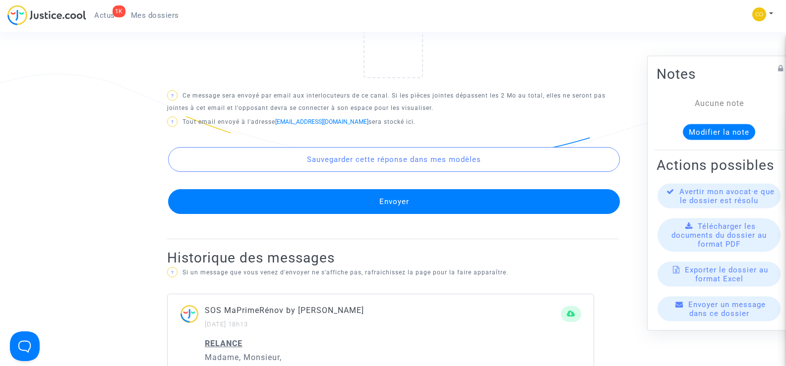
click at [453, 189] on button "Envoyer" at bounding box center [394, 201] width 452 height 25
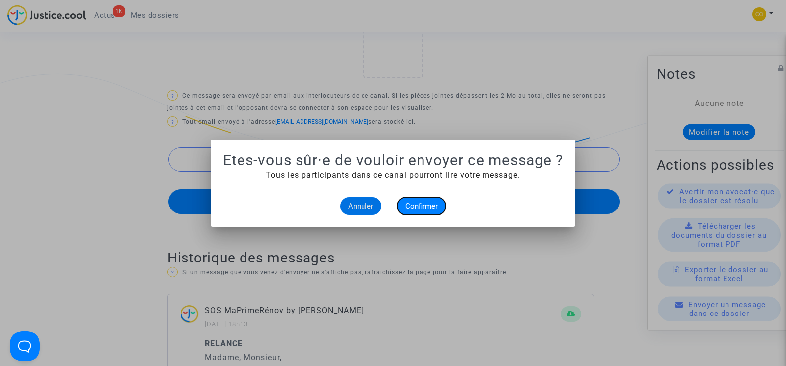
click at [429, 205] on span "Confirmer" at bounding box center [421, 206] width 33 height 9
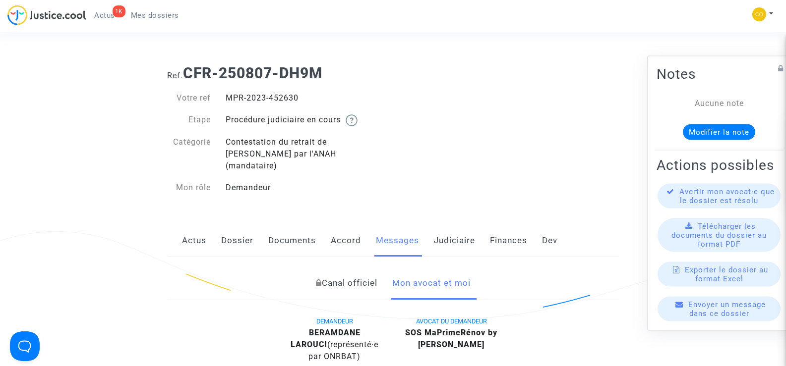
scroll to position [595, 0]
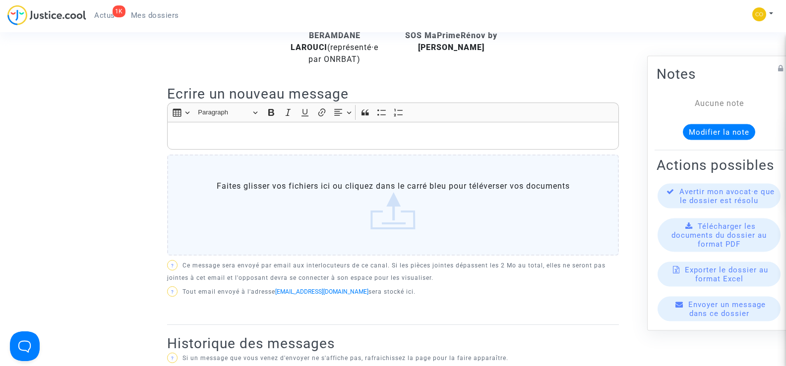
click at [144, 10] on link "Mes dossiers" at bounding box center [155, 15] width 64 height 15
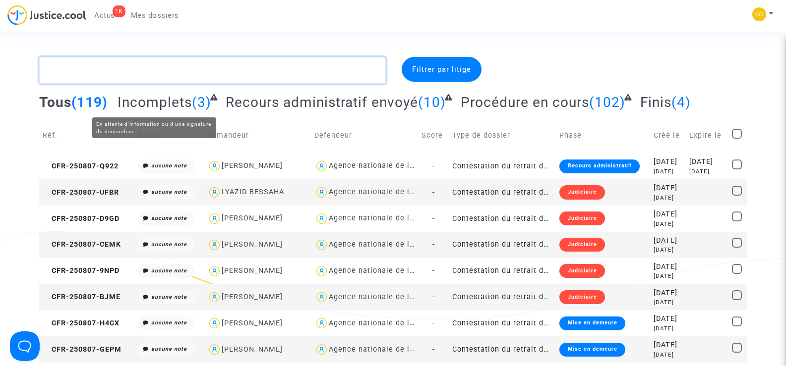
click at [109, 70] on textarea at bounding box center [212, 70] width 346 height 27
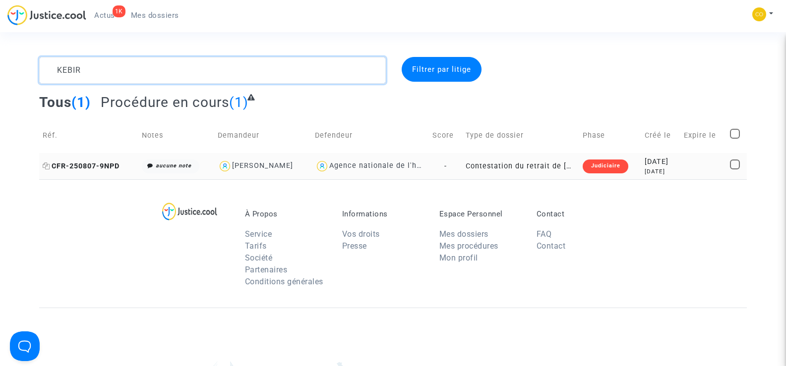
type textarea "KEBIR"
click at [95, 165] on span "CFR-250807-9NPD" at bounding box center [81, 166] width 77 height 8
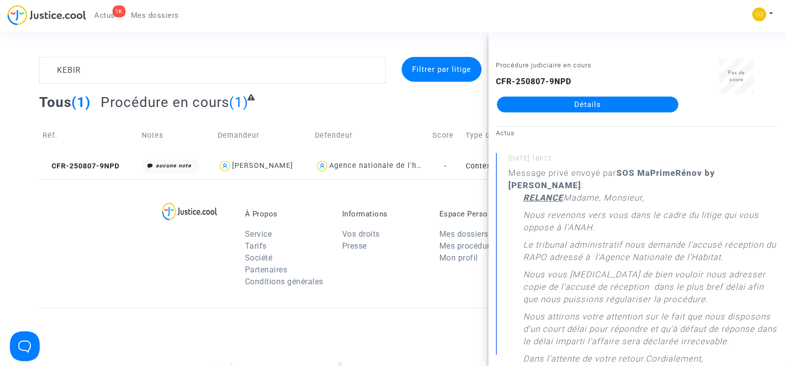
click at [610, 105] on link "Détails" at bounding box center [587, 105] width 181 height 16
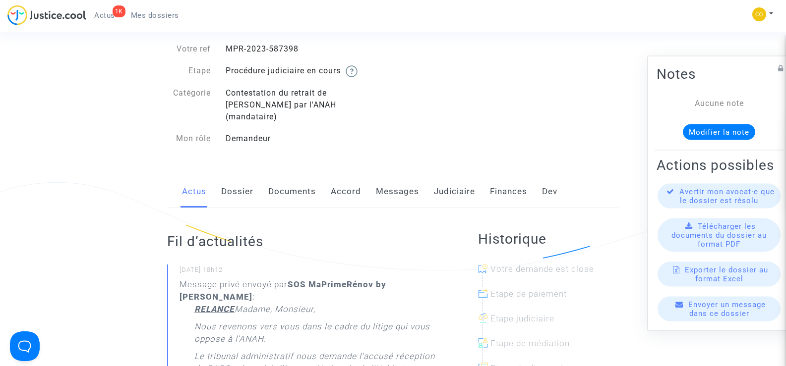
scroll to position [50, 0]
click at [394, 180] on link "Messages" at bounding box center [397, 191] width 43 height 33
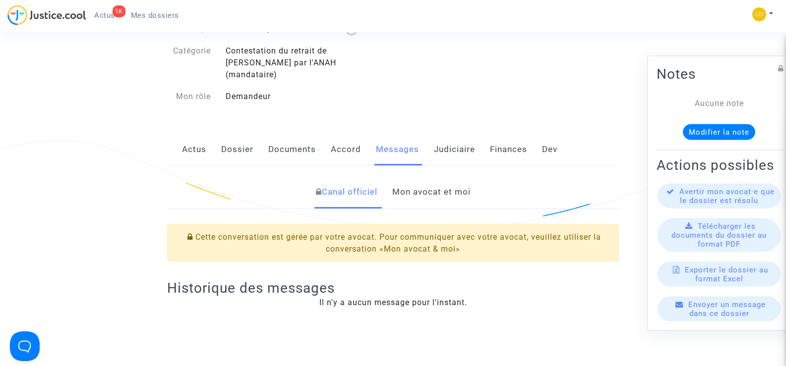
scroll to position [149, 0]
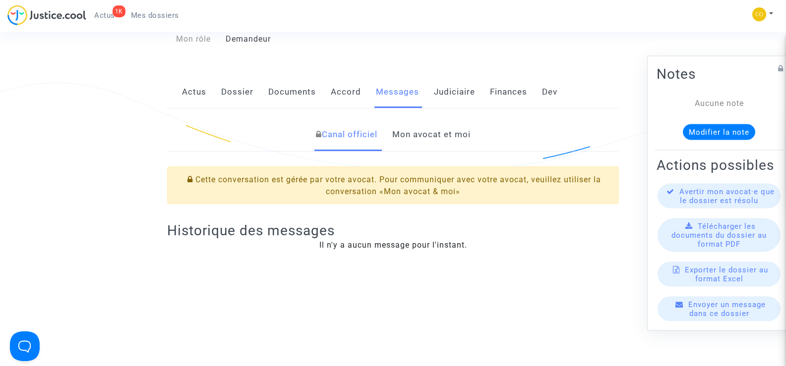
click at [421, 119] on link "Mon avocat et moi" at bounding box center [431, 135] width 78 height 33
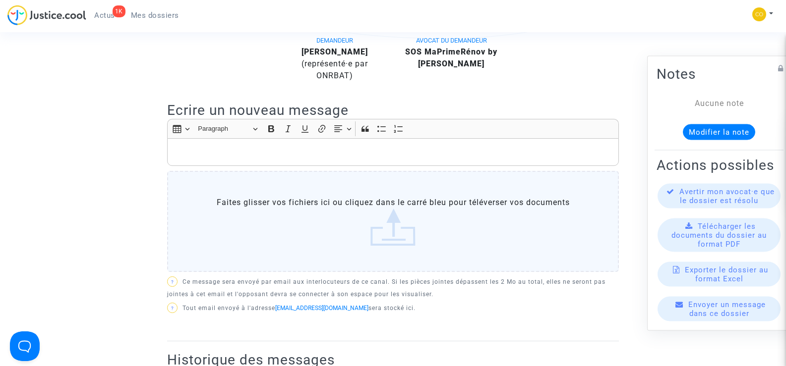
scroll to position [198, 0]
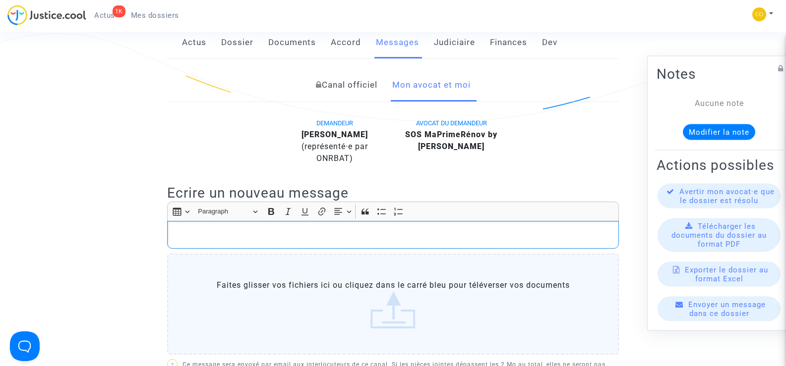
click at [238, 229] on p "Rich Text Editor, main" at bounding box center [393, 235] width 441 height 12
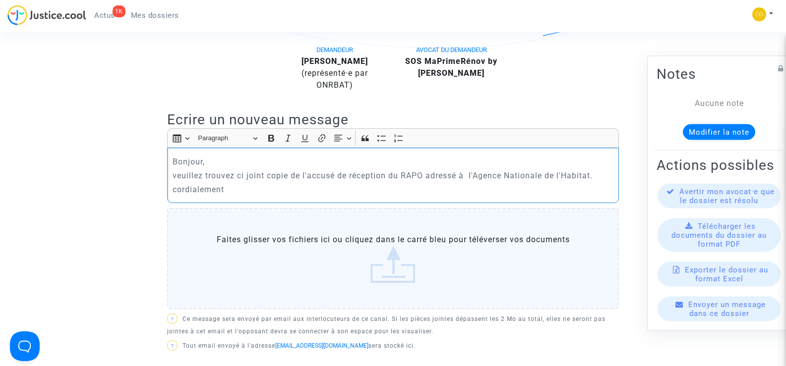
scroll to position [347, 0]
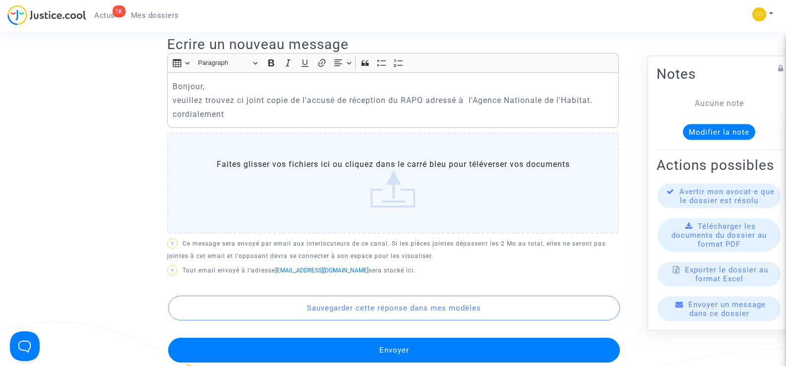
click at [385, 186] on label "Faites glisser vos fichiers ici ou cliquez dans le carré bleu pour téléverser v…" at bounding box center [393, 183] width 452 height 101
click at [0, 0] on input "Faites glisser vos fichiers ici ou cliquez dans le carré bleu pour téléverser v…" at bounding box center [0, 0] width 0 height 0
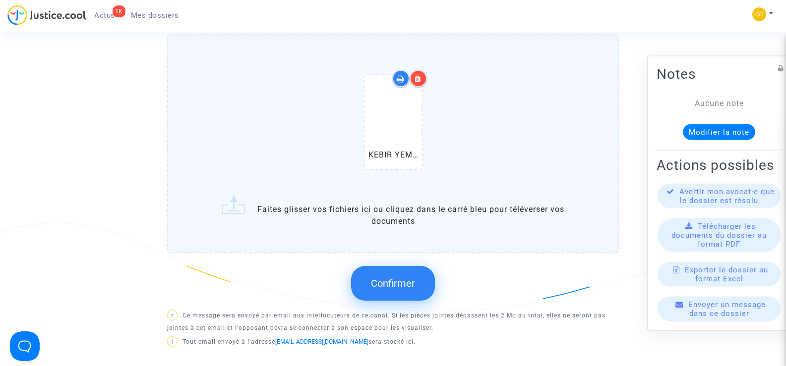
scroll to position [446, 0]
click at [419, 269] on button "Confirmer" at bounding box center [393, 283] width 84 height 35
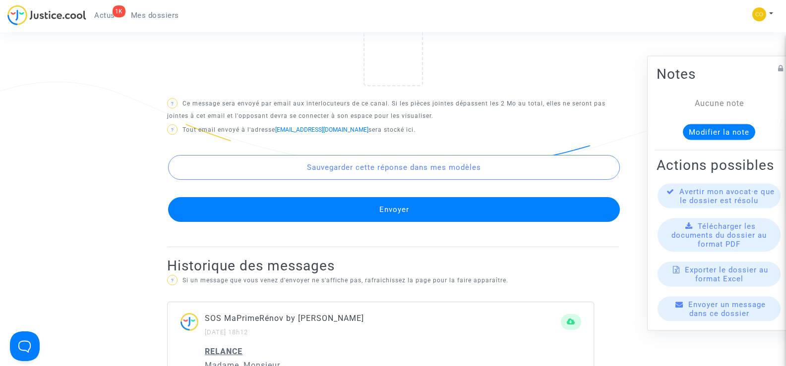
scroll to position [595, 0]
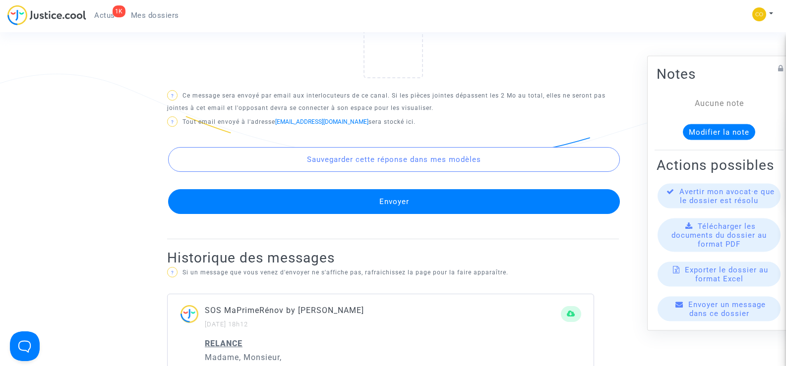
click at [430, 193] on button "Envoyer" at bounding box center [394, 201] width 452 height 25
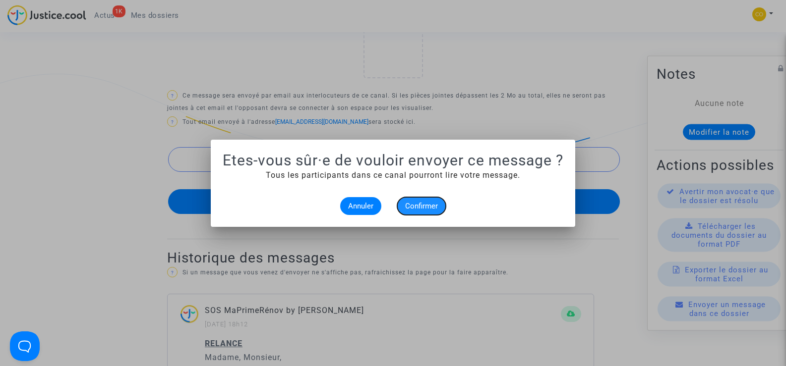
click at [419, 205] on span "Confirmer" at bounding box center [421, 206] width 33 height 9
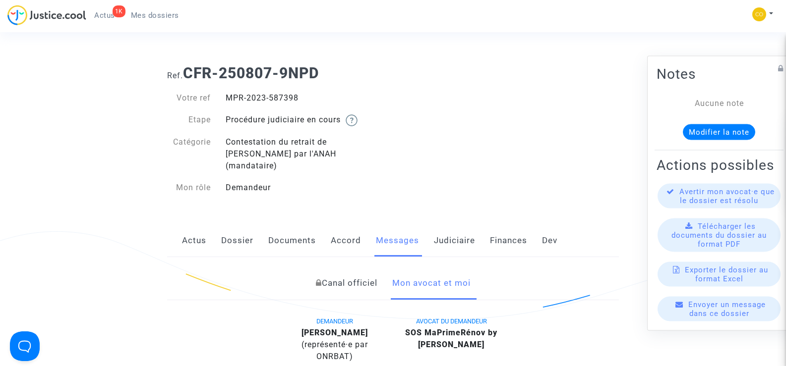
click at [158, 9] on link "Mes dossiers" at bounding box center [155, 15] width 64 height 15
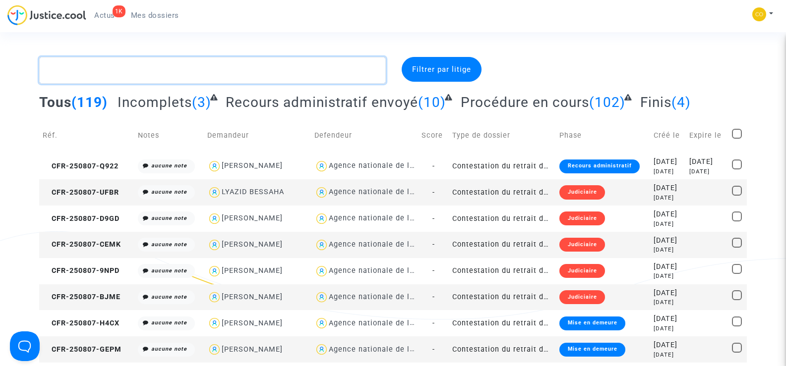
click at [87, 73] on textarea at bounding box center [212, 70] width 346 height 27
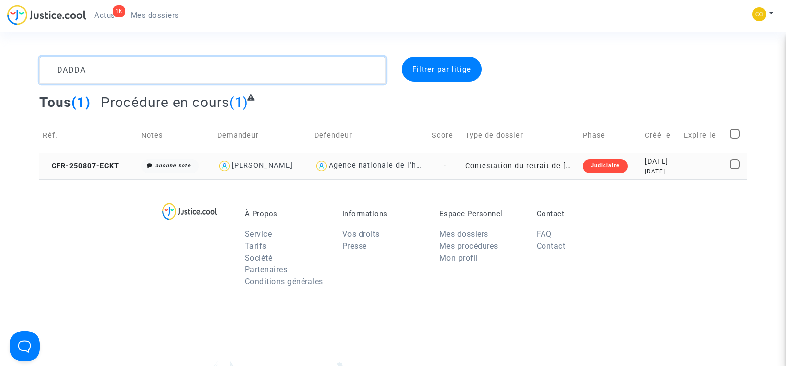
type textarea "DADDA"
click at [104, 160] on td "CFR-250807-ECKT" at bounding box center [88, 166] width 99 height 26
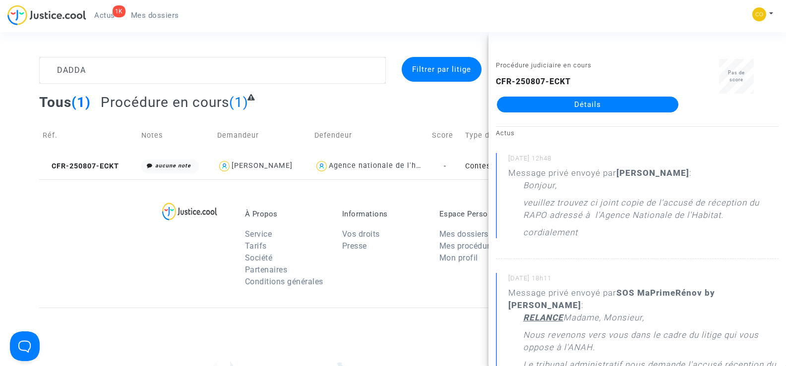
click at [595, 104] on link "Détails" at bounding box center [587, 105] width 181 height 16
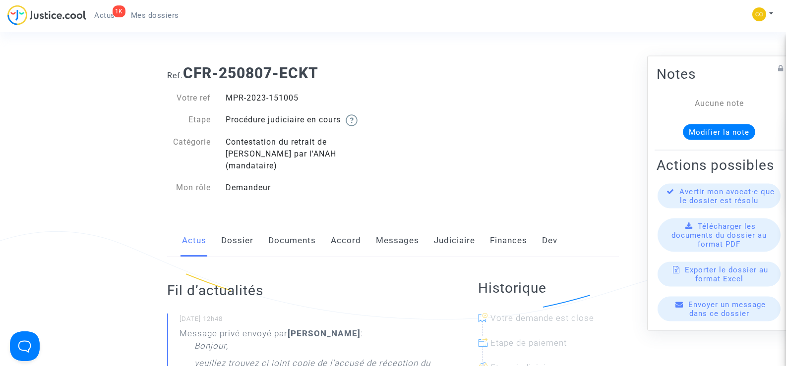
scroll to position [50, 0]
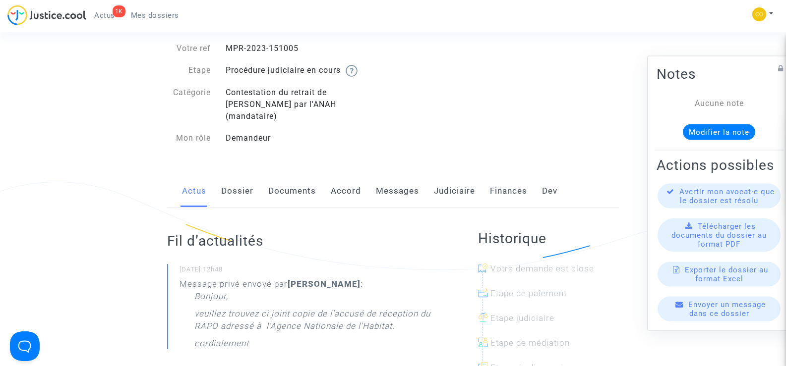
click at [397, 182] on link "Messages" at bounding box center [397, 191] width 43 height 33
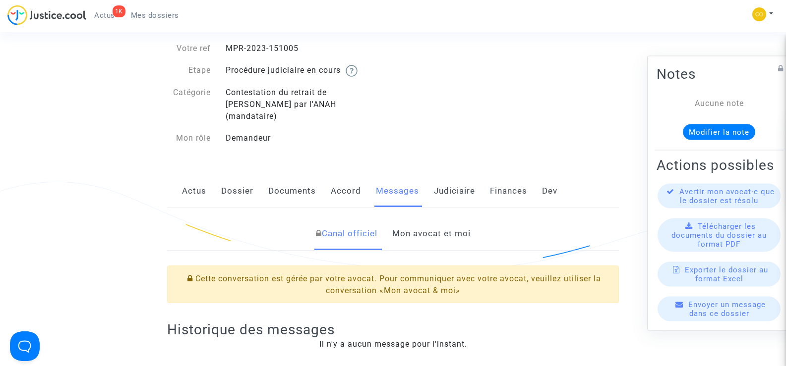
scroll to position [149, 0]
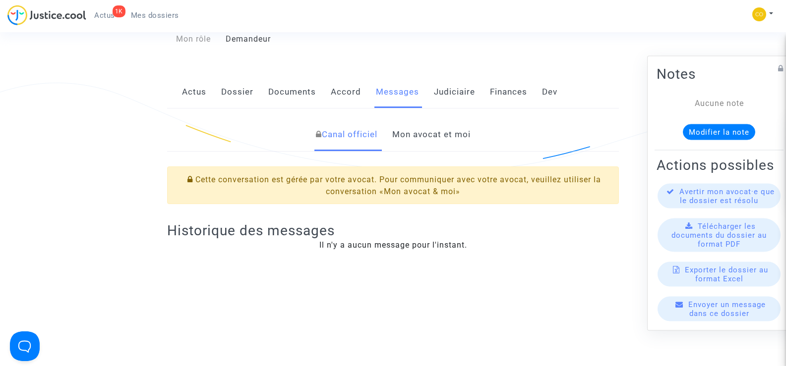
click at [421, 120] on link "Mon avocat et moi" at bounding box center [431, 135] width 78 height 33
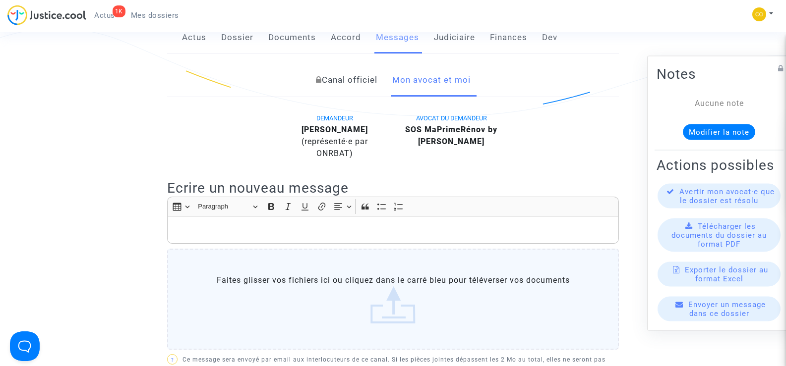
scroll to position [298, 0]
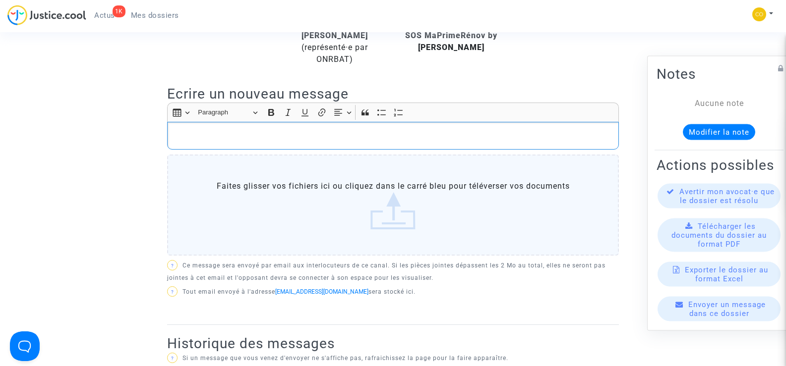
click at [244, 130] on p "Rich Text Editor, main" at bounding box center [393, 136] width 441 height 12
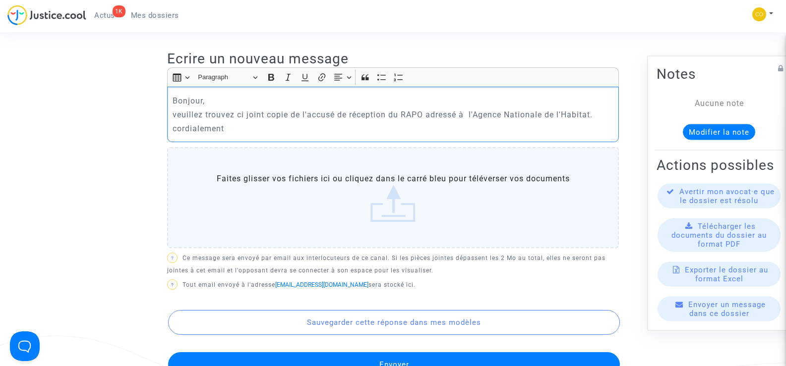
scroll to position [347, 0]
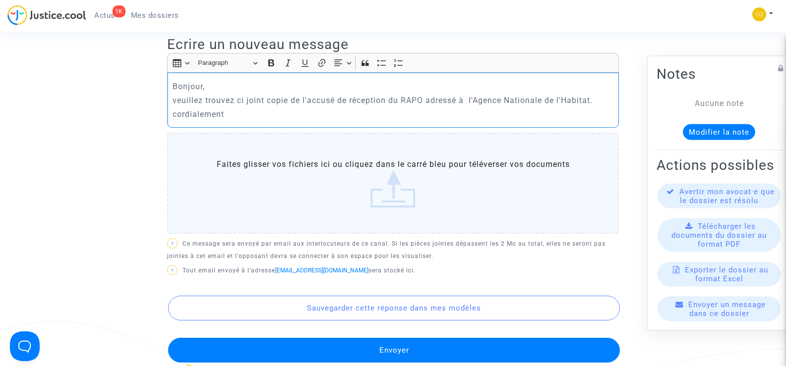
click at [387, 189] on label "Faites glisser vos fichiers ici ou cliquez dans le carré bleu pour téléverser v…" at bounding box center [393, 183] width 452 height 101
click at [0, 0] on input "Faites glisser vos fichiers ici ou cliquez dans le carré bleu pour téléverser v…" at bounding box center [0, 0] width 0 height 0
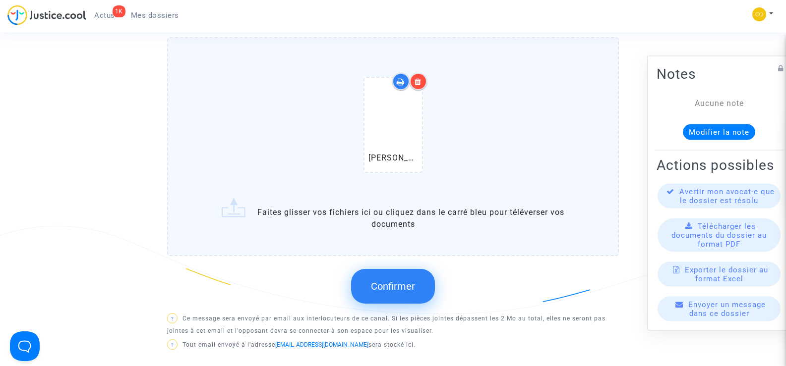
scroll to position [446, 0]
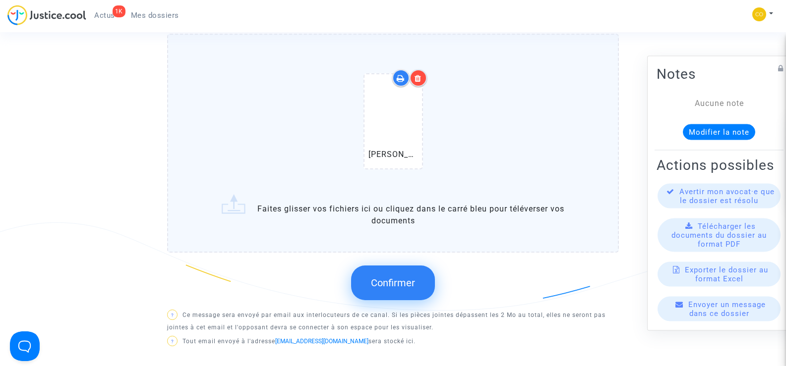
click at [382, 280] on button "Confirmer" at bounding box center [393, 283] width 84 height 35
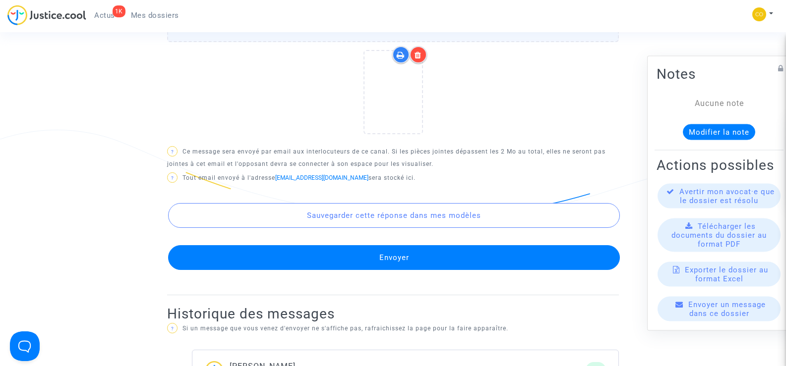
scroll to position [595, 0]
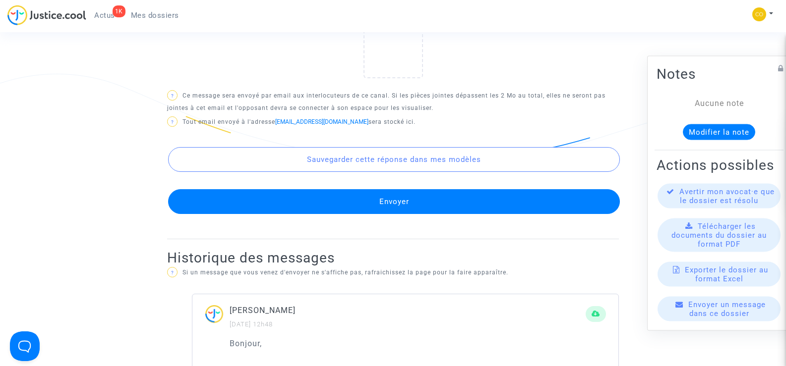
click at [414, 191] on button "Envoyer" at bounding box center [394, 201] width 452 height 25
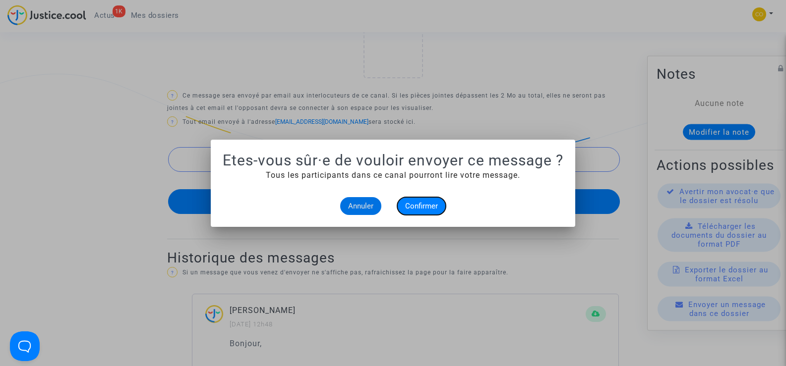
click at [425, 206] on span "Confirmer" at bounding box center [421, 206] width 33 height 9
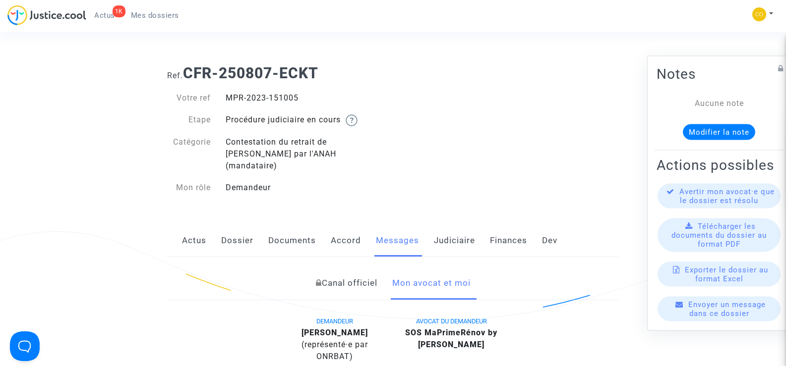
click at [148, 17] on span "Mes dossiers" at bounding box center [155, 15] width 48 height 9
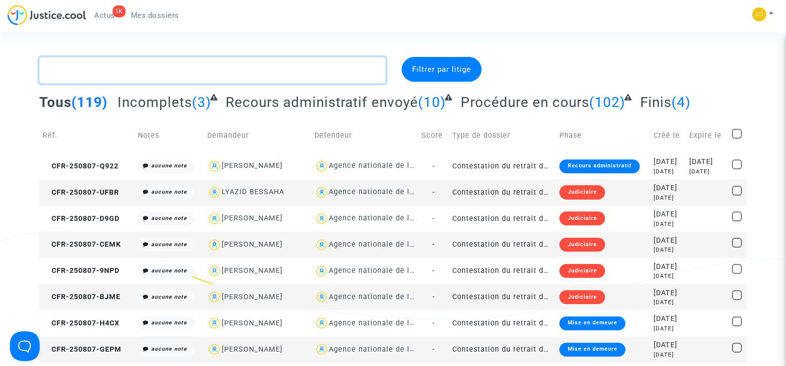
click at [87, 68] on textarea at bounding box center [212, 70] width 346 height 27
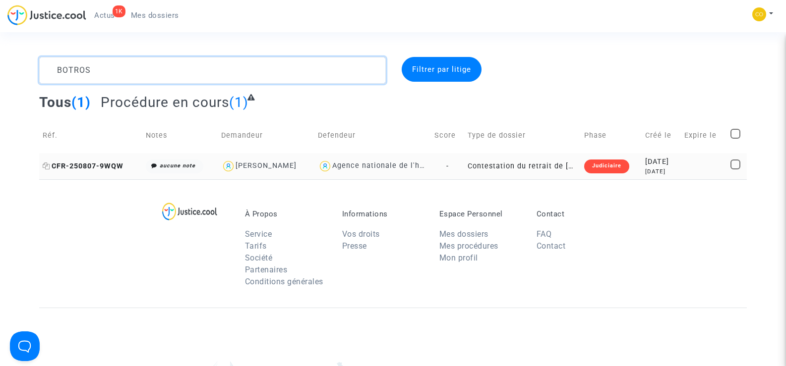
type textarea "BOTROS"
click at [99, 168] on span "CFR-250807-9WQW" at bounding box center [83, 166] width 81 height 8
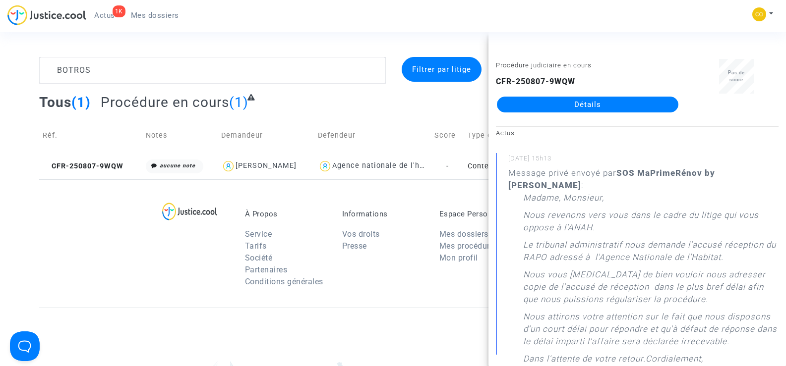
click at [599, 108] on link "Détails" at bounding box center [587, 105] width 181 height 16
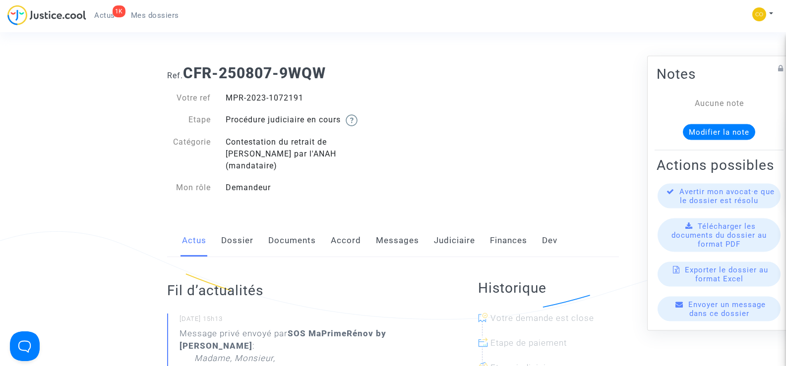
click at [395, 230] on link "Messages" at bounding box center [397, 241] width 43 height 33
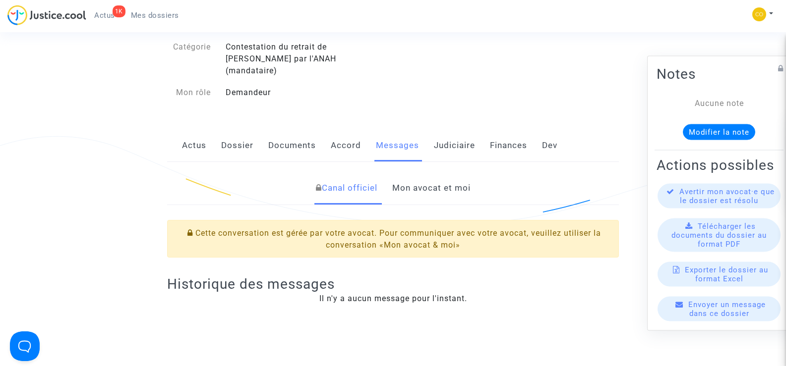
scroll to position [99, 0]
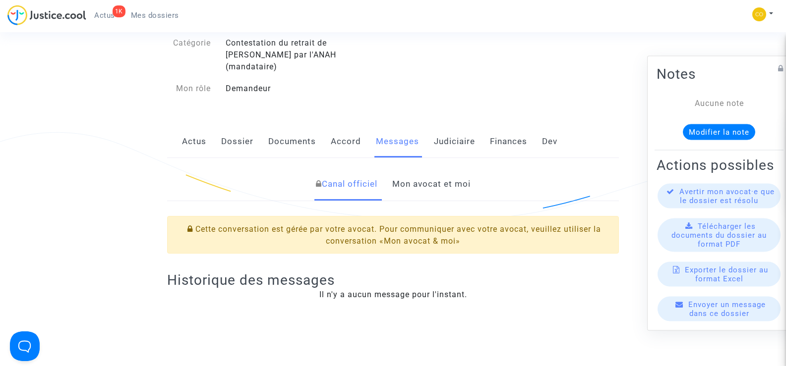
click at [428, 174] on link "Mon avocat et moi" at bounding box center [431, 184] width 78 height 33
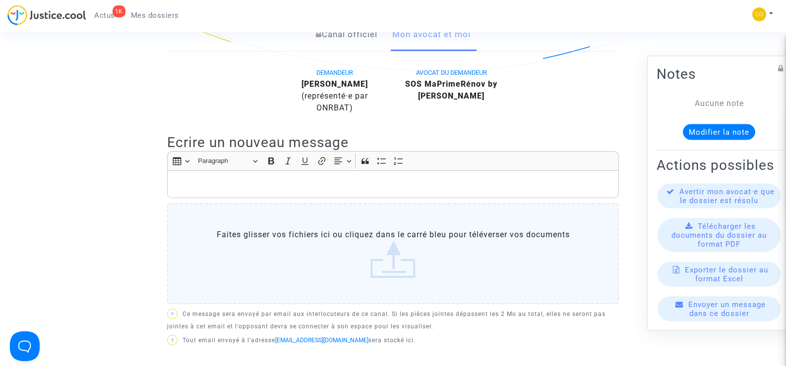
scroll to position [248, 0]
click at [255, 180] on p "Rich Text Editor, main" at bounding box center [393, 186] width 441 height 12
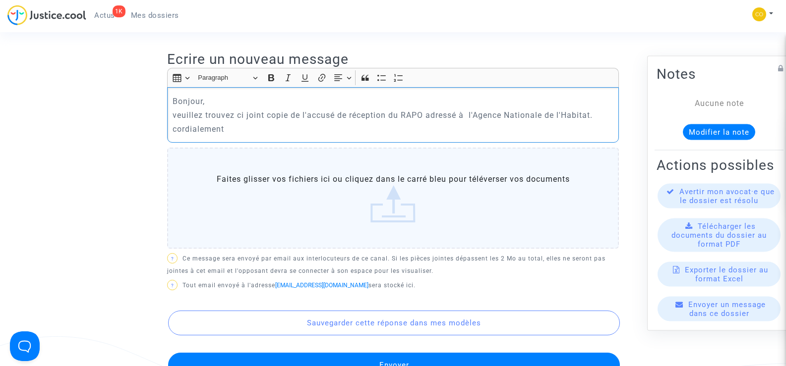
scroll to position [347, 0]
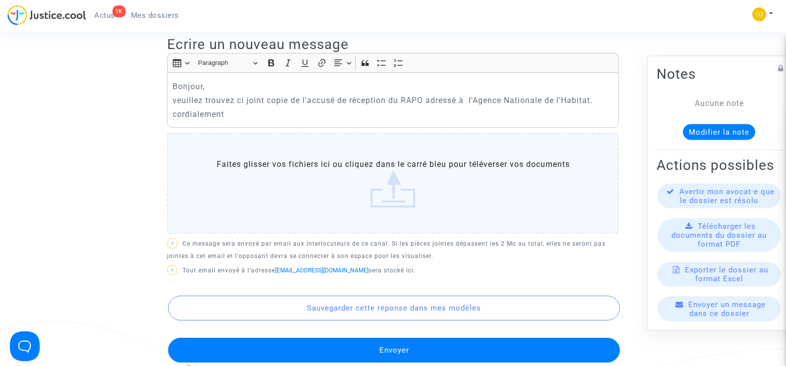
click at [396, 199] on label "Faites glisser vos fichiers ici ou cliquez dans le carré bleu pour téléverser v…" at bounding box center [393, 183] width 452 height 101
click at [0, 0] on input "Faites glisser vos fichiers ici ou cliquez dans le carré bleu pour téléverser v…" at bounding box center [0, 0] width 0 height 0
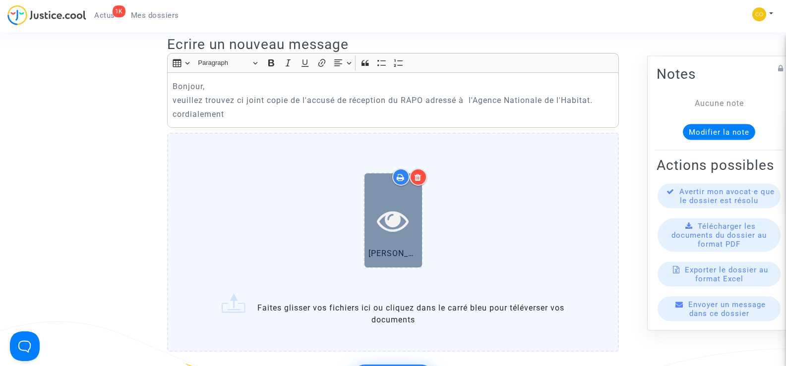
click at [391, 191] on div at bounding box center [393, 221] width 58 height 94
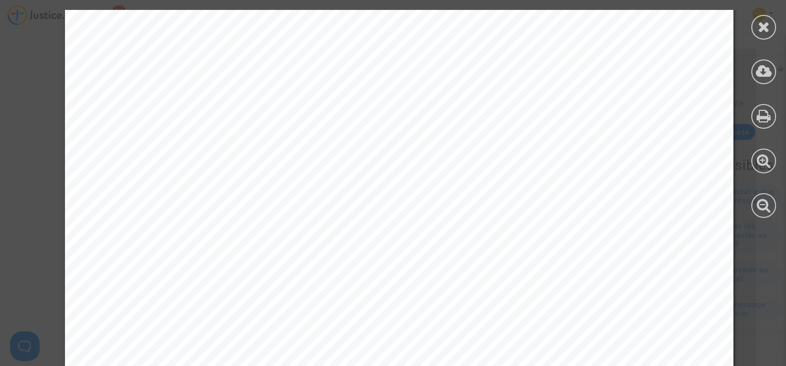
scroll to position [149, 0]
click at [763, 24] on icon at bounding box center [764, 26] width 12 height 15
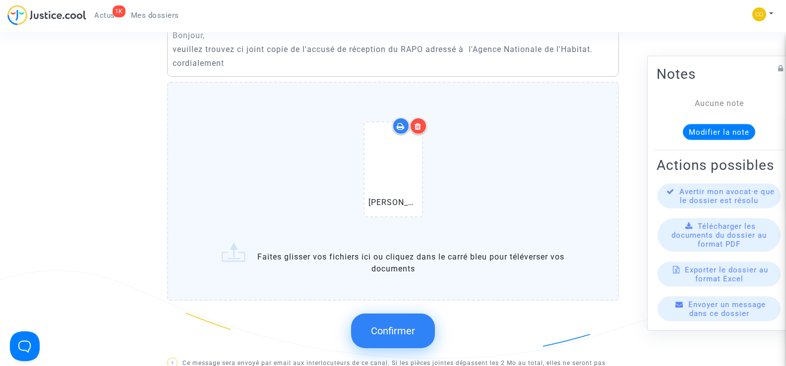
scroll to position [446, 0]
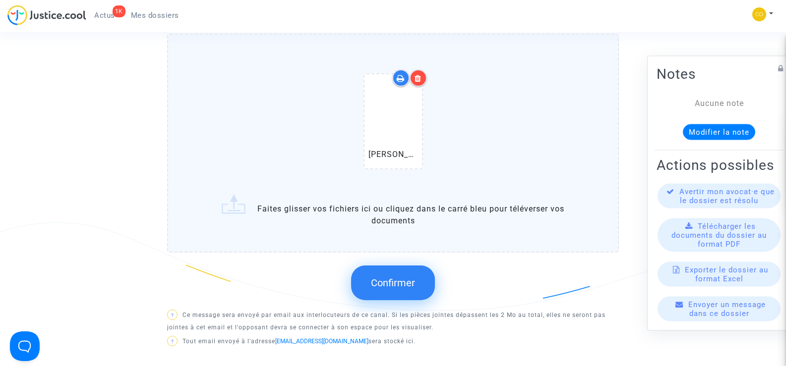
click at [403, 277] on span "Confirmer" at bounding box center [393, 283] width 44 height 12
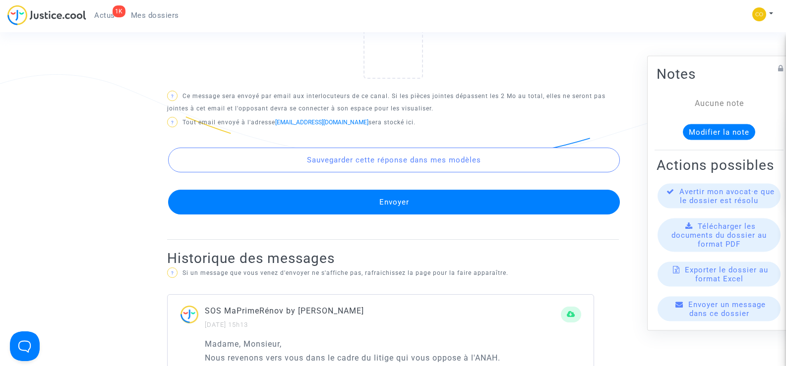
scroll to position [595, 0]
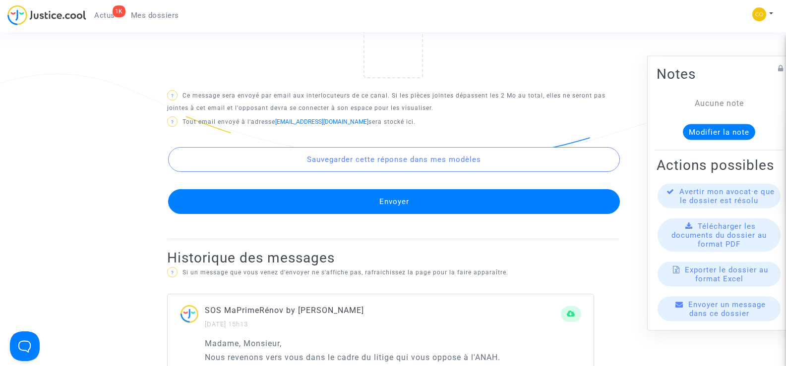
click at [463, 190] on button "Envoyer" at bounding box center [394, 201] width 452 height 25
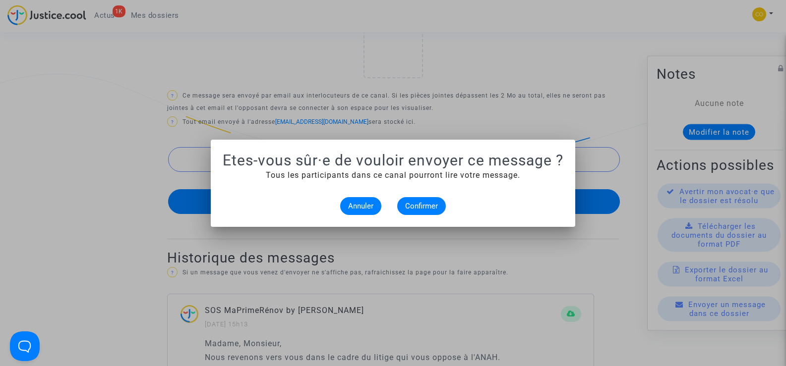
scroll to position [0, 0]
click at [411, 208] on span "Confirmer" at bounding box center [421, 206] width 33 height 9
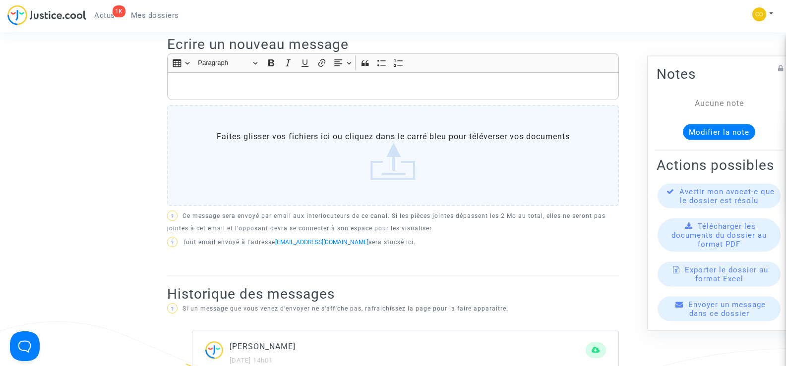
scroll to position [496, 0]
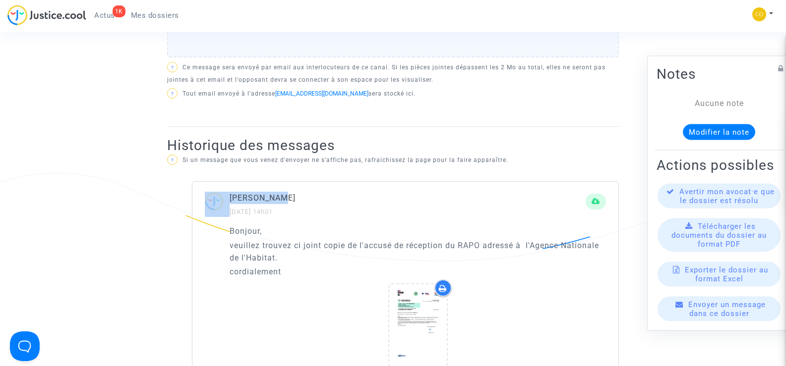
drag, startPoint x: 295, startPoint y: 183, endPoint x: 229, endPoint y: 186, distance: 66.0
click at [229, 192] on div "RAMY BOTROS 09/10/2025 - 14h01" at bounding box center [405, 205] width 426 height 26
copy div "RAMY BOTROS"
click at [130, 208] on ng-component "Ref. CFR-250807-9WQW Votre ref MPR-2023-1072191 Etape Procédure judiciaire en c…" at bounding box center [393, 181] width 708 height 1241
click at [155, 17] on span "Mes dossiers" at bounding box center [155, 15] width 48 height 9
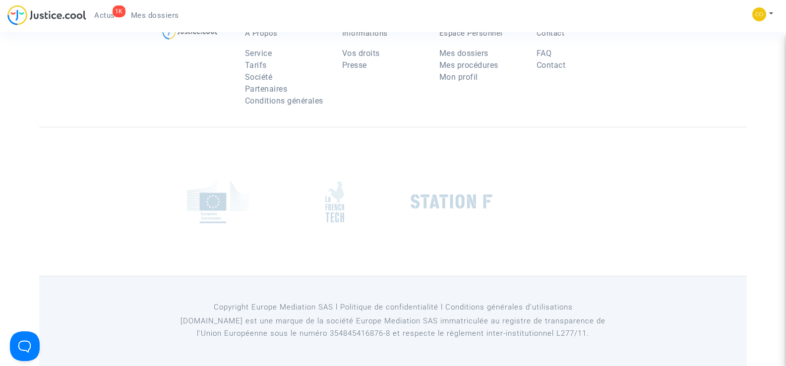
scroll to position [496, 0]
